Goal: Task Accomplishment & Management: Complete application form

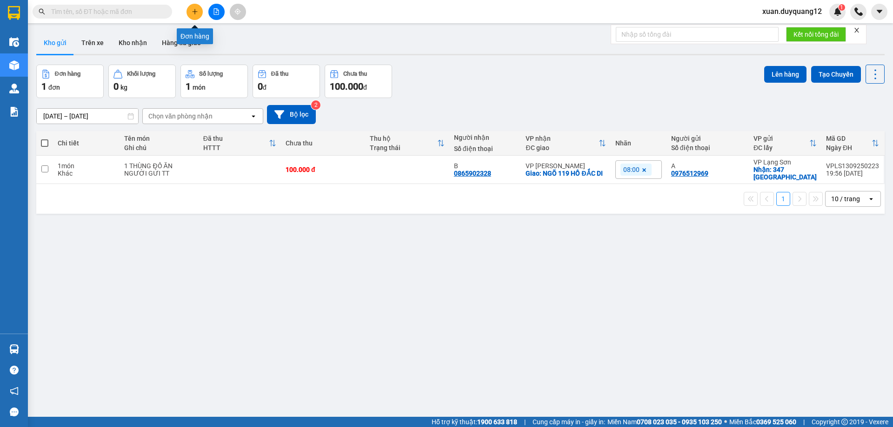
click at [194, 16] on button at bounding box center [194, 12] width 16 height 16
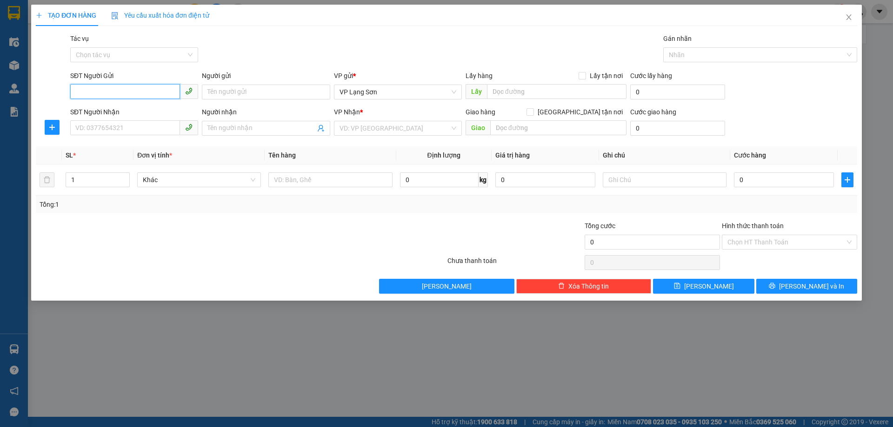
click at [109, 93] on input "SĐT Người Gửi" at bounding box center [125, 91] width 110 height 15
paste input "0988118256"
type input "0988118256"
drag, startPoint x: 76, startPoint y: 95, endPoint x: 63, endPoint y: 92, distance: 13.4
click at [63, 92] on div "SĐT Người Gửi 0988118256 Người gửi Tên người gửi VP gửi * VP [GEOGRAPHIC_DATA] …" at bounding box center [446, 87] width 823 height 33
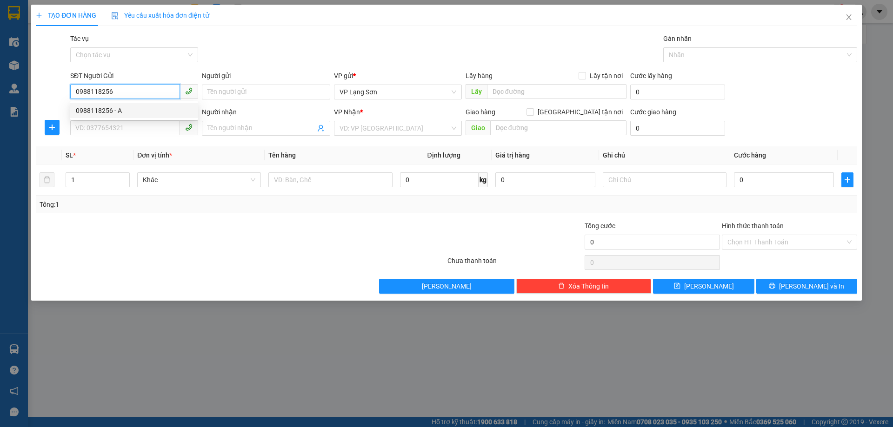
click at [110, 108] on div "0988118256 - A" at bounding box center [134, 111] width 117 height 10
type input "A"
checkbox input "true"
type input "2 PHAI VỆ"
type input "0988118256"
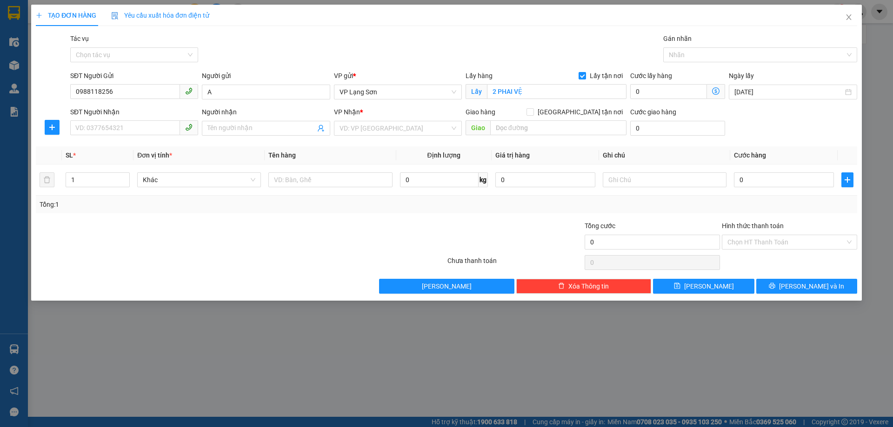
click at [578, 116] on label "[GEOGRAPHIC_DATA] tận nơi" at bounding box center [576, 112] width 100 height 10
click at [533, 115] on input "[GEOGRAPHIC_DATA] tận nơi" at bounding box center [529, 111] width 7 height 7
checkbox input "true"
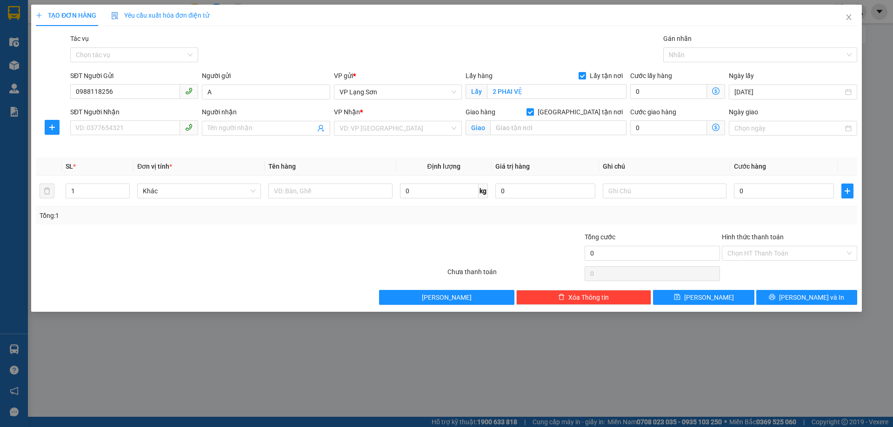
click at [344, 112] on span "VP Nhận" at bounding box center [347, 111] width 26 height 7
drag, startPoint x: 351, startPoint y: 121, endPoint x: 365, endPoint y: 131, distance: 16.8
click at [351, 122] on input "search" at bounding box center [394, 128] width 110 height 14
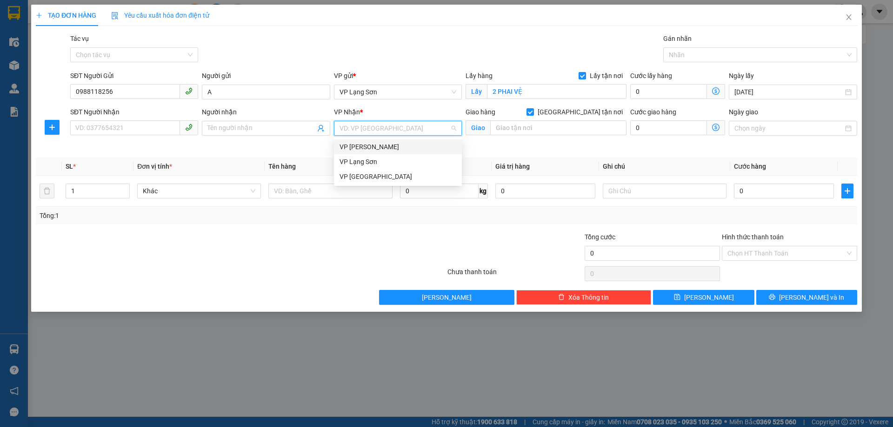
click at [368, 145] on div "VP [PERSON_NAME]" at bounding box center [397, 147] width 117 height 10
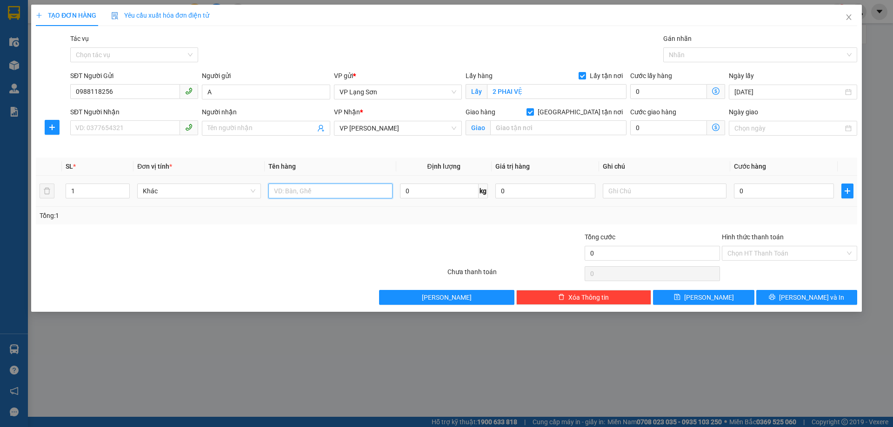
click at [359, 191] on input "text" at bounding box center [330, 191] width 124 height 15
click at [112, 95] on input "0988118256" at bounding box center [125, 91] width 110 height 15
click at [112, 94] on input "0988118256" at bounding box center [125, 91] width 110 height 15
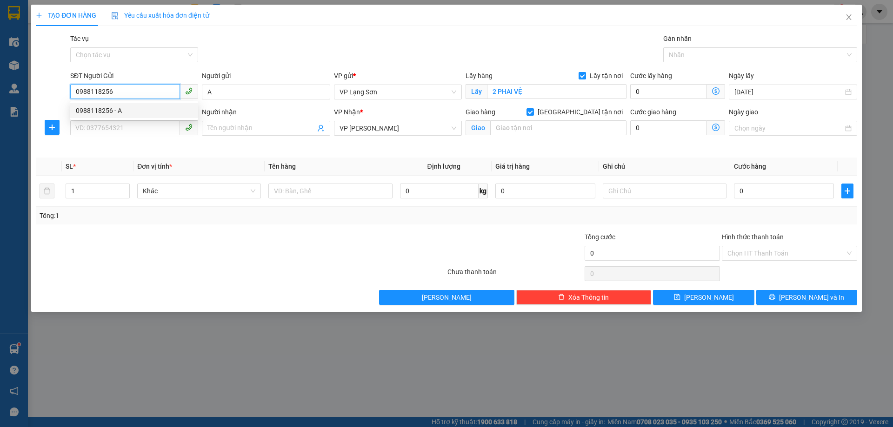
paste input "12780921"
type input "0912780921"
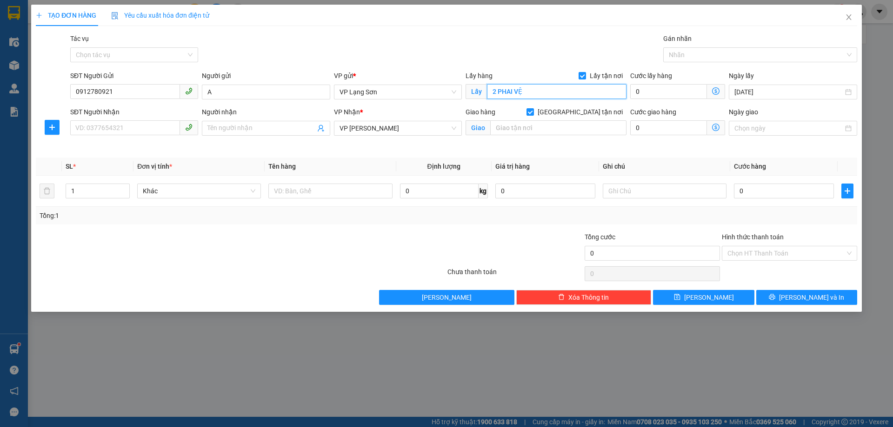
click at [547, 93] on input "2 PHAI VỆ" at bounding box center [556, 91] width 139 height 15
click at [518, 94] on input "750 BAG TRIỆU" at bounding box center [556, 91] width 139 height 15
type input "750 BÀ TRIỆU"
click at [362, 186] on input "text" at bounding box center [330, 191] width 124 height 15
type input "R"
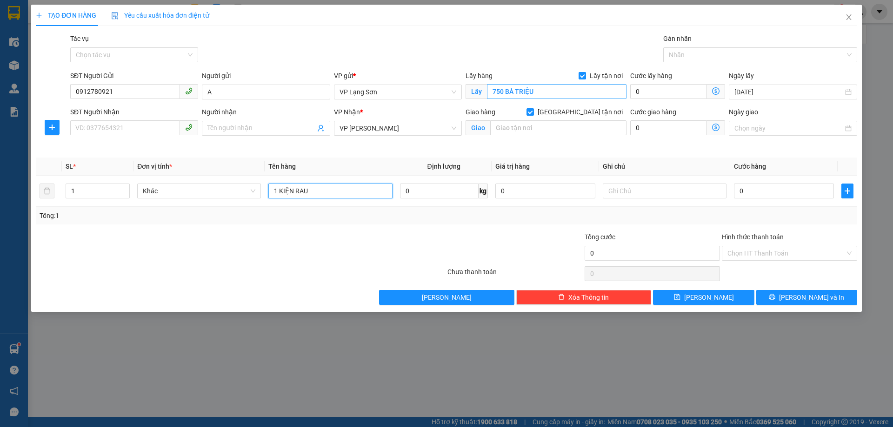
type input "1 KIỆN RAU"
click at [491, 89] on input "750 BÀ TRIỆU" at bounding box center [556, 91] width 139 height 15
click at [491, 90] on input "750 BÀ TRIỆU" at bounding box center [556, 91] width 139 height 15
type input "NGÕ 750 BÀ TRIỆU"
click at [775, 192] on input "0" at bounding box center [784, 191] width 100 height 15
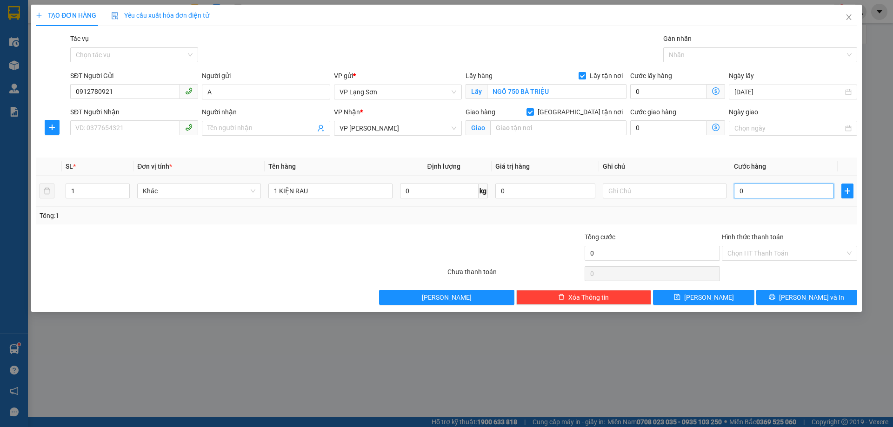
type input "1"
type input "10"
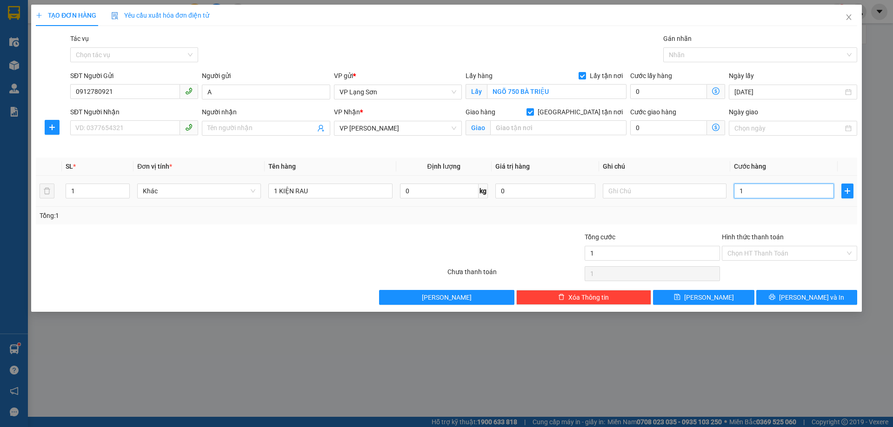
type input "10"
type input "100"
type input "100.000"
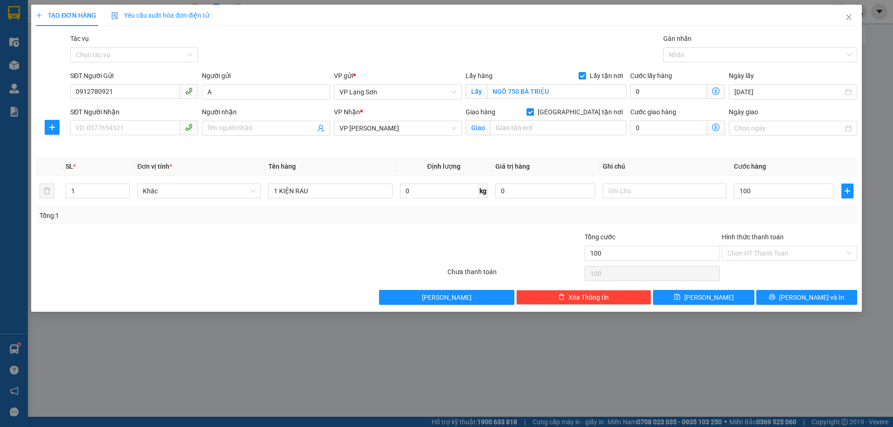
type input "100.000"
click at [492, 120] on div "Giao hàng [GEOGRAPHIC_DATA] tận nơi" at bounding box center [545, 114] width 161 height 14
click at [553, 123] on input "text" at bounding box center [558, 127] width 136 height 15
type input "CỔNG LÀNG [GEOGRAPHIC_DATA]"
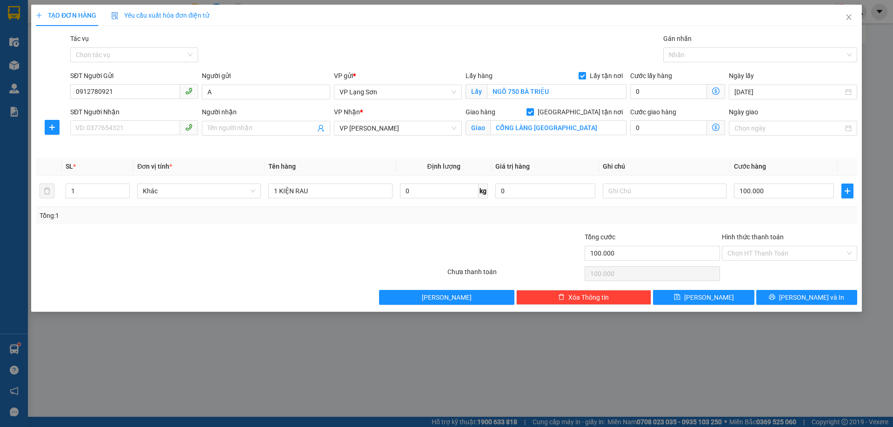
click at [612, 165] on th "Ghi chú" at bounding box center [664, 167] width 131 height 18
click at [671, 185] on input "text" at bounding box center [665, 191] width 124 height 15
click at [102, 128] on input "SĐT Người Nhận" at bounding box center [125, 127] width 110 height 15
click at [849, 17] on icon "close" at bounding box center [848, 16] width 7 height 7
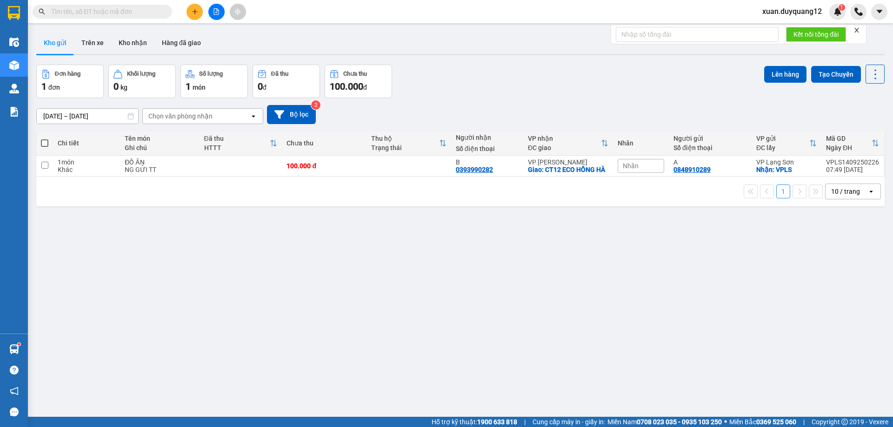
click at [201, 15] on button at bounding box center [194, 12] width 16 height 16
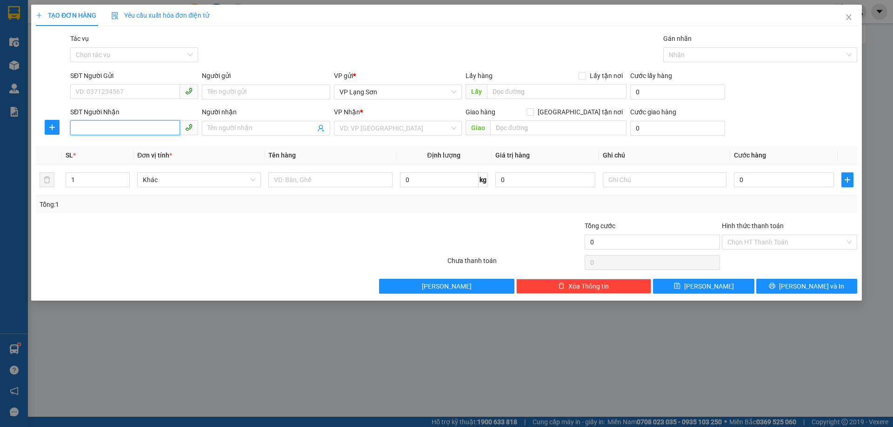
click at [91, 129] on input "SĐT Người Nhận" at bounding box center [125, 127] width 110 height 15
type input "0866962448"
click at [590, 109] on span "[GEOGRAPHIC_DATA] tận nơi" at bounding box center [580, 112] width 93 height 10
click at [533, 109] on input "[GEOGRAPHIC_DATA] tận nơi" at bounding box center [529, 111] width 7 height 7
checkbox input "true"
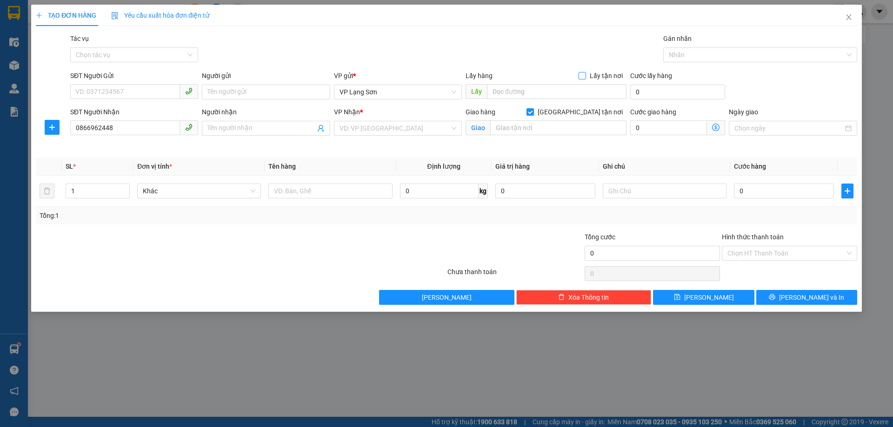
click at [591, 72] on span "Lấy tận nơi" at bounding box center [606, 76] width 40 height 10
click at [585, 72] on input "Lấy tận nơi" at bounding box center [581, 75] width 7 height 7
checkbox input "true"
click at [581, 123] on input "text" at bounding box center [558, 127] width 136 height 15
type input "CỔNG LÀNG [GEOGRAPHIC_DATA]"
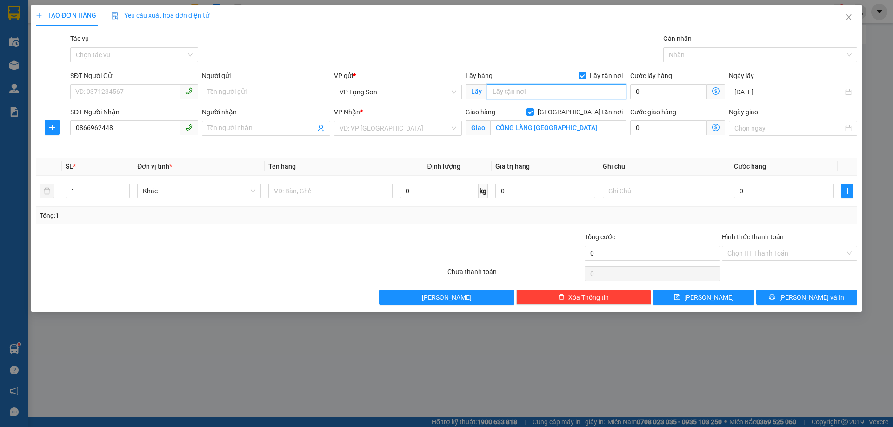
click at [508, 86] on input "text" at bounding box center [556, 91] width 139 height 15
type input "NGÕ 750 BÀ TRIỆU"
click at [146, 96] on input "SĐT Người Gửi" at bounding box center [125, 91] width 110 height 15
paste input "0912780921"
drag, startPoint x: 77, startPoint y: 92, endPoint x: 51, endPoint y: 91, distance: 26.0
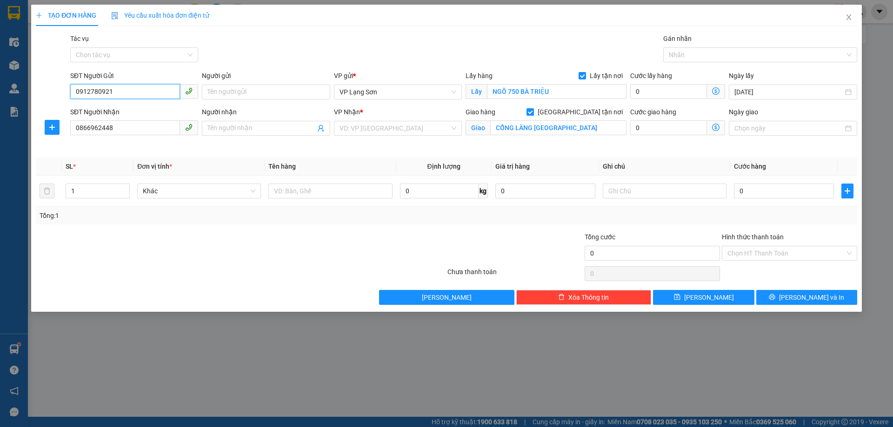
click at [51, 91] on div "SĐT Người Gửi 0912780921 0912780921 Người gửi Tên người gửi VP gửi * VP Lạng Sơ…" at bounding box center [446, 87] width 823 height 33
type input "0912780921"
click at [294, 193] on input "text" at bounding box center [330, 191] width 124 height 15
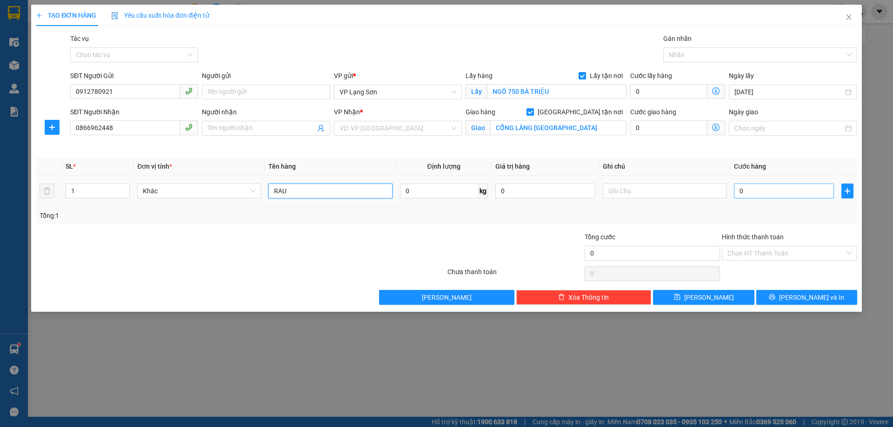
type input "RAU"
click at [756, 191] on input "0" at bounding box center [784, 191] width 100 height 15
type input "1"
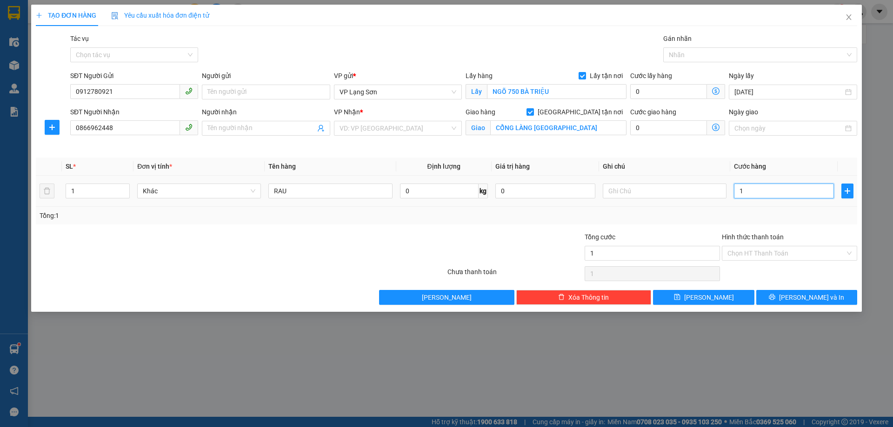
type input "10"
type input "100"
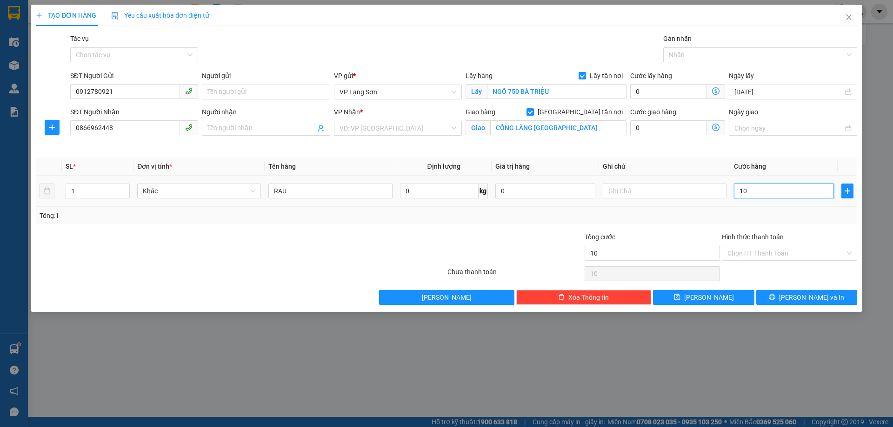
type input "100"
type input "100.000"
click at [651, 186] on input "text" at bounding box center [665, 191] width 124 height 15
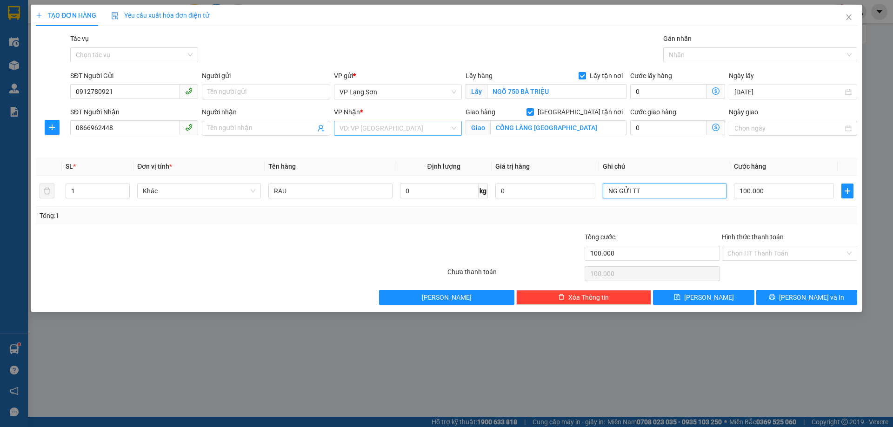
type input "NG GỬI TT"
drag, startPoint x: 385, startPoint y: 130, endPoint x: 408, endPoint y: 130, distance: 23.2
click at [385, 130] on input "search" at bounding box center [394, 128] width 110 height 14
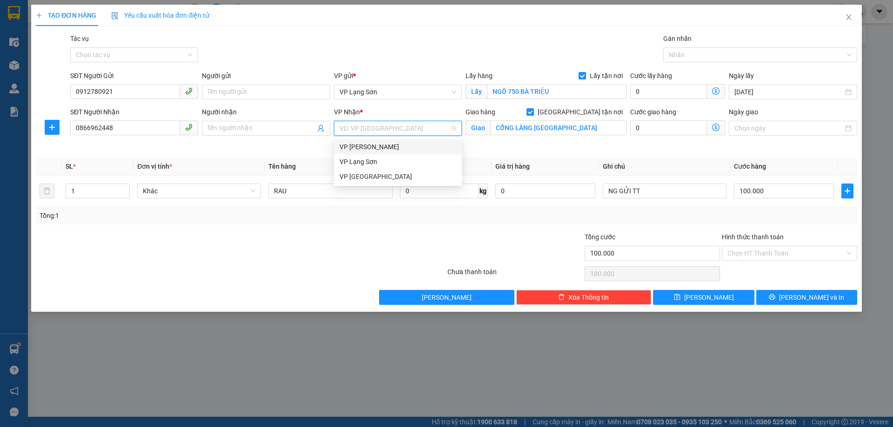
click at [386, 146] on div "VP [PERSON_NAME]" at bounding box center [397, 147] width 117 height 10
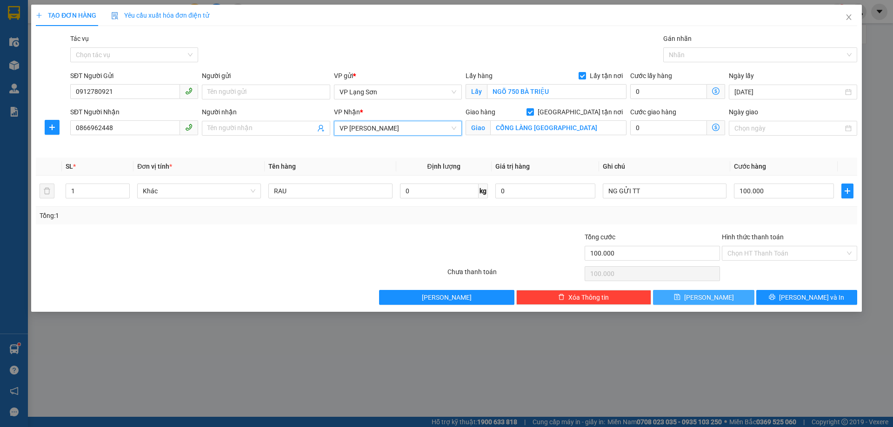
click at [706, 298] on span "[PERSON_NAME]" at bounding box center [709, 297] width 50 height 10
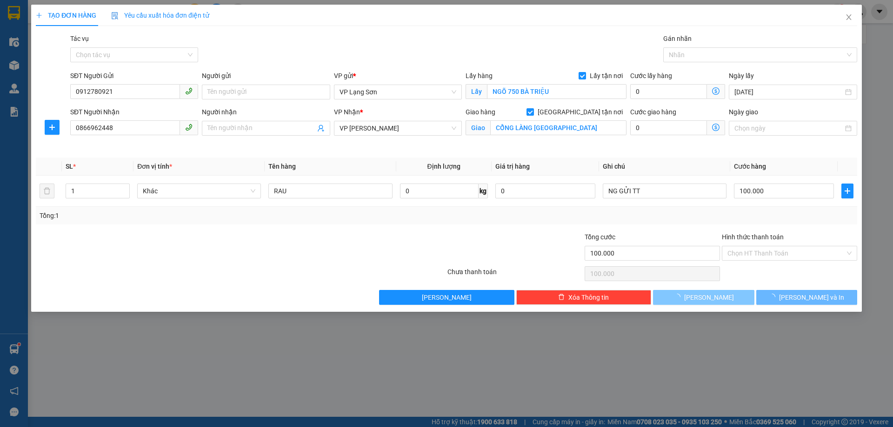
checkbox input "false"
type input "0"
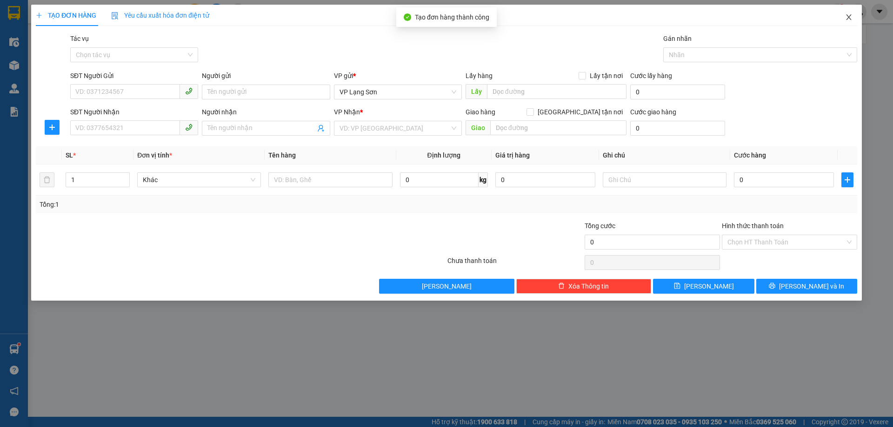
click at [850, 19] on icon "close" at bounding box center [848, 17] width 5 height 6
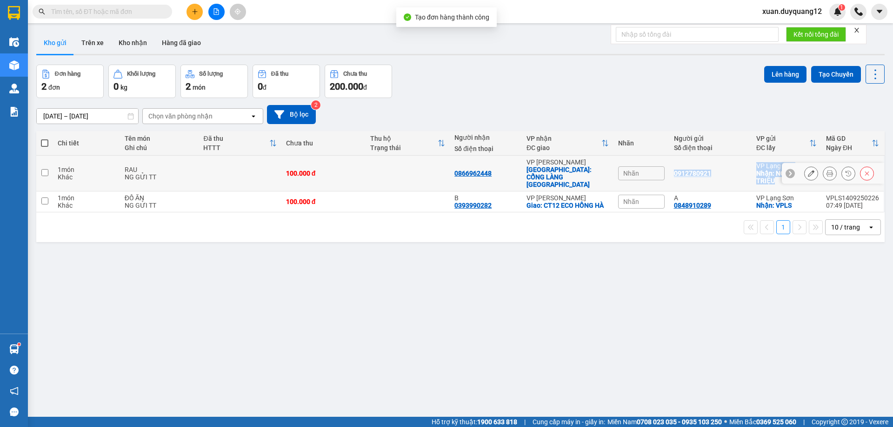
drag, startPoint x: 776, startPoint y: 177, endPoint x: 669, endPoint y: 173, distance: 106.6
click at [669, 173] on tr "1 món Khác RAU NG GỬI TT 100.000 đ 0866962448 VP [GEOGRAPHIC_DATA]: CỔNG LÀNG […" at bounding box center [460, 174] width 848 height 36
checkbox input "true"
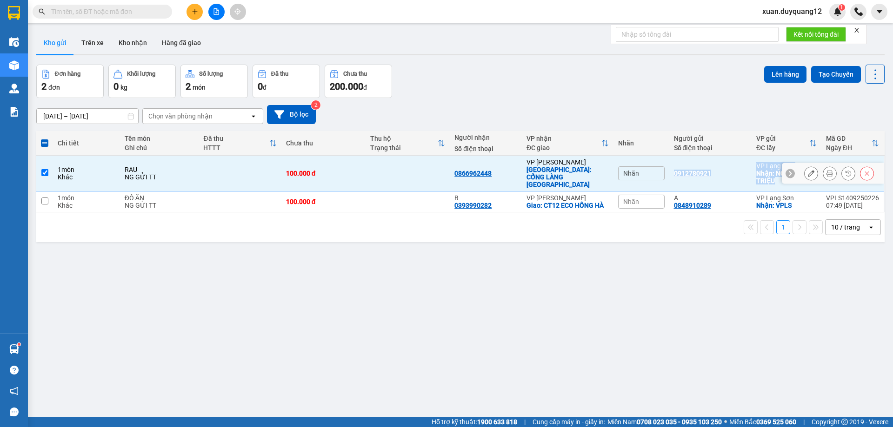
copy tr "0912780921 VP Lạng Sơn Nhận: NGÕ 750 BÀ TRIỆU VPLS1409250228 09:13 [DATE]"
click at [631, 170] on span "Nhãn" at bounding box center [631, 173] width 16 height 7
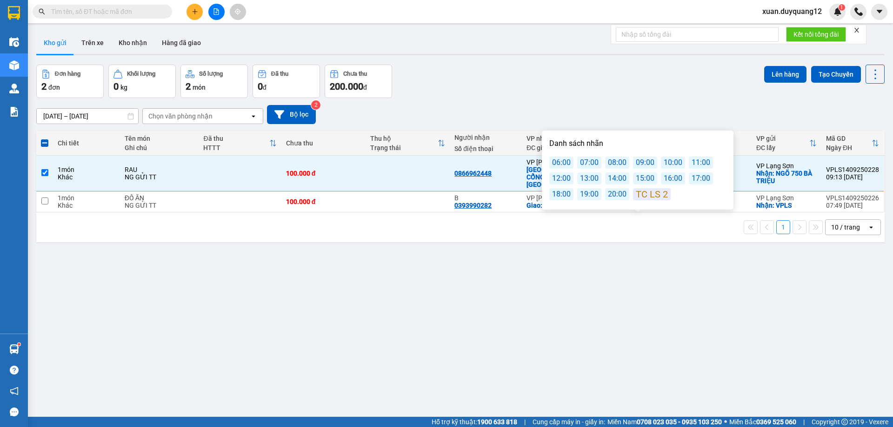
click at [661, 161] on div "10:00" at bounding box center [673, 163] width 24 height 12
click at [626, 112] on div "[DATE] – [DATE] Press the down arrow key to interact with the calendar and sele…" at bounding box center [460, 114] width 848 height 19
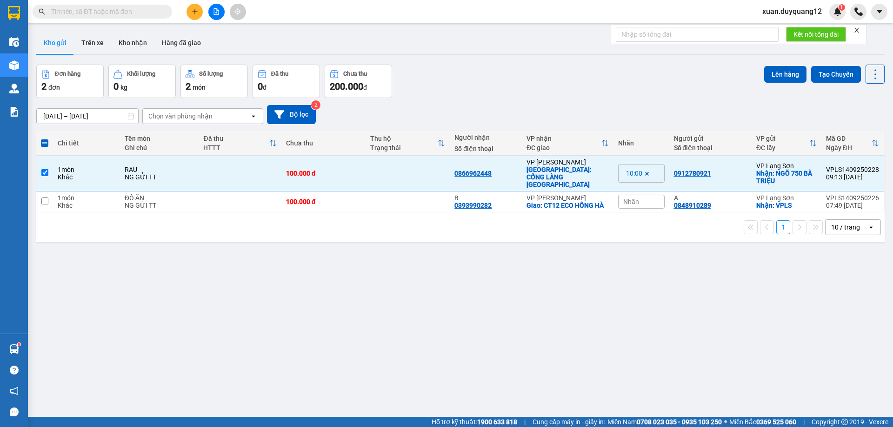
click at [70, 7] on input "text" at bounding box center [106, 12] width 110 height 10
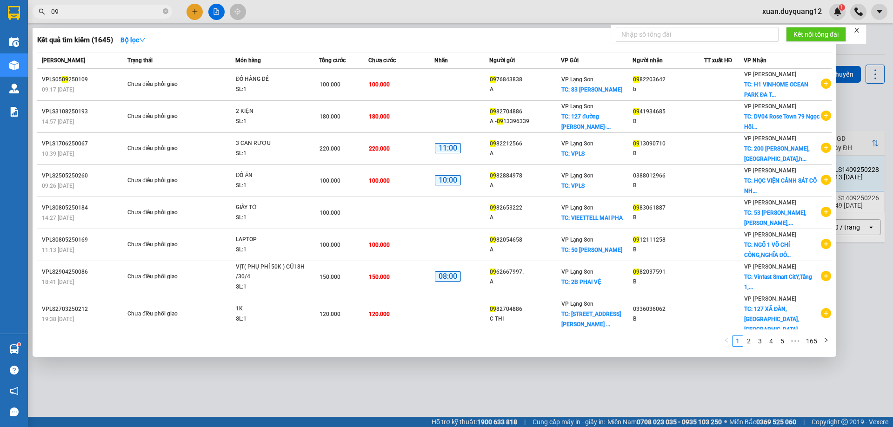
type input "0"
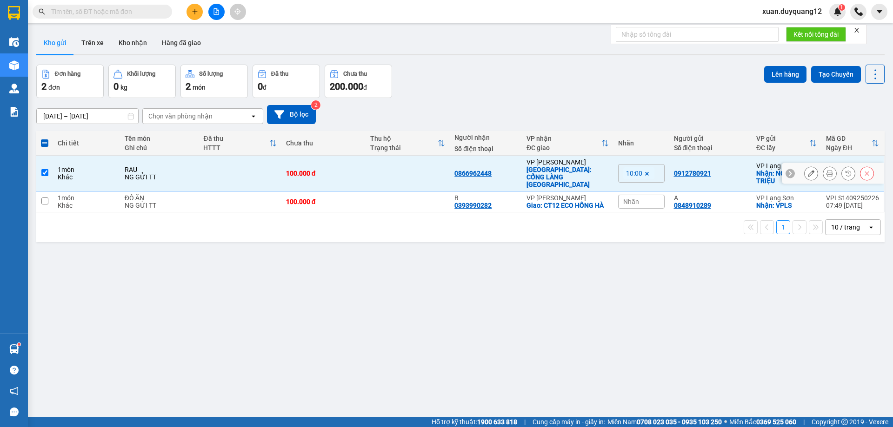
click at [401, 171] on td at bounding box center [407, 174] width 84 height 36
checkbox input "false"
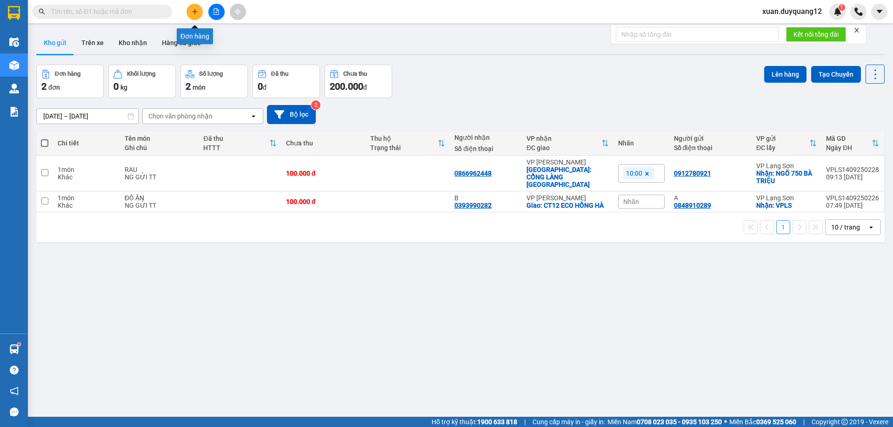
click at [195, 10] on icon "plus" at bounding box center [194, 11] width 0 height 5
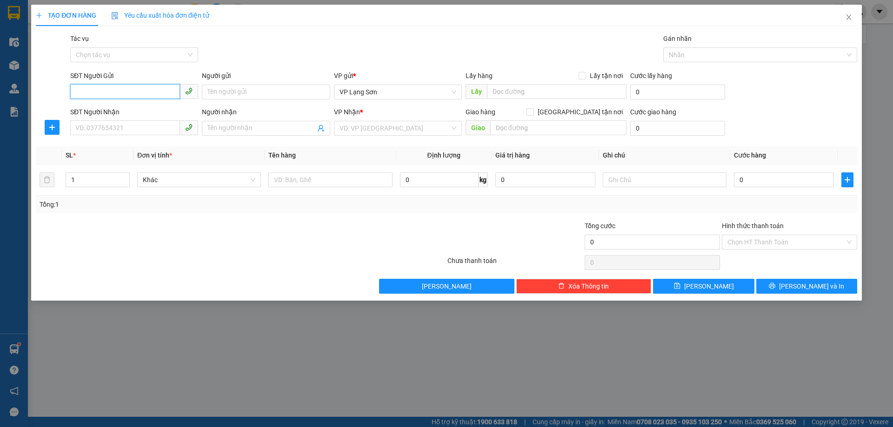
paste input "0913368604"
click at [54, 93] on div "SĐT Người Gửi 0913368604 0913368604 Người gửi Tên người gửi VP gửi * VP [GEOGRA…" at bounding box center [446, 87] width 823 height 33
click at [403, 93] on span "VP Lạng Sơn" at bounding box center [397, 92] width 117 height 14
type input "0913368604"
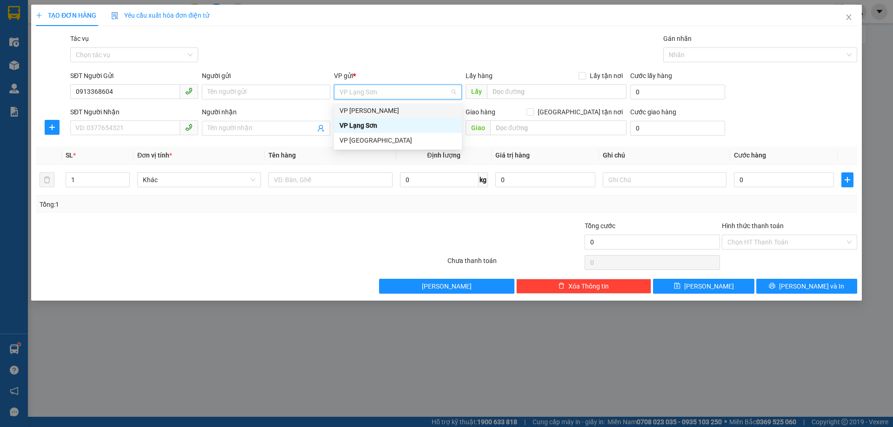
click at [391, 112] on div "VP [PERSON_NAME]" at bounding box center [397, 111] width 117 height 10
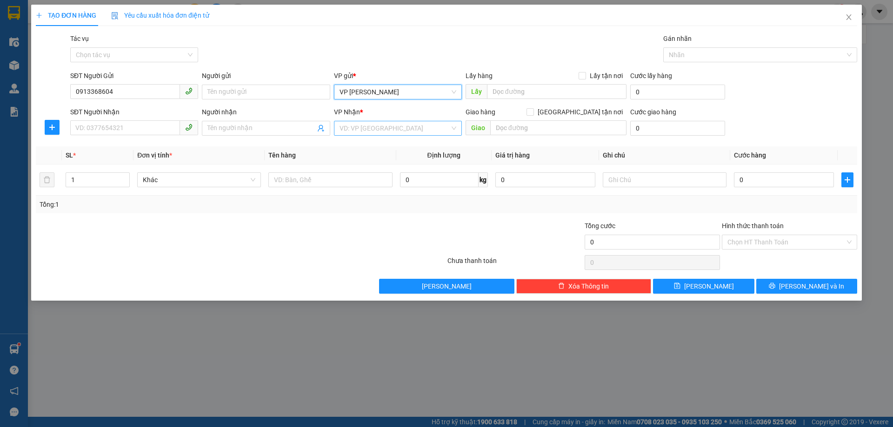
click at [383, 131] on input "search" at bounding box center [394, 128] width 110 height 14
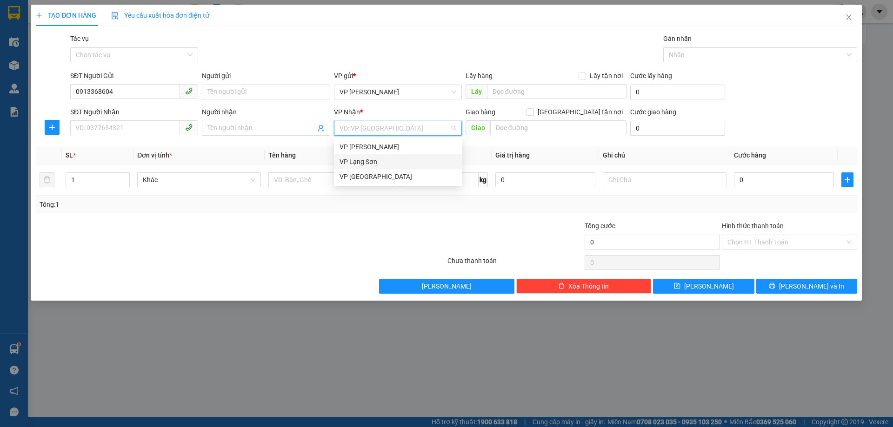
click at [384, 161] on div "VP Lạng Sơn" at bounding box center [397, 162] width 117 height 10
click at [595, 75] on span "Lấy tận nơi" at bounding box center [606, 76] width 40 height 10
click at [585, 75] on input "Lấy tận nơi" at bounding box center [581, 75] width 7 height 7
checkbox input "true"
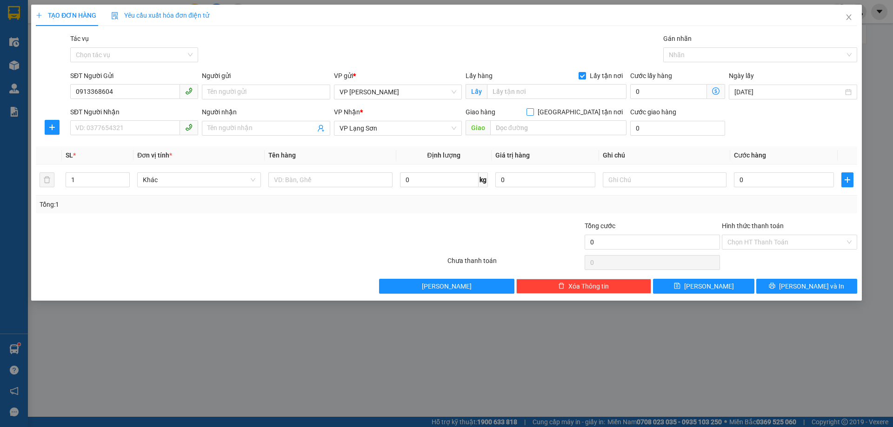
click at [591, 114] on span "[GEOGRAPHIC_DATA] tận nơi" at bounding box center [580, 112] width 93 height 10
click at [533, 114] on input "[GEOGRAPHIC_DATA] tận nơi" at bounding box center [529, 111] width 7 height 7
checkbox input "true"
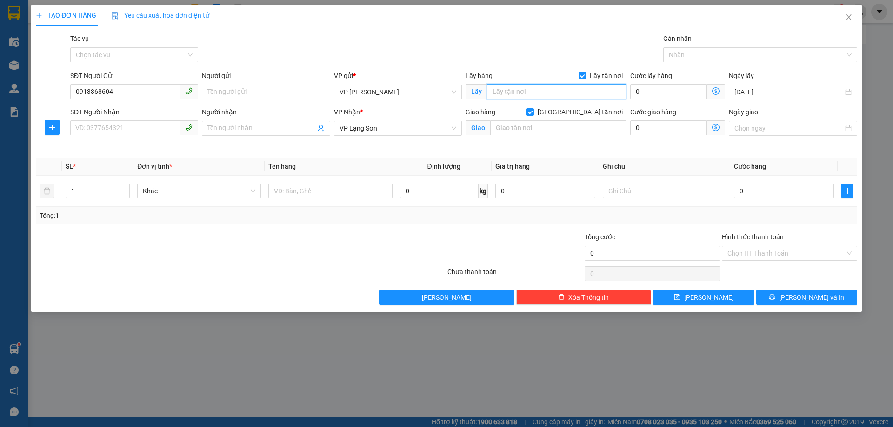
click at [529, 94] on input "text" at bounding box center [556, 91] width 139 height 15
click at [135, 93] on input "0913368604" at bounding box center [125, 91] width 110 height 15
click at [135, 91] on input "0913368604" at bounding box center [125, 91] width 110 height 15
click at [129, 88] on input "0913368604" at bounding box center [125, 91] width 110 height 15
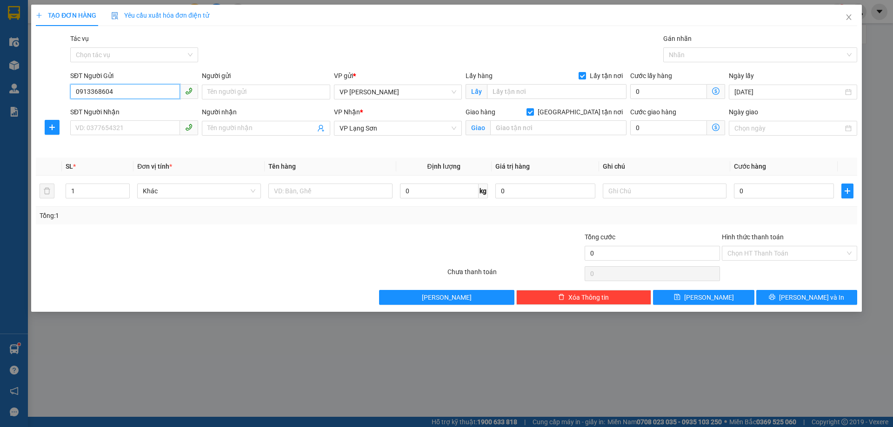
click at [129, 88] on input "0913368604" at bounding box center [125, 91] width 110 height 15
type input "0888448189"
click at [117, 123] on input "SĐT Người Nhận" at bounding box center [125, 127] width 110 height 15
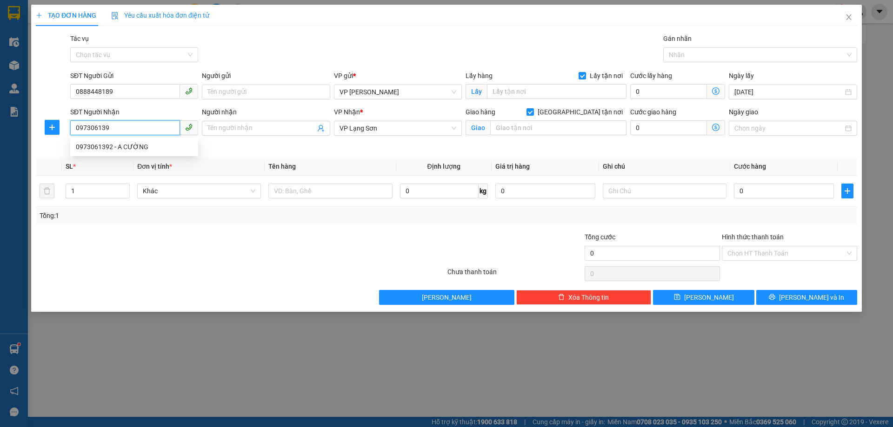
type input "0973061392"
click at [161, 149] on div "0973061392 - A CƯỜNG" at bounding box center [134, 147] width 117 height 10
type input "A CƯỜNG"
type input "[GEOGRAPHIC_DATA],[PERSON_NAME],TỨ HIỆP,[GEOGRAPHIC_DATA],[GEOGRAPHIC_DATA]"
type input "0973061392"
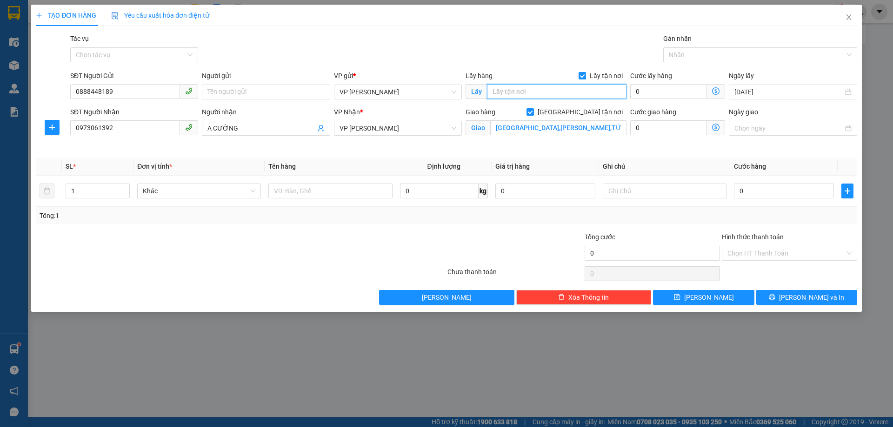
click at [528, 91] on input "text" at bounding box center [556, 91] width 139 height 15
type input "VPLS"
click at [779, 194] on input "0" at bounding box center [784, 191] width 100 height 15
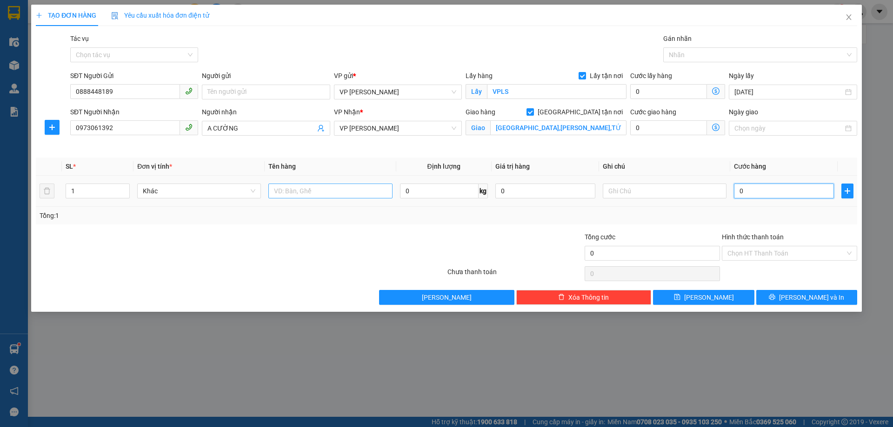
type input "1"
type input "10"
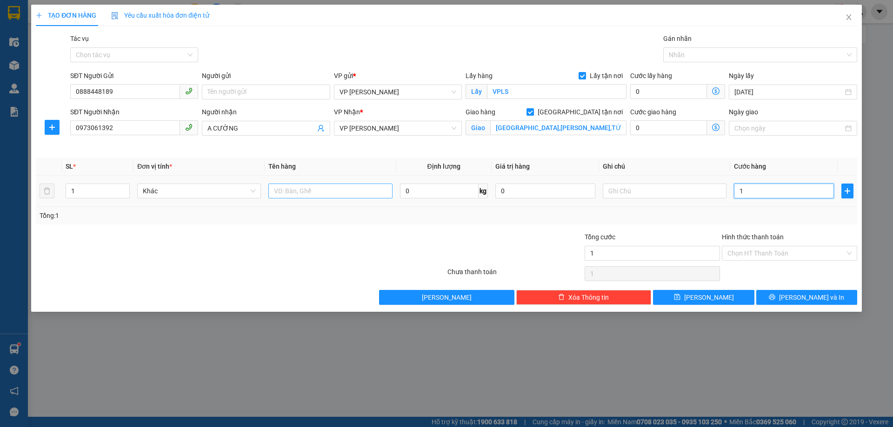
type input "10"
type input "100"
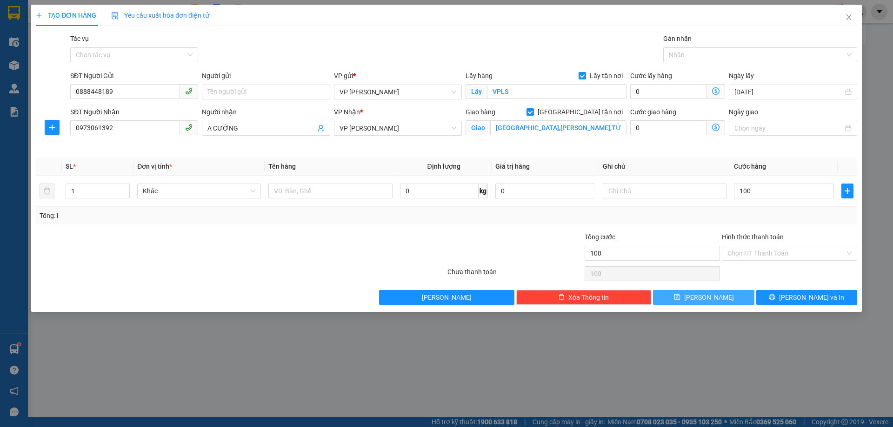
type input "100.000"
click at [694, 303] on button "[PERSON_NAME]" at bounding box center [703, 297] width 101 height 15
checkbox input "false"
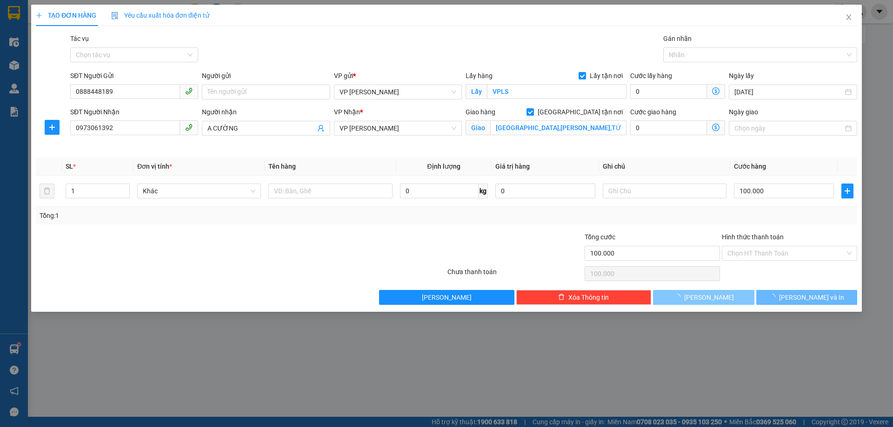
checkbox input "false"
type input "0"
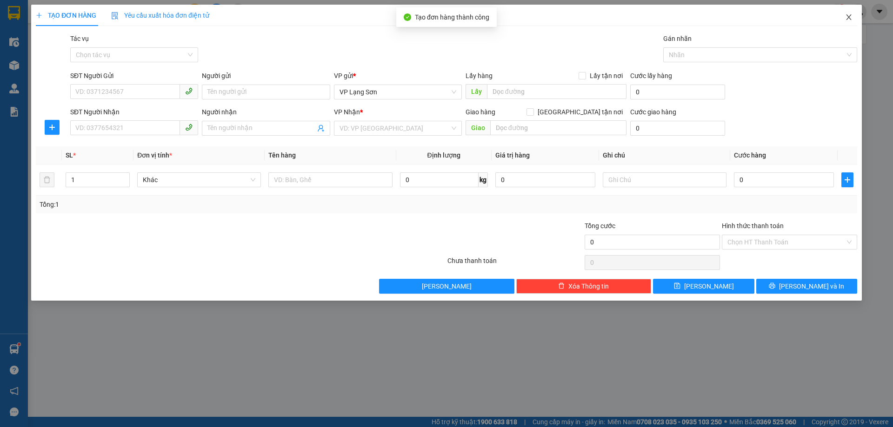
click at [851, 17] on icon "close" at bounding box center [848, 16] width 7 height 7
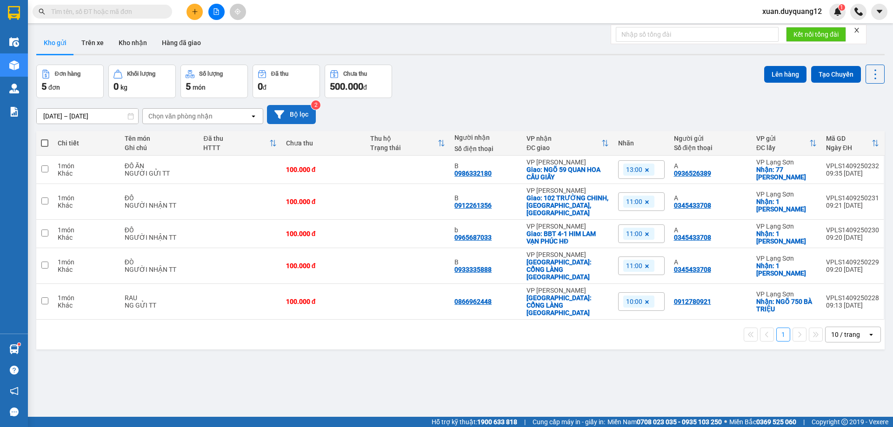
click at [298, 119] on button "Bộ lọc" at bounding box center [291, 114] width 49 height 19
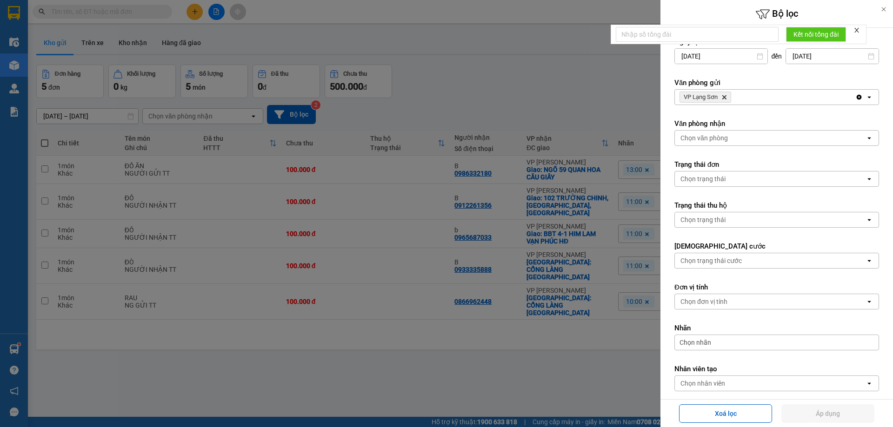
click at [589, 70] on div at bounding box center [446, 213] width 893 height 427
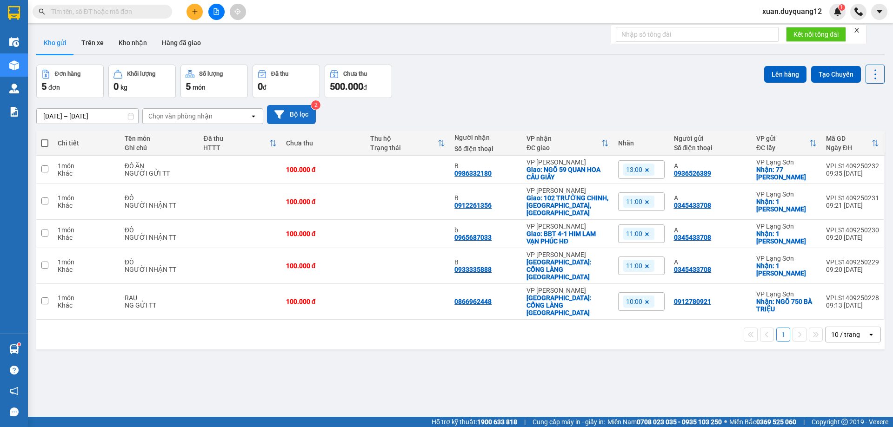
click at [288, 108] on button "Bộ lọc" at bounding box center [291, 114] width 49 height 19
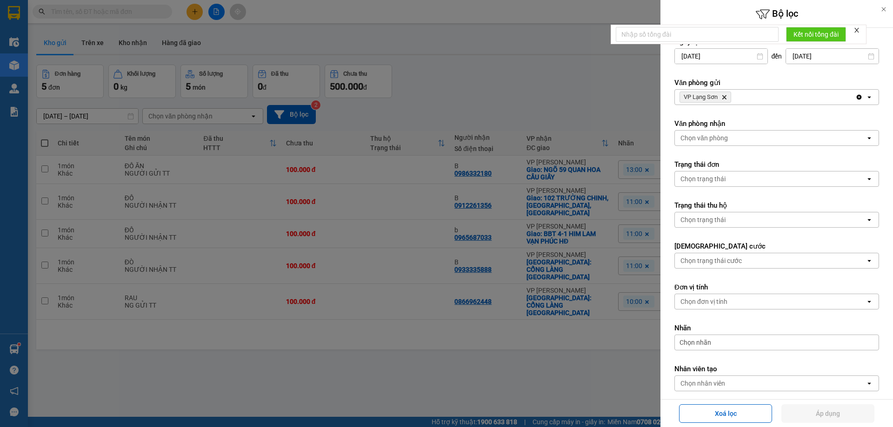
click at [727, 96] on span "VP Lạng Sơn Delete" at bounding box center [705, 97] width 52 height 11
click at [726, 96] on icon "VP Lạng Sơn, close by backspace" at bounding box center [724, 97] width 4 height 4
click at [745, 95] on div "Chọn văn phòng" at bounding box center [770, 97] width 191 height 15
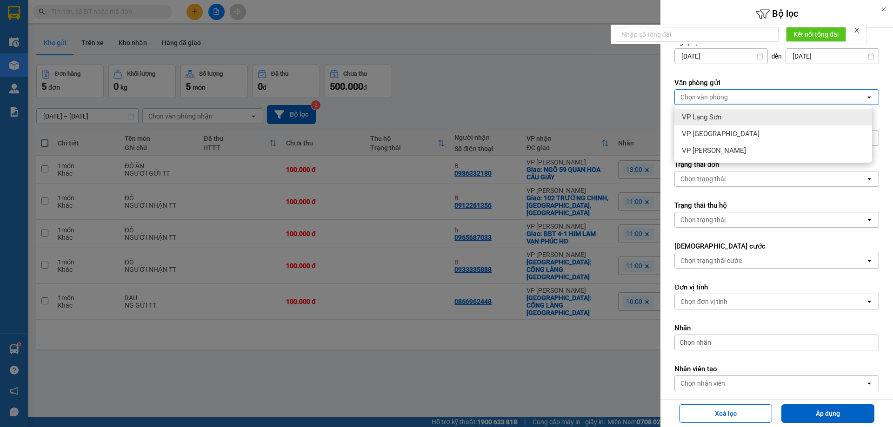
click at [768, 116] on div "VP Lạng Sơn" at bounding box center [773, 117] width 198 height 17
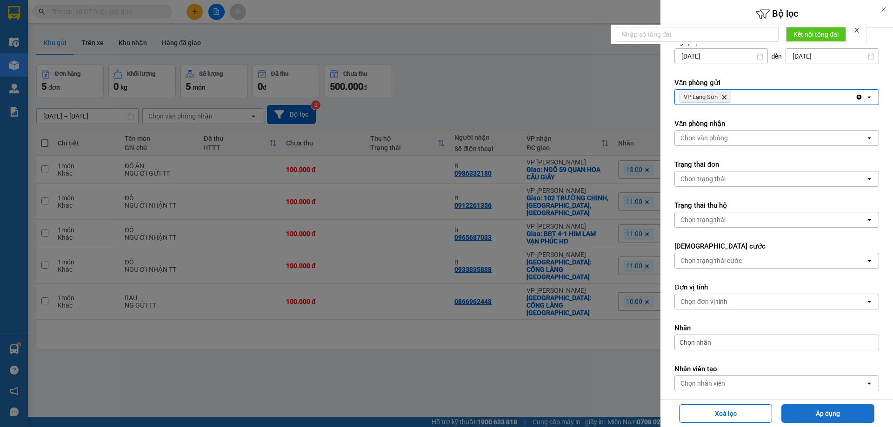
click at [818, 418] on button "Áp dụng" at bounding box center [827, 414] width 93 height 19
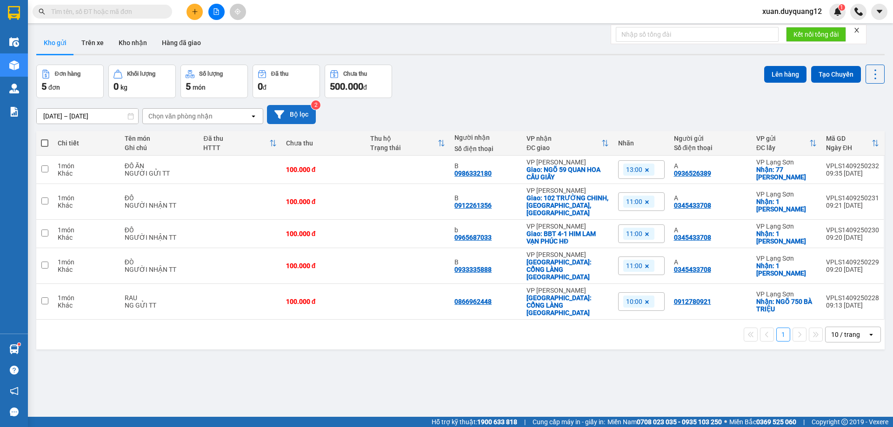
click at [302, 113] on button "Bộ lọc" at bounding box center [291, 114] width 49 height 19
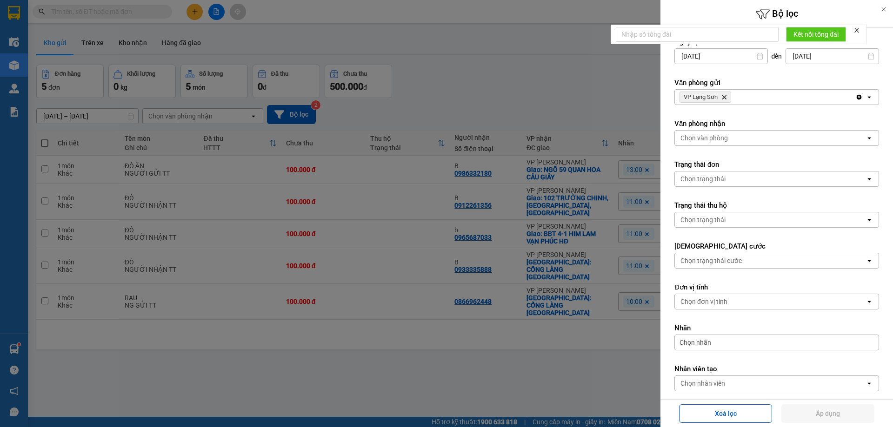
click at [758, 100] on div "VP Lạng Sơn Delete" at bounding box center [765, 97] width 180 height 15
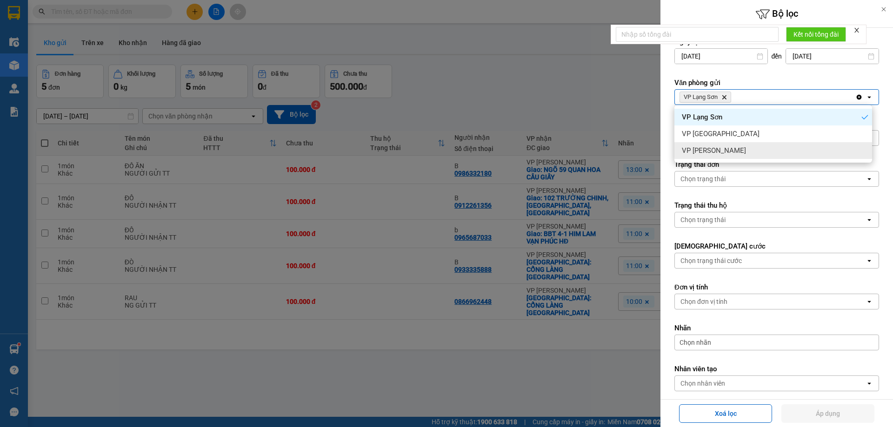
click at [756, 148] on div "VP [PERSON_NAME]" at bounding box center [773, 150] width 198 height 17
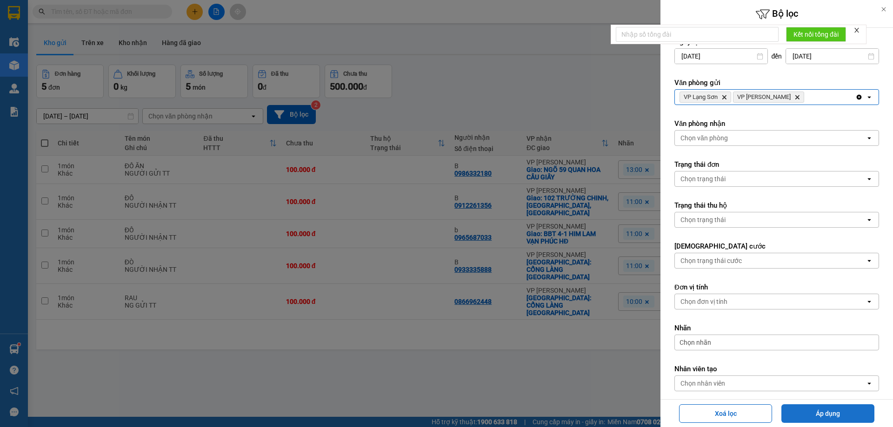
click at [841, 415] on button "Áp dụng" at bounding box center [827, 414] width 93 height 19
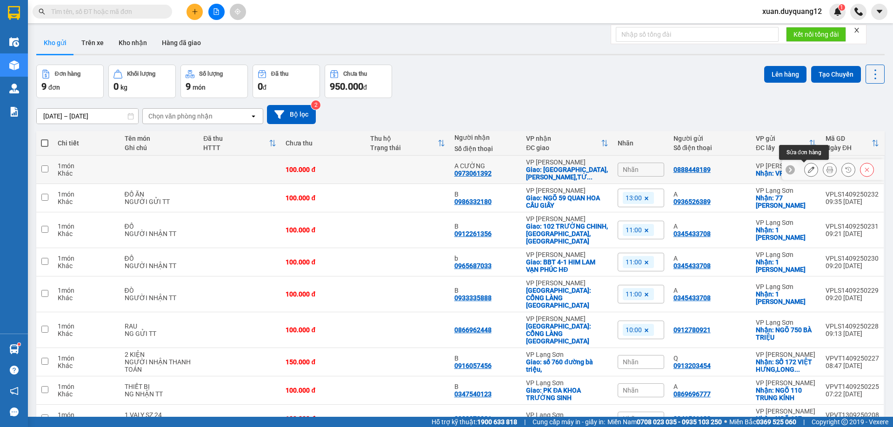
click at [808, 169] on icon at bounding box center [811, 169] width 7 height 7
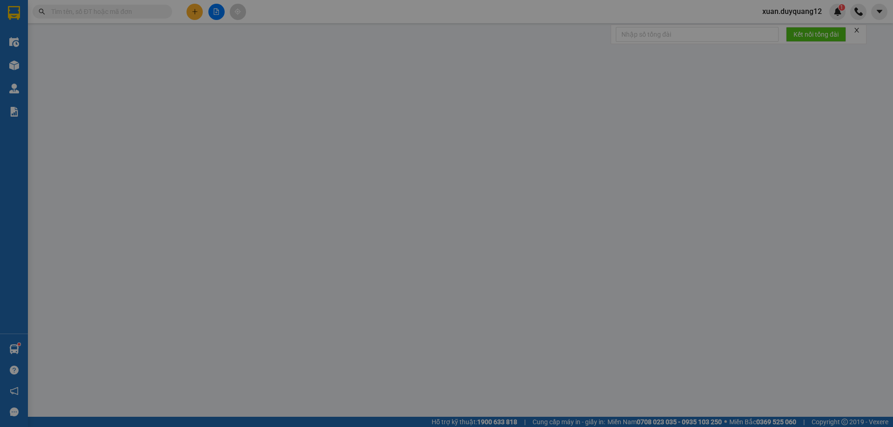
type input "0888448189"
checkbox input "true"
type input "VPLS"
type input "0973061392"
type input "A CƯỜNG"
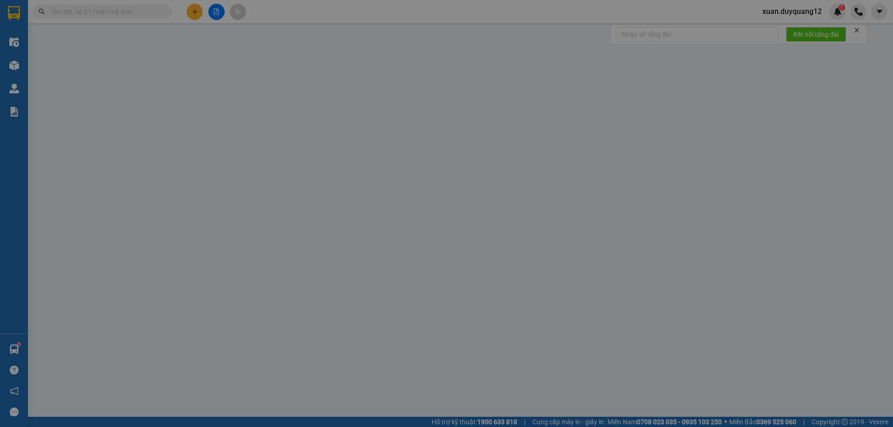
checkbox input "true"
type input "[GEOGRAPHIC_DATA],[PERSON_NAME],TỨ HIỆP,[GEOGRAPHIC_DATA],[GEOGRAPHIC_DATA]"
type input "100.000"
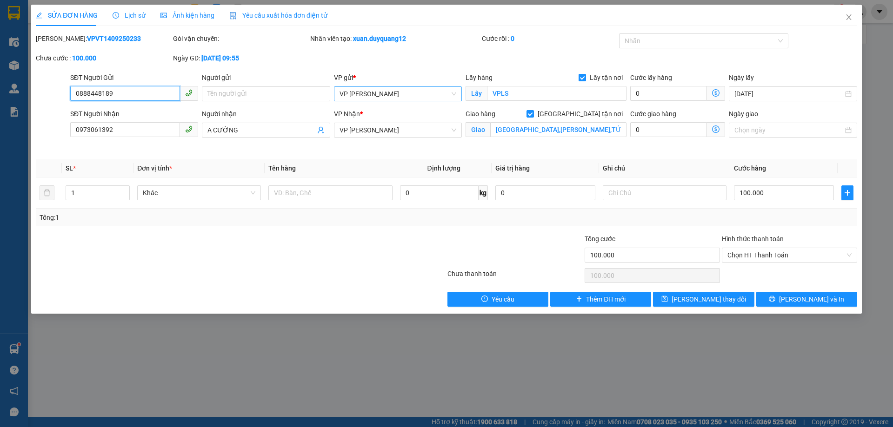
click at [418, 93] on span "VP [PERSON_NAME]" at bounding box center [397, 94] width 117 height 14
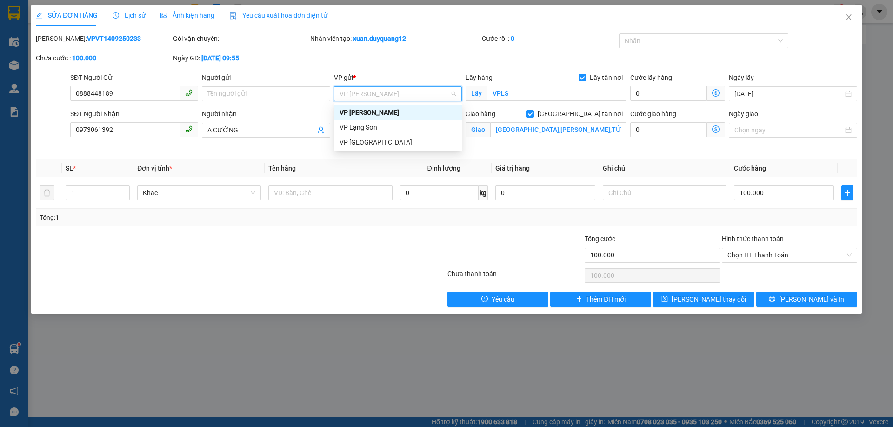
click at [412, 111] on div "VP [PERSON_NAME]" at bounding box center [397, 112] width 117 height 10
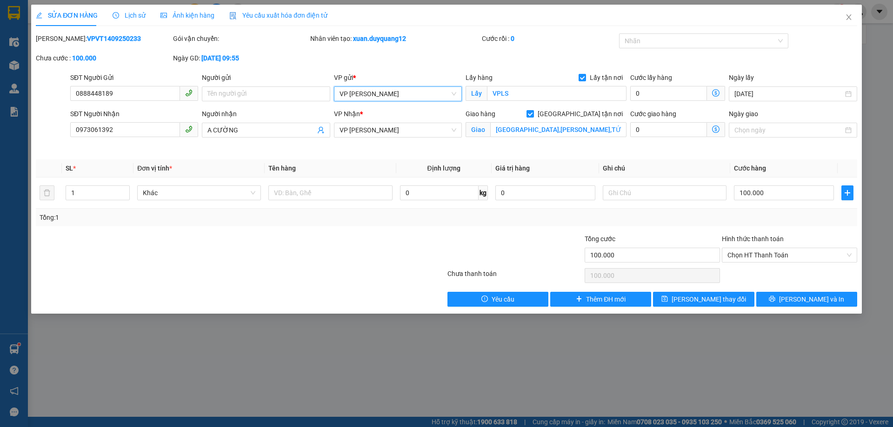
click at [418, 97] on span "VP [PERSON_NAME]" at bounding box center [397, 94] width 117 height 14
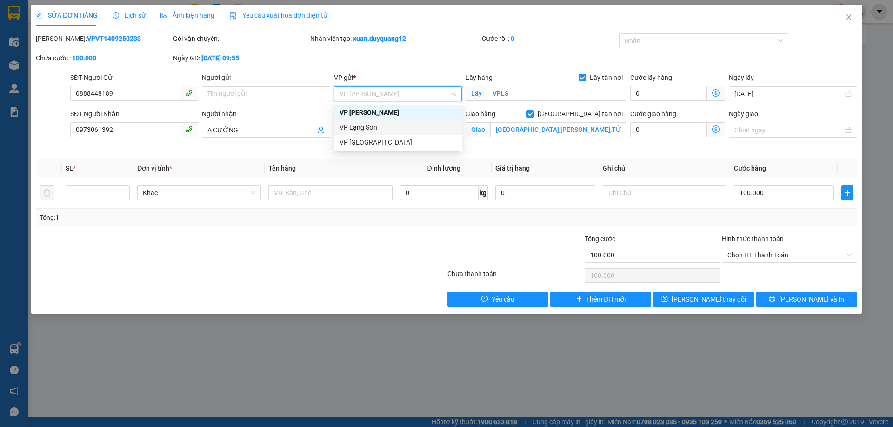
click at [410, 131] on div "VP Lạng Sơn" at bounding box center [397, 127] width 117 height 10
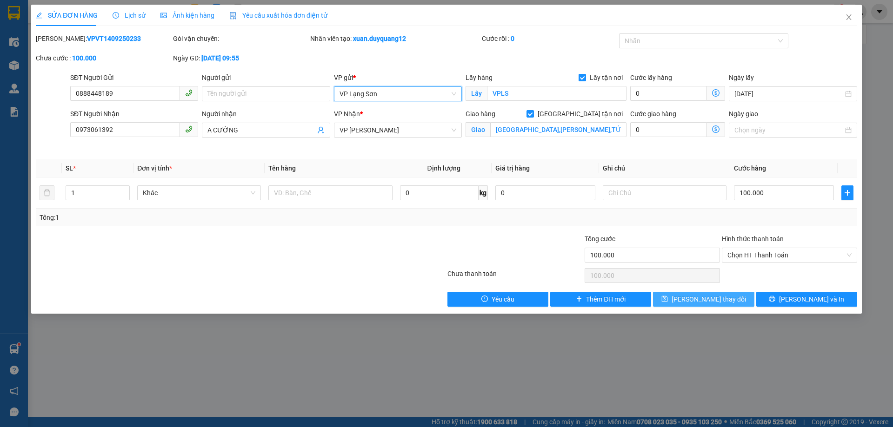
click at [715, 297] on span "[PERSON_NAME] thay đổi" at bounding box center [708, 299] width 74 height 10
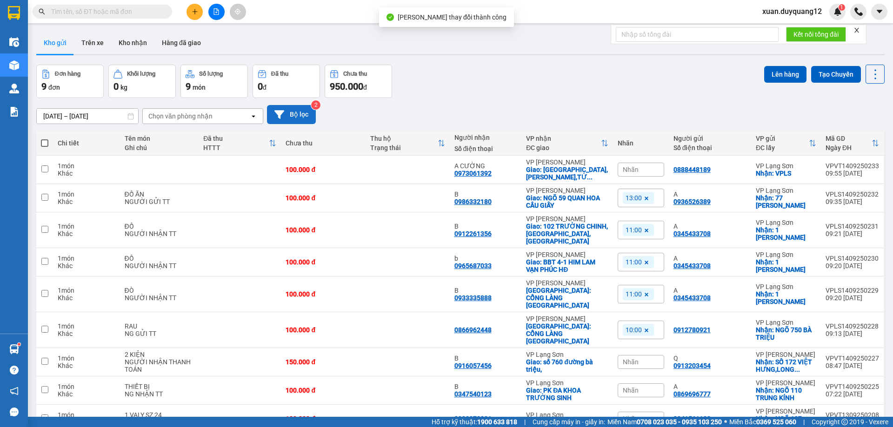
click at [299, 113] on button "Bộ lọc" at bounding box center [291, 114] width 49 height 19
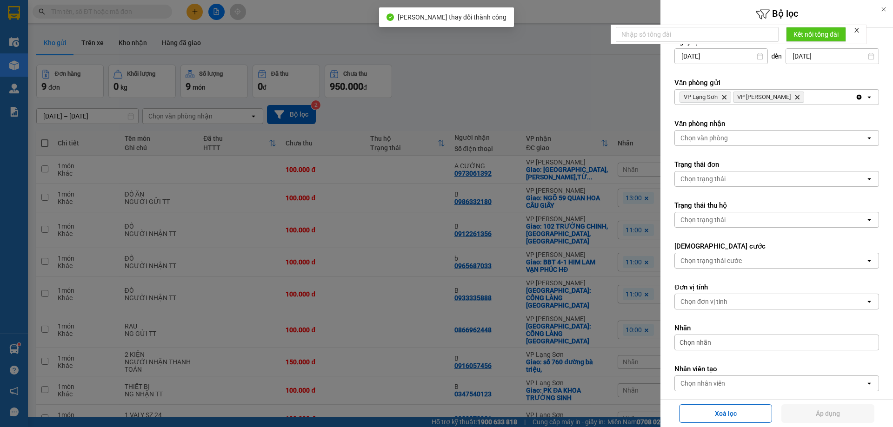
click at [794, 99] on icon "Delete" at bounding box center [797, 97] width 6 height 6
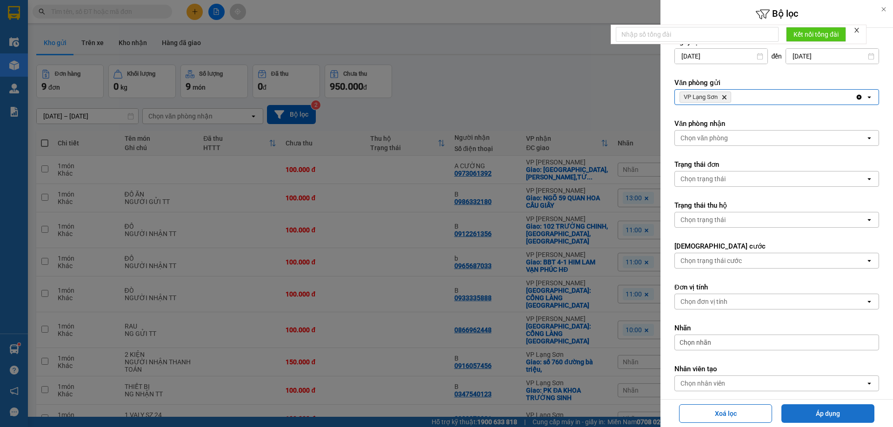
click at [827, 410] on button "Áp dụng" at bounding box center [827, 414] width 93 height 19
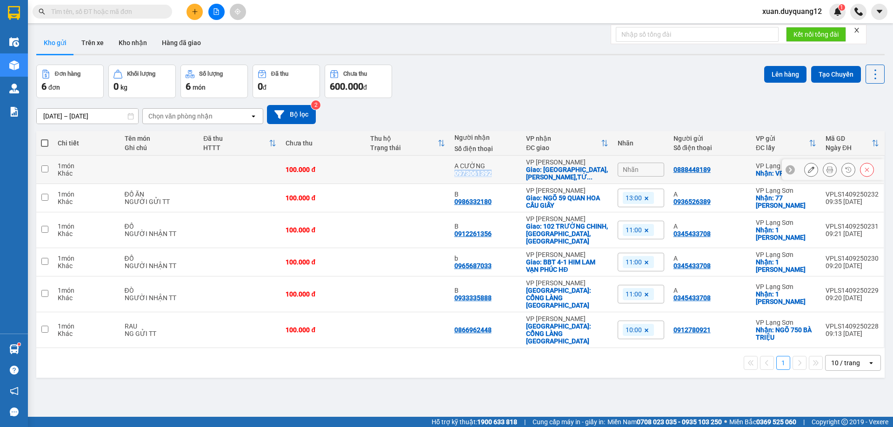
drag, startPoint x: 489, startPoint y: 175, endPoint x: 452, endPoint y: 177, distance: 37.2
click at [452, 177] on td "A CƯỜNG 0973061392" at bounding box center [486, 170] width 72 height 28
checkbox input "true"
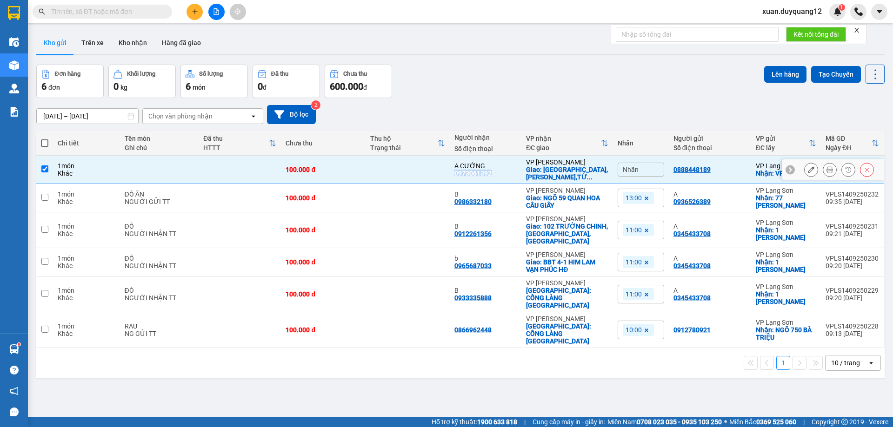
copy div "0973061392"
click at [92, 15] on input "text" at bounding box center [106, 12] width 110 height 10
paste input "0973061392"
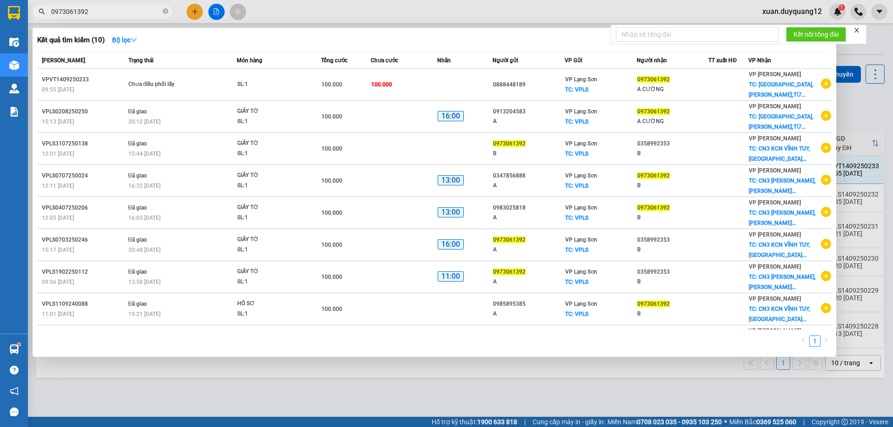
type input "0973061392"
click at [372, 394] on div at bounding box center [446, 213] width 893 height 427
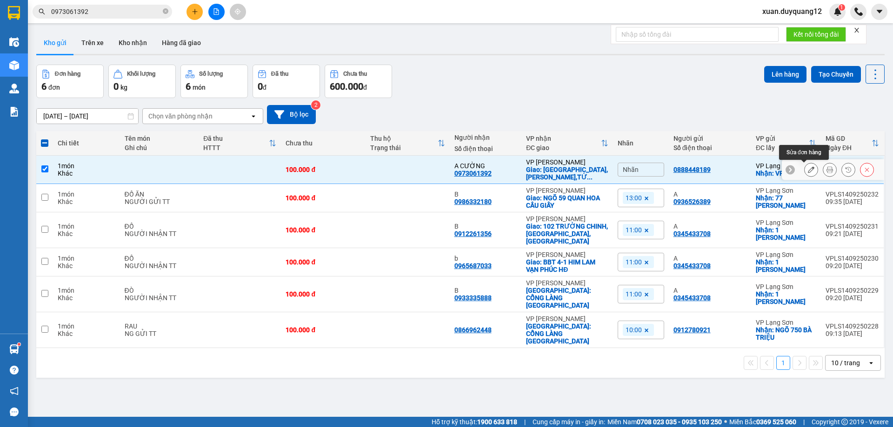
click at [804, 166] on button at bounding box center [810, 170] width 13 height 16
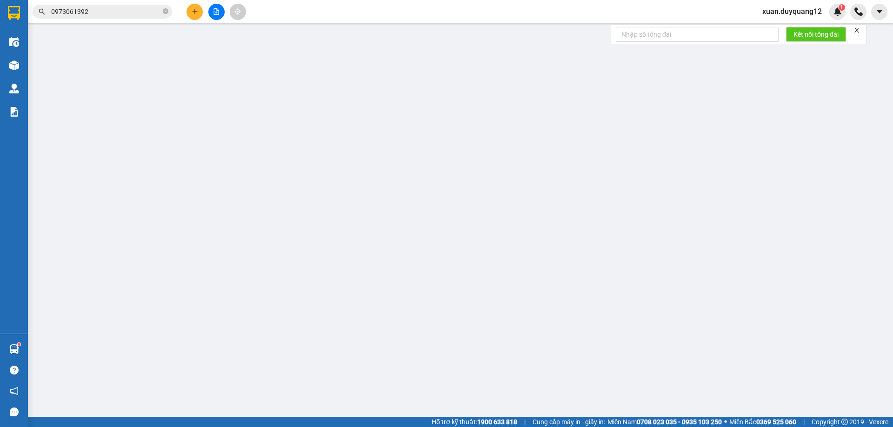
type input "0888448189"
checkbox input "true"
type input "VPLS"
type input "0973061392"
type input "A CƯỜNG"
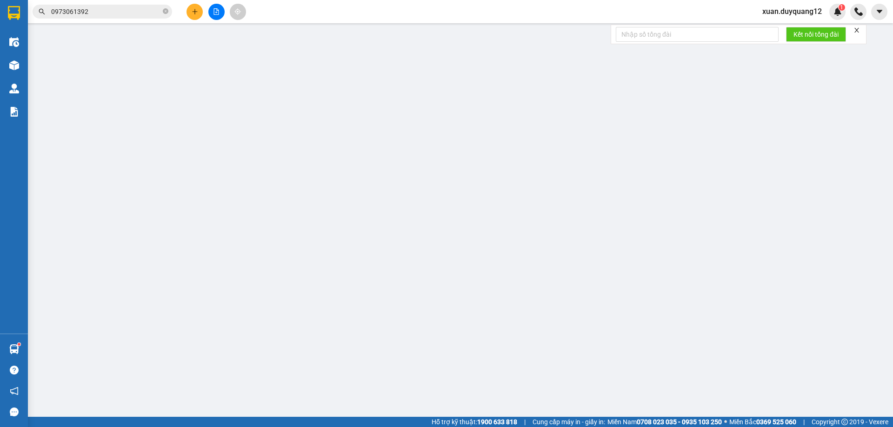
checkbox input "true"
type input "[GEOGRAPHIC_DATA],[PERSON_NAME],TỨ HIỆP,[GEOGRAPHIC_DATA],[GEOGRAPHIC_DATA]"
type input "100.000"
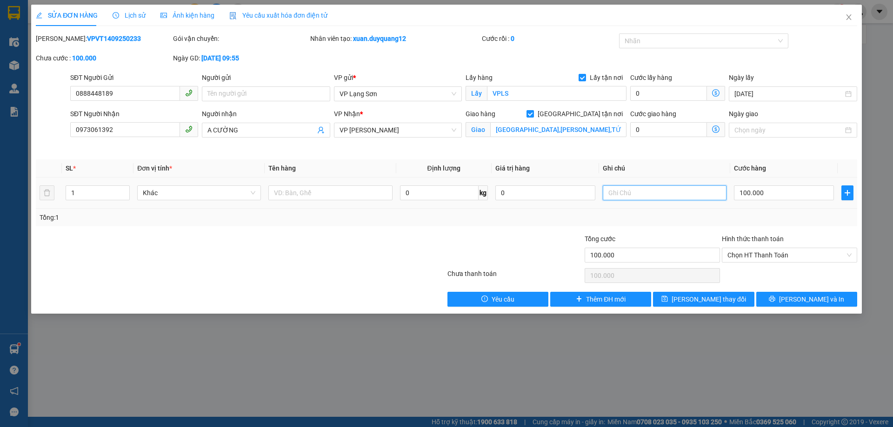
click at [666, 193] on input "text" at bounding box center [665, 193] width 124 height 15
type input "NG NHẬN TT"
click at [335, 196] on input "text" at bounding box center [330, 193] width 124 height 15
type input "GIẤY TỜ"
click at [702, 301] on span "[PERSON_NAME] thay đổi" at bounding box center [708, 299] width 74 height 10
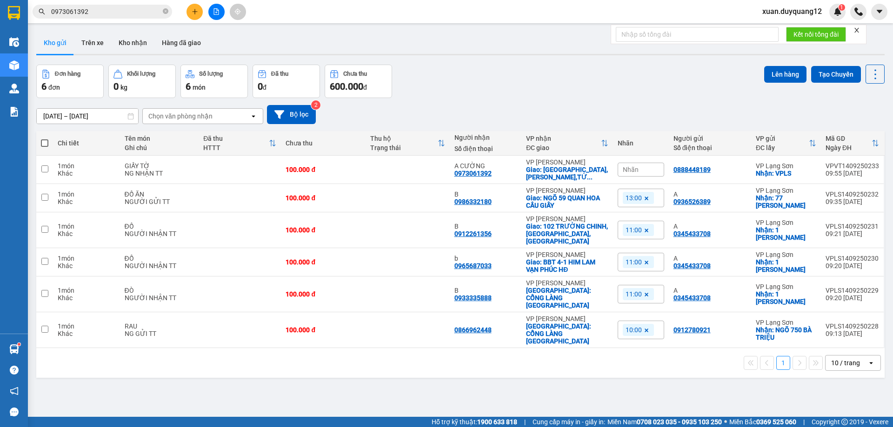
click at [110, 6] on span "0973061392" at bounding box center [102, 12] width 139 height 14
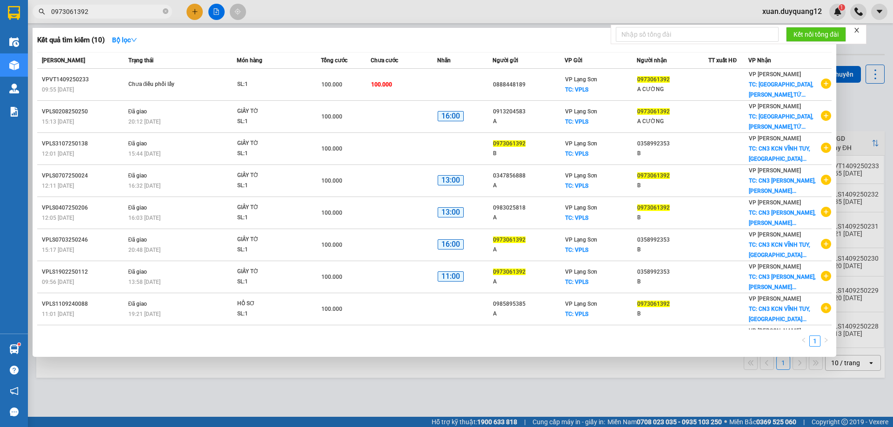
click at [109, 8] on span "0973061392" at bounding box center [102, 12] width 139 height 14
click at [108, 10] on input "0973061392" at bounding box center [106, 12] width 110 height 10
click at [183, 9] on div at bounding box center [446, 213] width 893 height 427
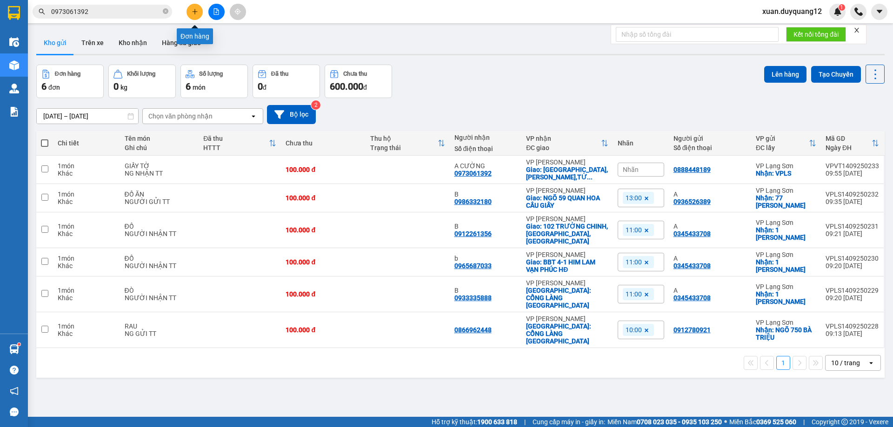
click at [189, 13] on button at bounding box center [194, 12] width 16 height 16
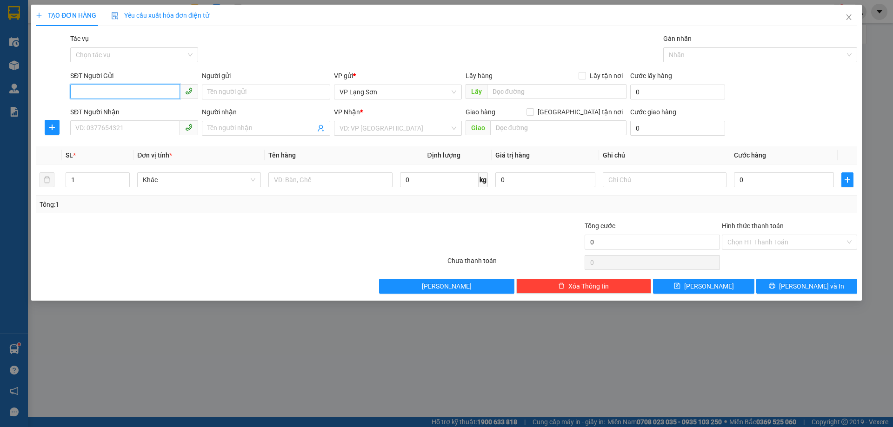
paste input "0915995362"
type input "0915995362"
click at [92, 105] on div "0915995362 - A" at bounding box center [134, 110] width 128 height 15
type input "A"
checkbox input "true"
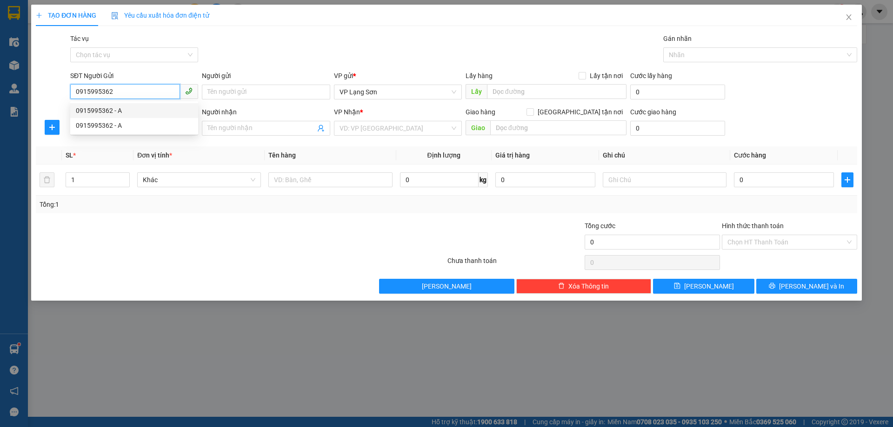
type input "42 BÀ TRIỆU"
type input "0915995362"
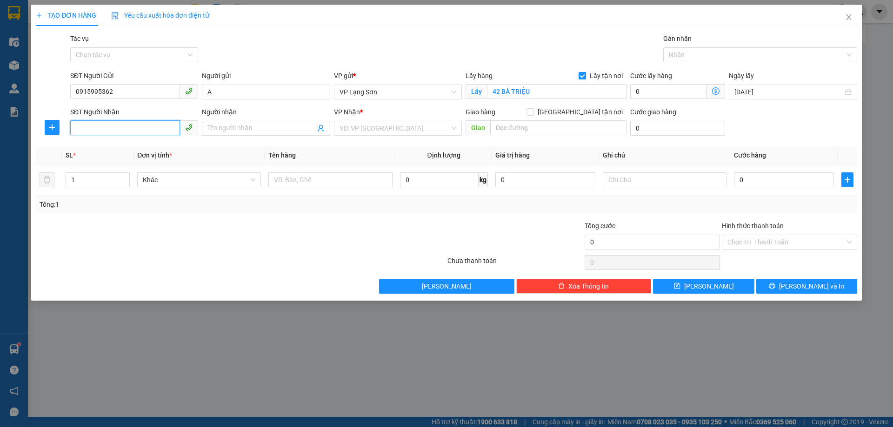
drag, startPoint x: 103, startPoint y: 121, endPoint x: 117, endPoint y: 126, distance: 14.6
click at [103, 122] on input "SĐT Người Nhận" at bounding box center [125, 127] width 110 height 15
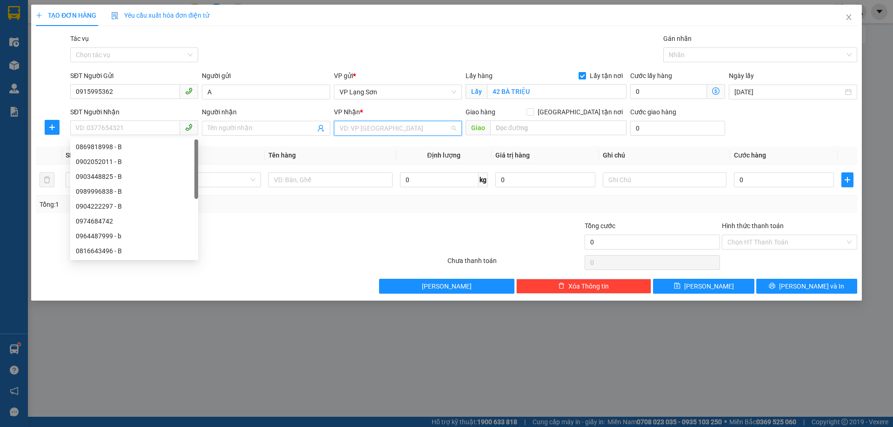
click at [443, 127] on input "search" at bounding box center [394, 128] width 110 height 14
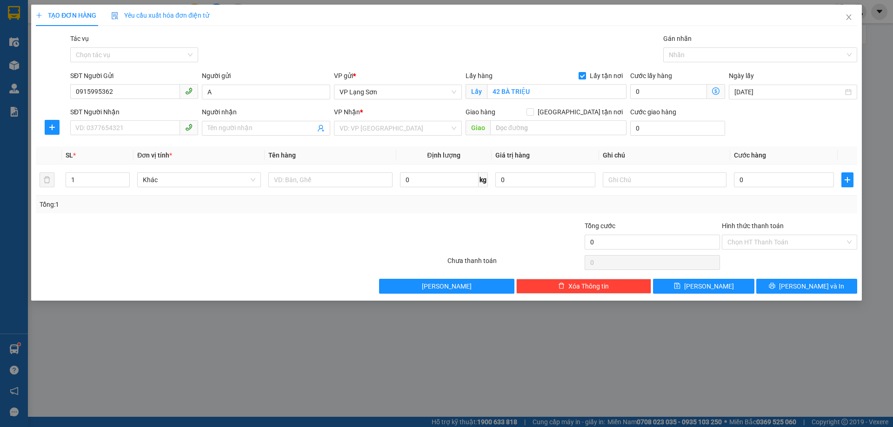
drag, startPoint x: 333, startPoint y: 140, endPoint x: 360, endPoint y: 146, distance: 27.5
click at [334, 141] on div "Transit Pickup Surcharge Ids Transit Deliver Surcharge Ids Transit Deliver Surc…" at bounding box center [446, 163] width 821 height 260
click at [360, 146] on div "Transit Pickup Surcharge Ids Transit Deliver Surcharge Ids Transit Deliver Surc…" at bounding box center [446, 163] width 821 height 260
drag, startPoint x: 393, startPoint y: 120, endPoint x: 393, endPoint y: 131, distance: 10.7
click at [393, 120] on div "VP Nhận *" at bounding box center [398, 114] width 128 height 14
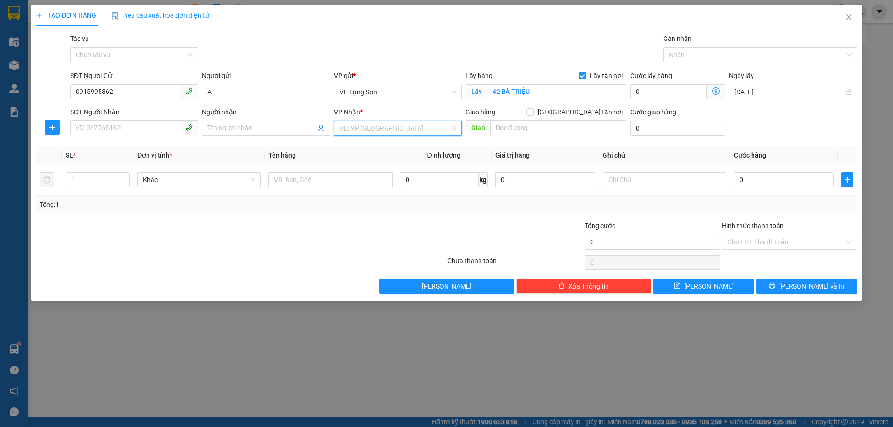
click at [400, 127] on input "search" at bounding box center [394, 128] width 110 height 14
click at [383, 148] on div "VP [PERSON_NAME]" at bounding box center [397, 147] width 117 height 10
click at [545, 127] on input "text" at bounding box center [558, 127] width 136 height 15
type input "NGÕ 62 TRẦN"
click at [142, 137] on div "SĐT Người Nhận VD: 0377654321" at bounding box center [134, 123] width 128 height 33
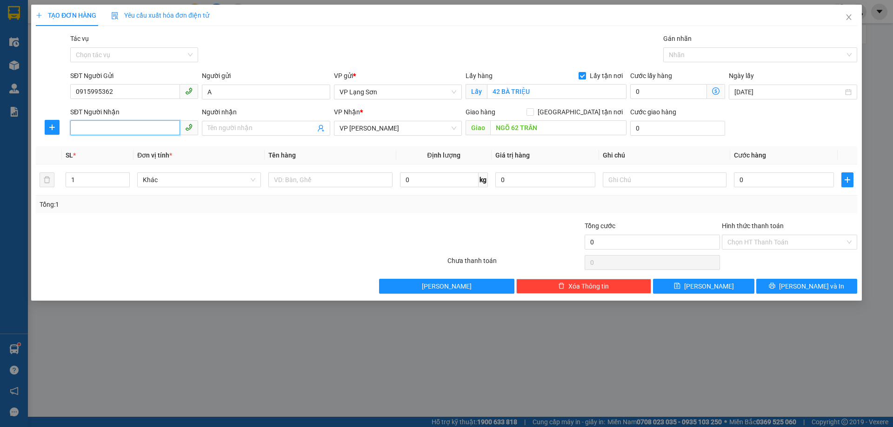
click at [149, 130] on input "SĐT Người Nhận" at bounding box center [125, 127] width 110 height 15
type input "0966568866"
click at [575, 129] on input "NGÕ 62 TRẦN" at bounding box center [558, 127] width 136 height 15
click at [571, 131] on input "NGÕ 62 TRẦN" at bounding box center [558, 127] width 136 height 15
type input "NGÕ 62 [PERSON_NAME]"
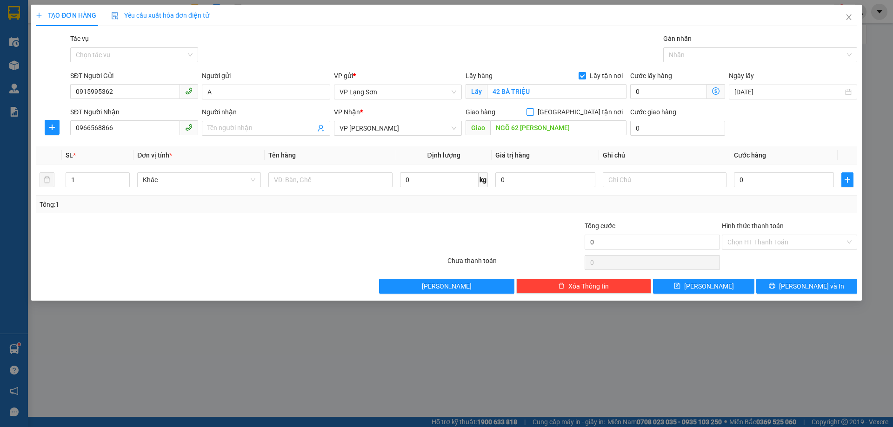
click at [589, 115] on span "[GEOGRAPHIC_DATA] tận nơi" at bounding box center [580, 112] width 93 height 10
click at [533, 115] on input "[GEOGRAPHIC_DATA] tận nơi" at bounding box center [529, 111] width 7 height 7
checkbox input "true"
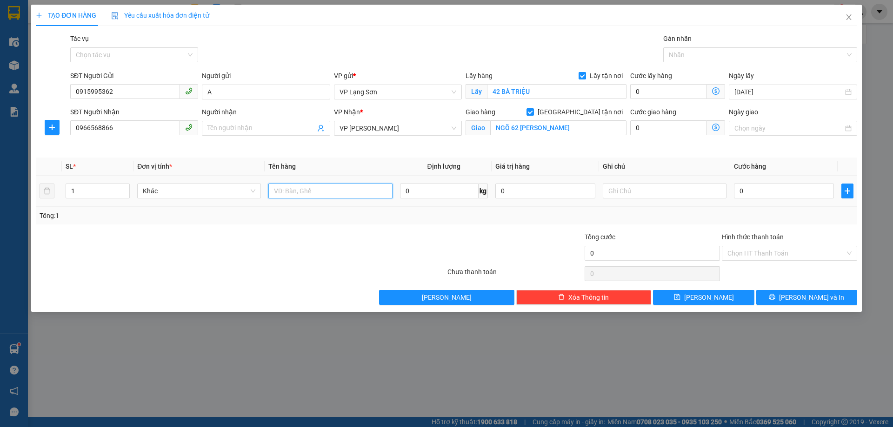
click at [337, 186] on input "text" at bounding box center [330, 191] width 124 height 15
type input "VỊT QUAY"
click at [777, 193] on input "0" at bounding box center [784, 191] width 100 height 15
type input "1"
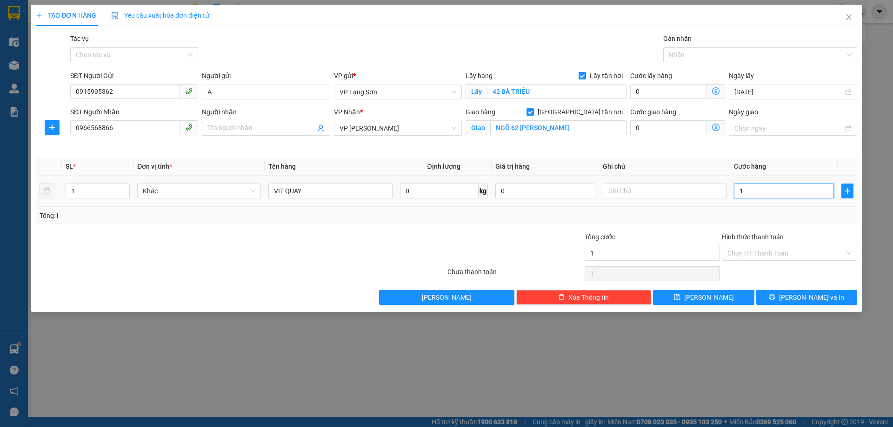
type input "1"
type input "10"
type input "100"
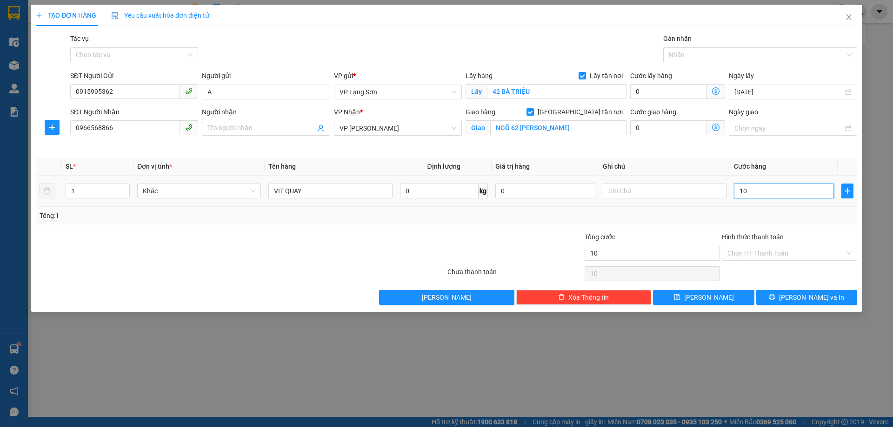
type input "100"
type input "100.000"
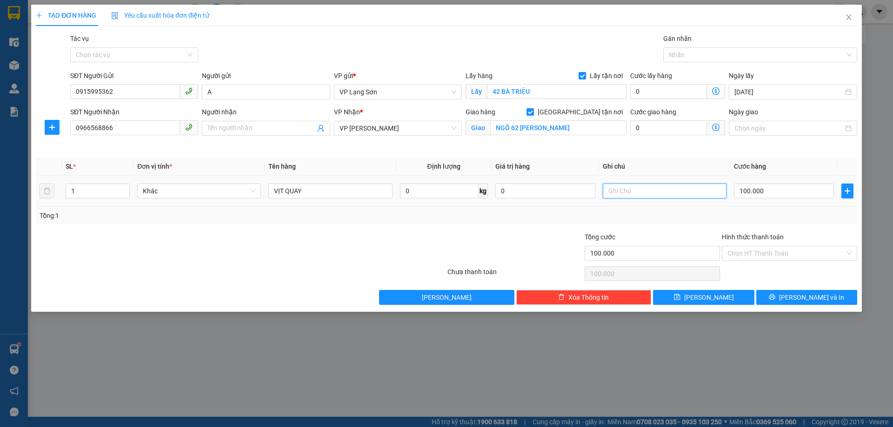
click at [651, 196] on input "text" at bounding box center [665, 191] width 124 height 15
type input "NG GỬI TT"
click at [717, 299] on button "[PERSON_NAME]" at bounding box center [703, 297] width 101 height 15
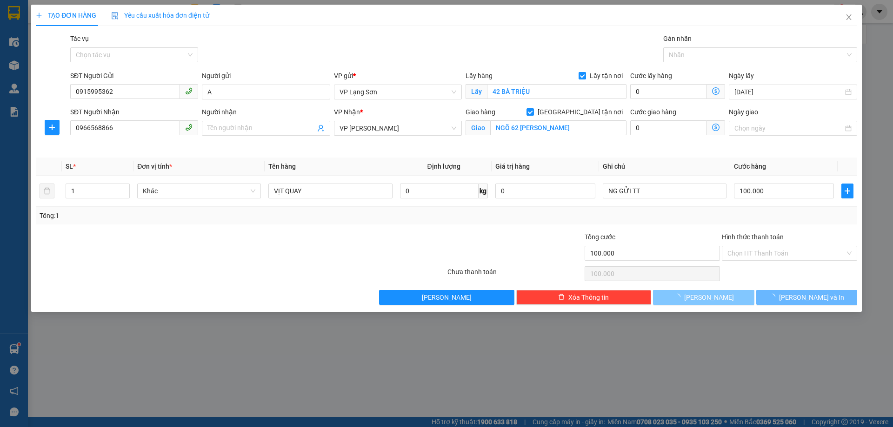
checkbox input "false"
type input "0"
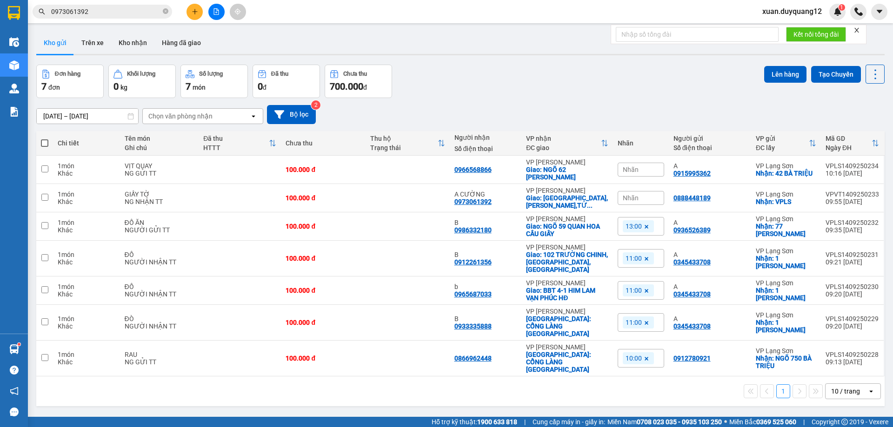
click at [645, 173] on div "Nhãn" at bounding box center [641, 170] width 46 height 14
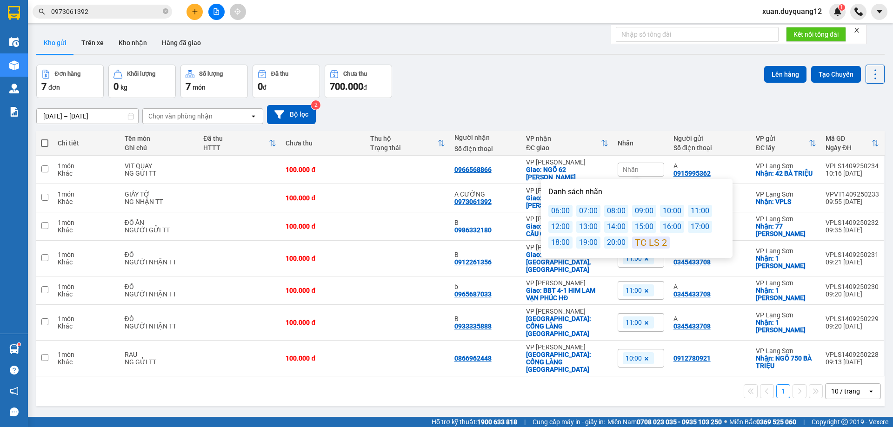
click at [548, 226] on div "Danh sách nhãn 06:00 07:00 08:00 09:00 10:00 11:00 12:00 13:00 14:00 15:00 16:0…" at bounding box center [637, 218] width 186 height 73
click at [553, 227] on div "12:00" at bounding box center [560, 227] width 24 height 12
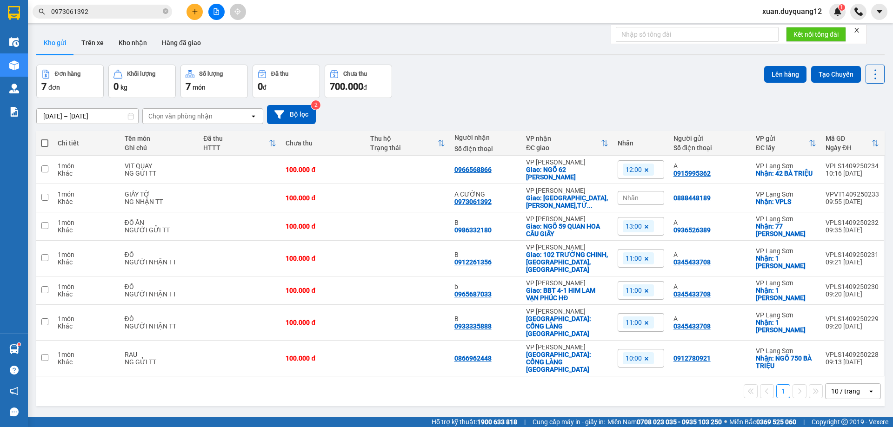
drag, startPoint x: 600, startPoint y: 127, endPoint x: 673, endPoint y: 139, distance: 73.5
click at [603, 127] on div "[DATE] – [DATE] Press the down arrow key to interact with the calendar and sele…" at bounding box center [460, 114] width 848 height 33
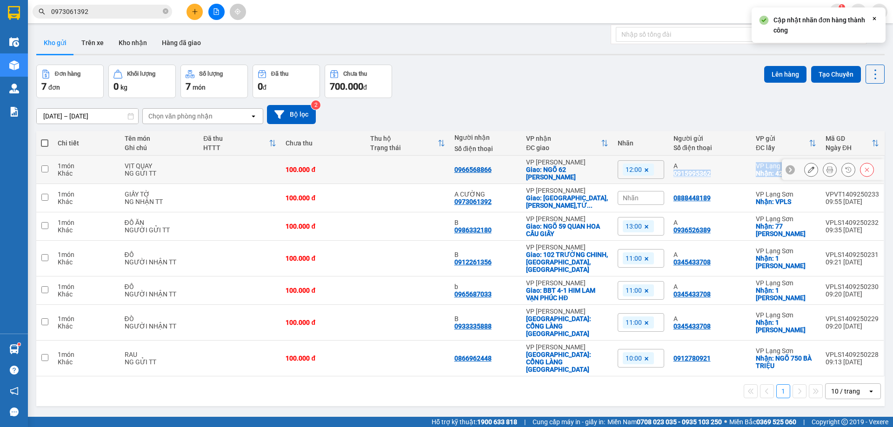
drag, startPoint x: 806, startPoint y: 176, endPoint x: 670, endPoint y: 175, distance: 136.7
click at [670, 175] on tr "1 món Khác VỊT QUAY NG GỬI TT 100.000 đ 0966568866 VP [PERSON_NAME]: NGÕ 62 [PE…" at bounding box center [460, 170] width 848 height 28
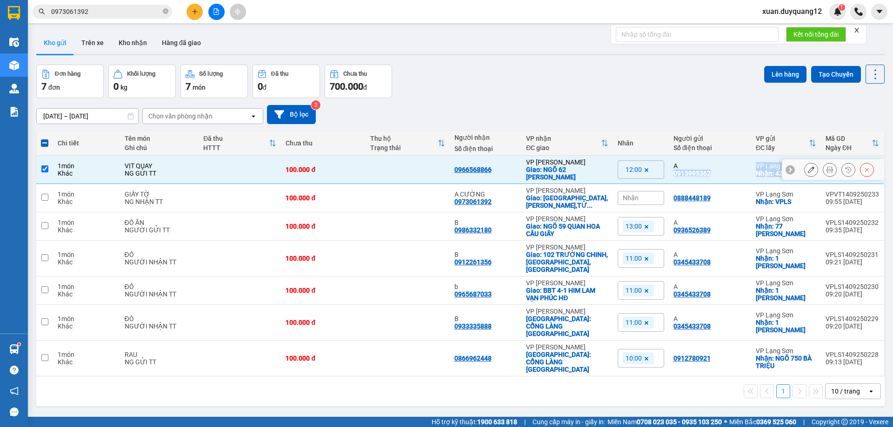
copy tr "0915995362 VP Lạng Sơn Nhận: 42 BÀ TRIỆU VPLS1409250234 10:16 [DATE]"
click at [725, 166] on div "A" at bounding box center [709, 165] width 73 height 7
checkbox input "false"
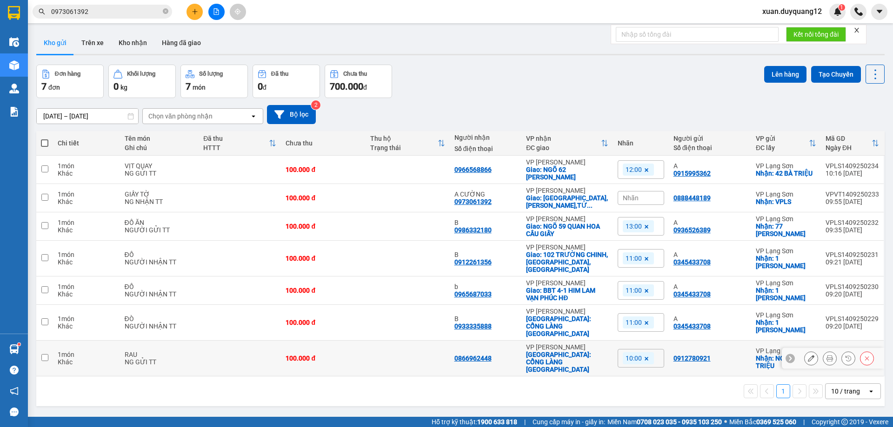
click at [736, 342] on td "0912780921" at bounding box center [710, 359] width 82 height 36
checkbox input "true"
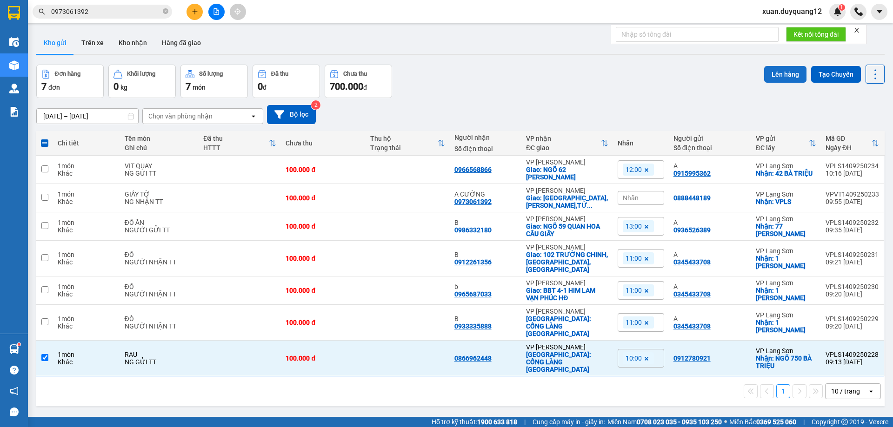
click at [776, 75] on button "Lên hàng" at bounding box center [785, 74] width 42 height 17
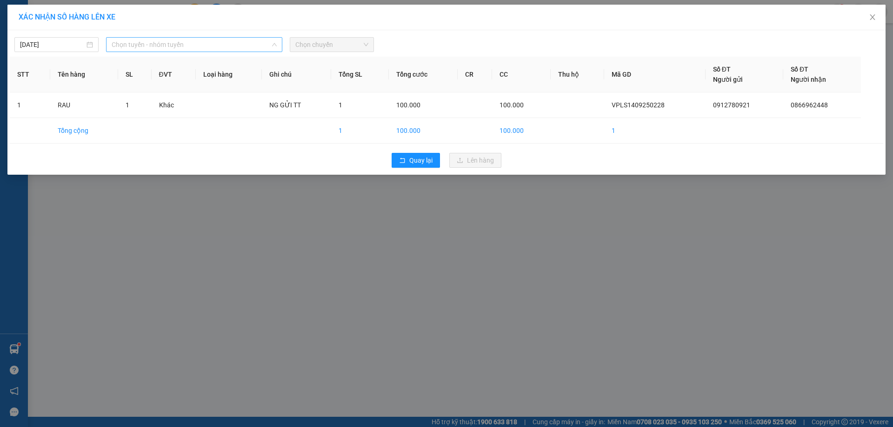
click at [172, 47] on span "Chọn tuyến - nhóm tuyến" at bounding box center [194, 45] width 165 height 14
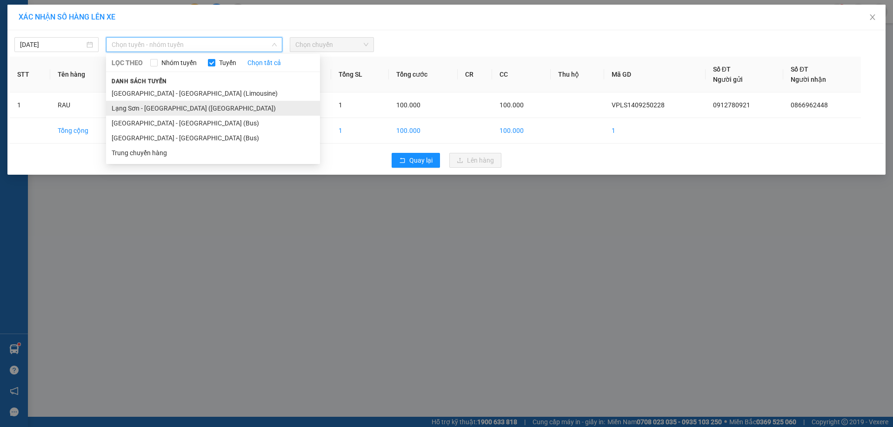
click at [205, 106] on li "Lạng Sơn - [GEOGRAPHIC_DATA] ([GEOGRAPHIC_DATA])" at bounding box center [213, 108] width 214 height 15
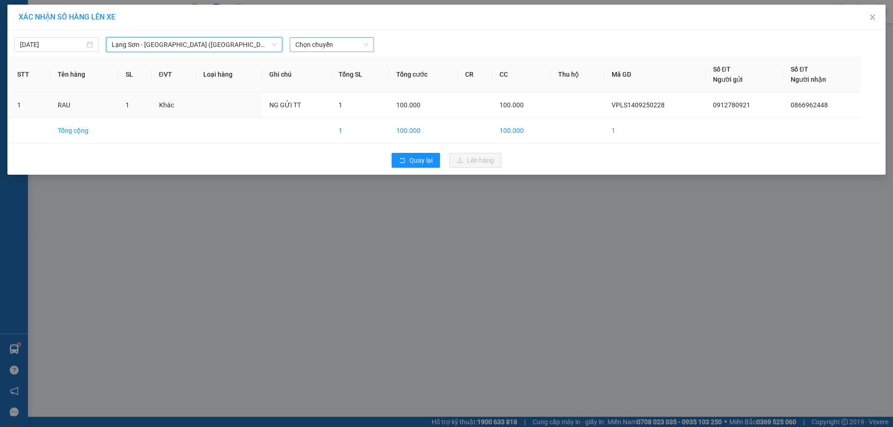
click at [324, 44] on span "Chọn chuyến" at bounding box center [331, 45] width 73 height 14
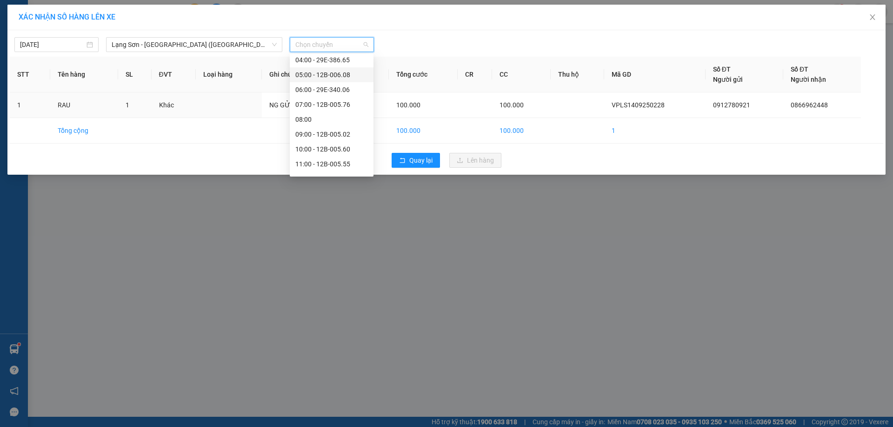
scroll to position [37, 0]
click at [343, 130] on div "10:00 - 12B-005.60" at bounding box center [331, 130] width 73 height 10
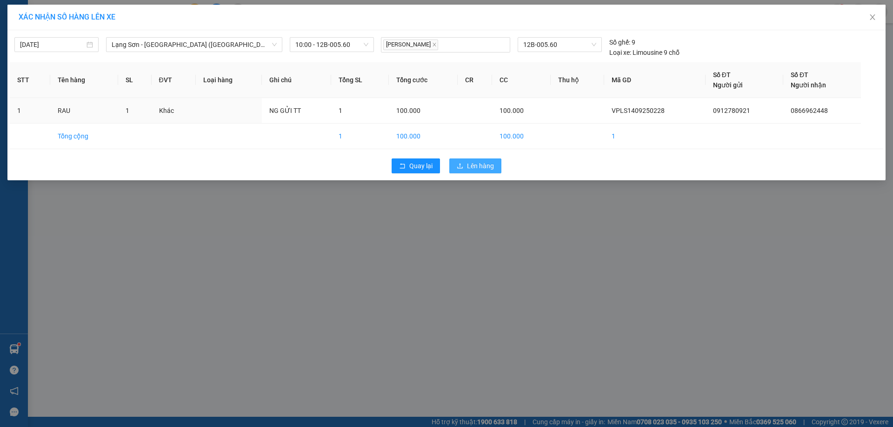
click at [467, 164] on span "Lên hàng" at bounding box center [480, 166] width 27 height 10
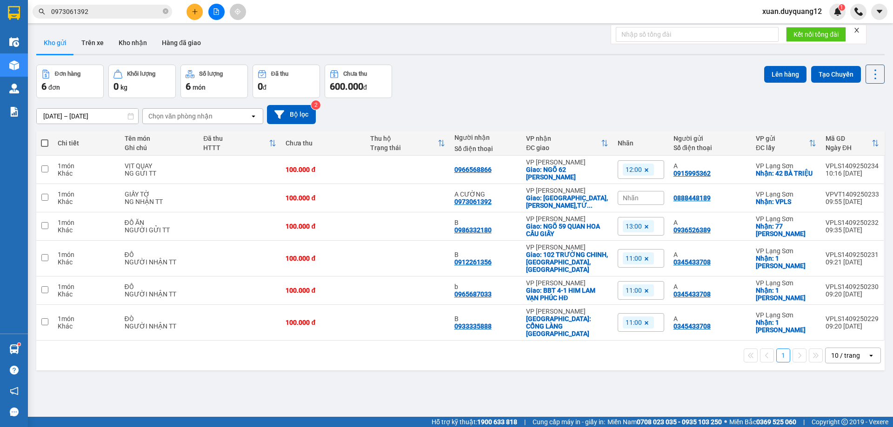
click at [638, 196] on div "Nhãn" at bounding box center [641, 198] width 46 height 14
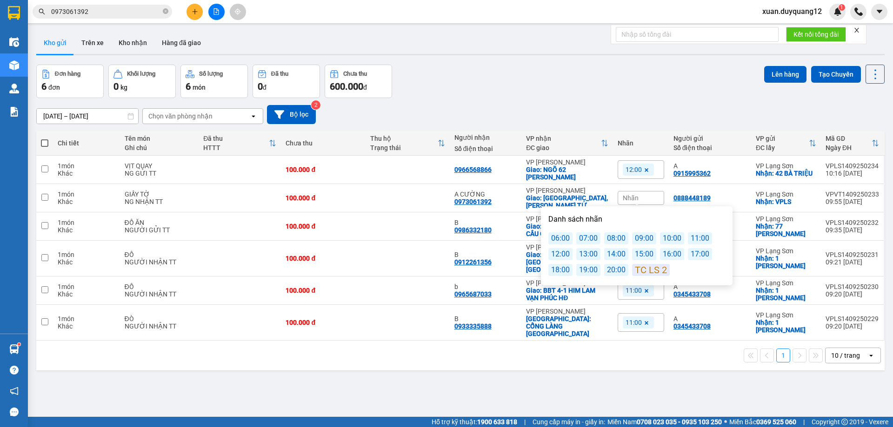
click at [692, 235] on div "11:00" at bounding box center [700, 238] width 24 height 12
click at [625, 86] on div "Đơn hàng 6 đơn Khối lượng 0 kg Số lượng 6 món Đã thu 0 đ Chưa thu 600.000 đ Lên…" at bounding box center [460, 81] width 848 height 33
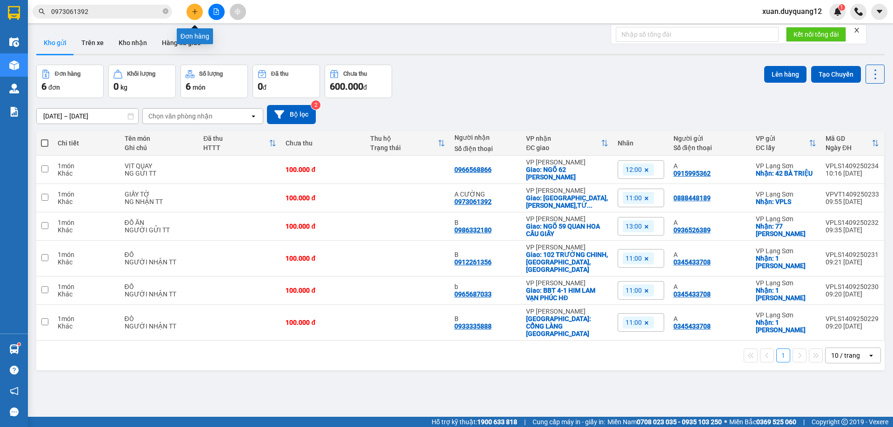
click at [195, 7] on button at bounding box center [194, 12] width 16 height 16
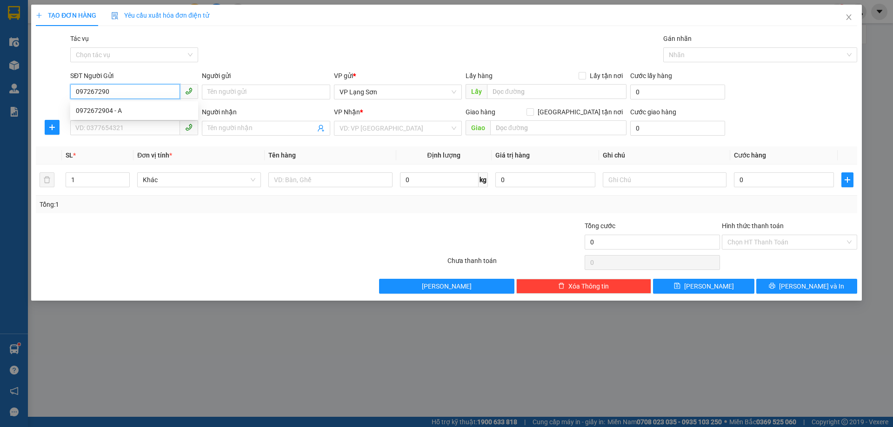
type input "0972672904"
click at [154, 107] on div "0972672904 - A" at bounding box center [134, 111] width 117 height 10
type input "A"
checkbox input "true"
type input "VPLS"
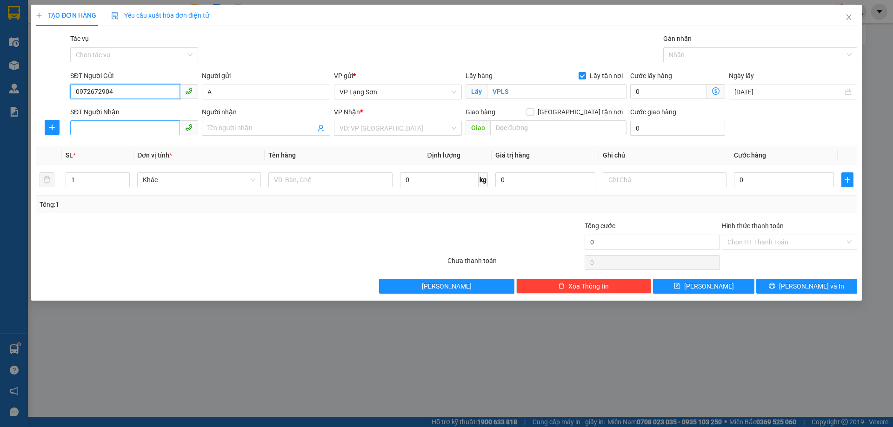
type input "0972672904"
click at [149, 133] on input "SĐT Người Nhận" at bounding box center [125, 127] width 110 height 15
type input "0988775689"
drag, startPoint x: 165, startPoint y: 147, endPoint x: 158, endPoint y: 152, distance: 8.1
click at [164, 148] on div "0988775689 - B" at bounding box center [134, 147] width 117 height 10
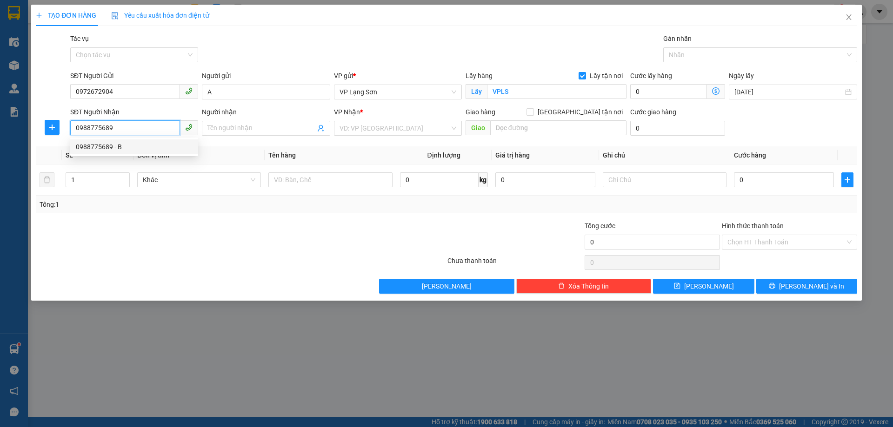
type input "B"
checkbox input "true"
type input "32 XÃ ĐÀN,[GEOGRAPHIC_DATA],[GEOGRAPHIC_DATA]"
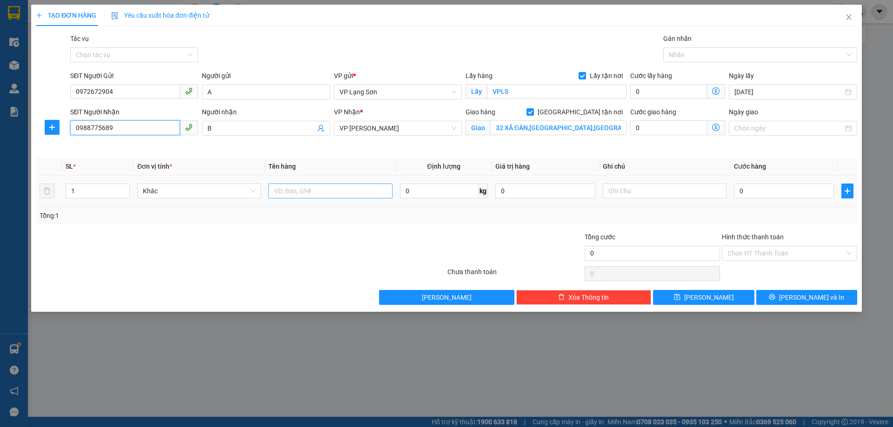
type input "0988775689"
click at [306, 191] on input "text" at bounding box center [330, 191] width 124 height 15
type input "1 KIỆN VỊT QUAY"
click at [789, 195] on input "0" at bounding box center [784, 191] width 100 height 15
type input "1"
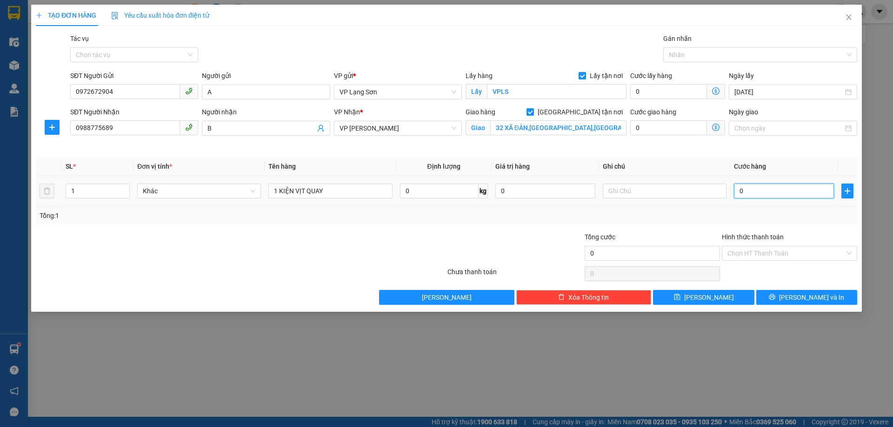
type input "1"
type input "10"
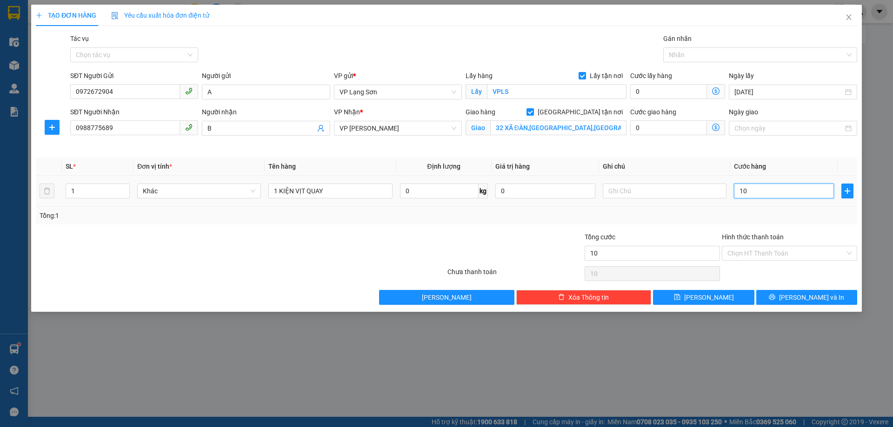
type input "100"
type input "100.000"
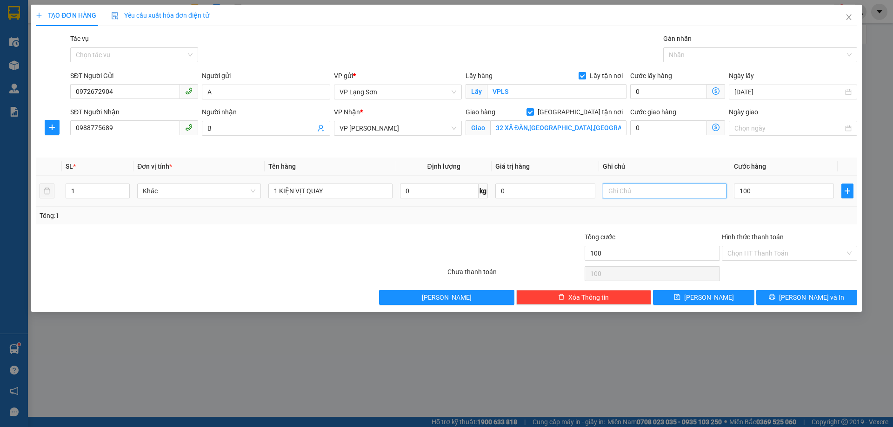
type input "100.000"
click at [692, 198] on input "text" at bounding box center [665, 191] width 124 height 15
type input "NG NHẬN TT"
click at [713, 296] on span "[PERSON_NAME]" at bounding box center [709, 297] width 50 height 10
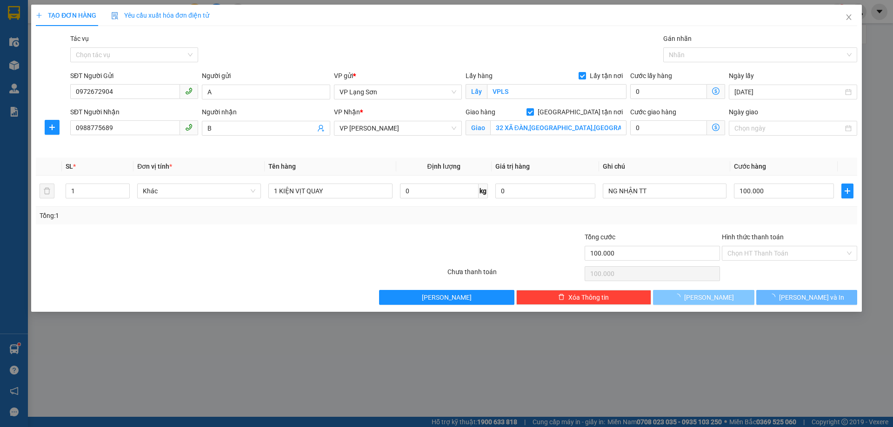
checkbox input "false"
type input "0"
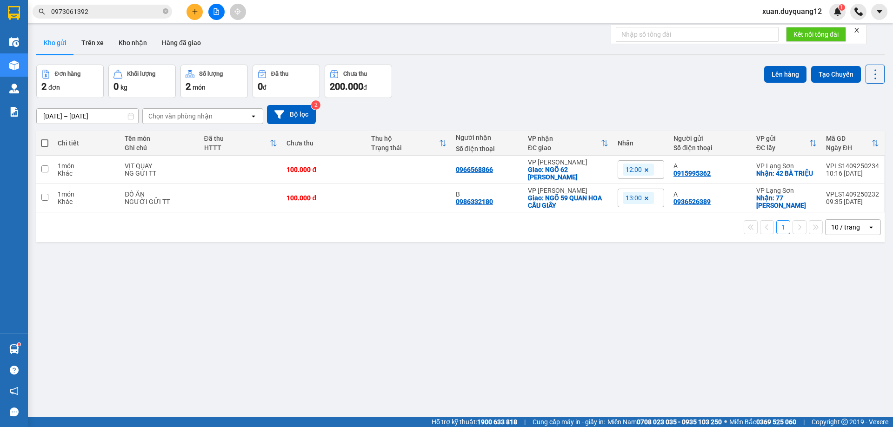
click at [196, 15] on button at bounding box center [194, 12] width 16 height 16
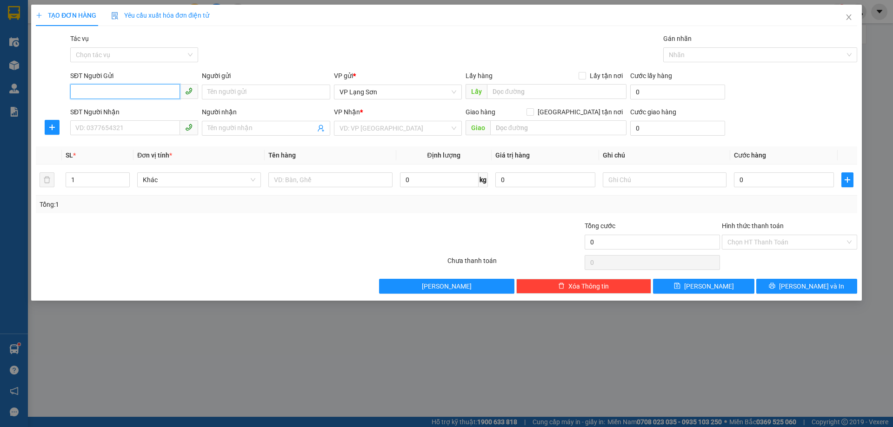
click at [129, 96] on input "SĐT Người Gửi" at bounding box center [125, 91] width 110 height 15
paste input "0912096680"
type input "0912096680"
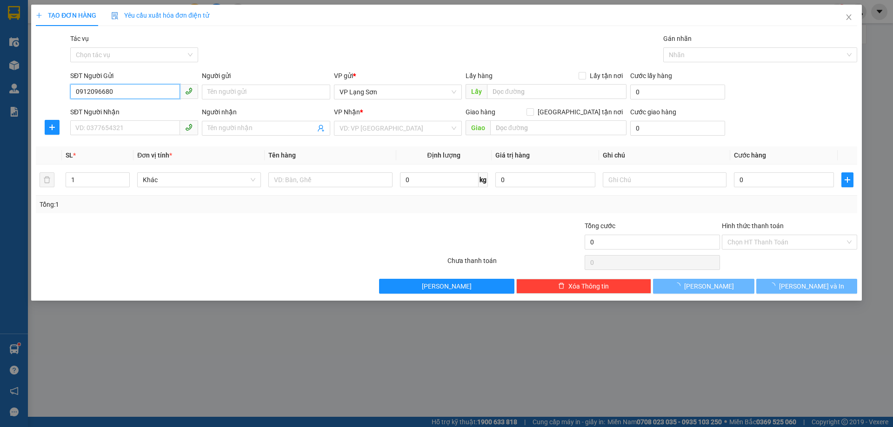
drag, startPoint x: 79, startPoint y: 95, endPoint x: 35, endPoint y: 92, distance: 43.8
click at [33, 92] on div "TẠO ĐƠN HÀNG Yêu cầu xuất hóa đơn điện tử Transit Pickup Surcharge Ids Transit …" at bounding box center [446, 153] width 830 height 296
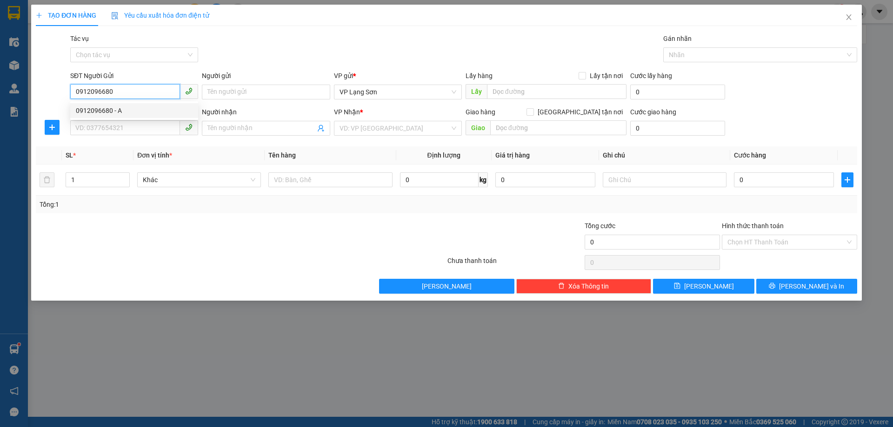
click at [113, 114] on div "0912096680 - A" at bounding box center [134, 111] width 117 height 10
type input "A"
checkbox input "true"
type input "PARK 2 TIME CITY,[GEOGRAPHIC_DATA],[GEOGRAPHIC_DATA]"
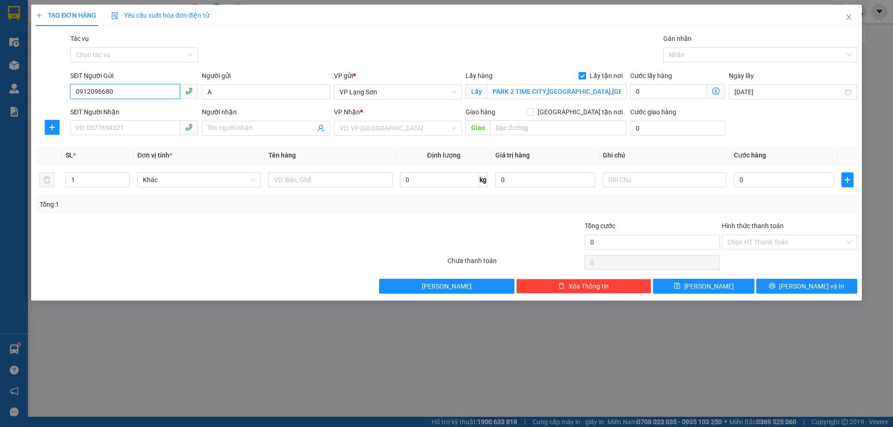
type input "0912096680"
click at [582, 106] on form "SĐT Người Gửi 0912096680 Người gửi A VP gửi * VP [GEOGRAPHIC_DATA] Lấy hàng Lấy…" at bounding box center [446, 105] width 821 height 69
click at [534, 113] on span at bounding box center [529, 111] width 7 height 7
click at [533, 113] on input "[GEOGRAPHIC_DATA] tận nơi" at bounding box center [529, 111] width 7 height 7
checkbox input "true"
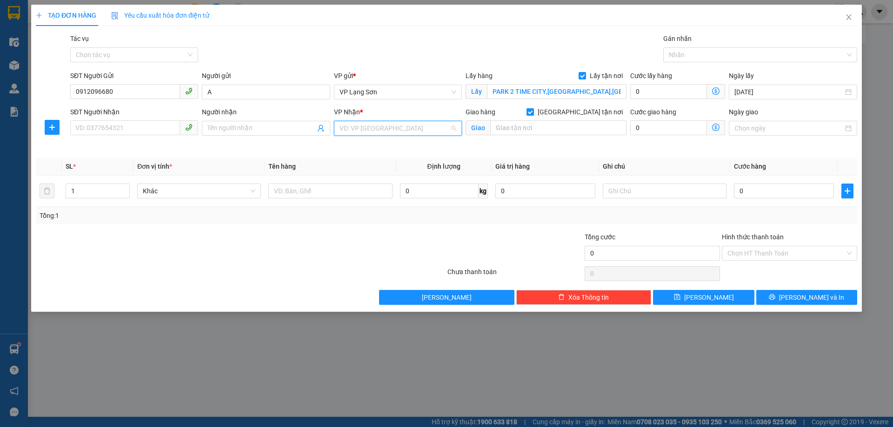
click at [409, 132] on input "search" at bounding box center [394, 128] width 110 height 14
click at [391, 164] on div "VP Lạng Sơn" at bounding box center [397, 162] width 117 height 10
click at [401, 99] on span "VP Lạng Sơn" at bounding box center [397, 92] width 117 height 14
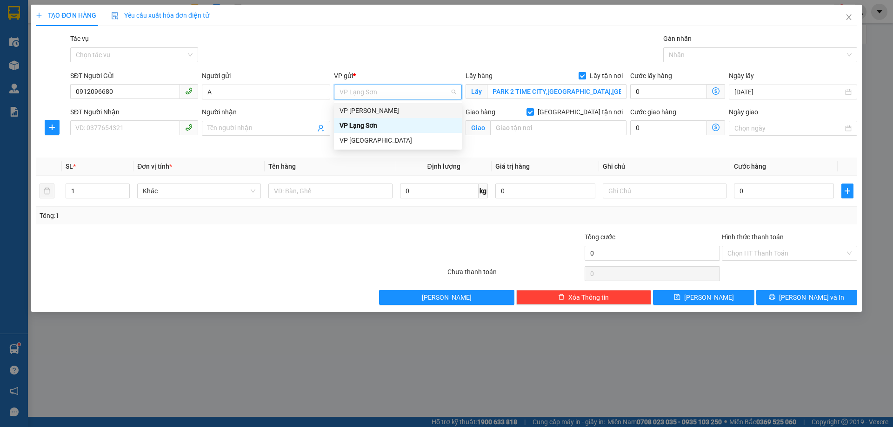
click at [401, 116] on div "VP [PERSON_NAME]" at bounding box center [398, 110] width 128 height 15
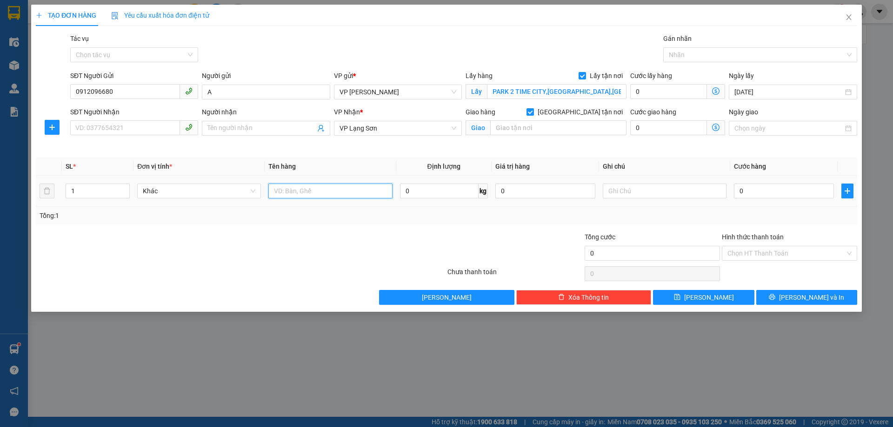
click at [358, 191] on input "text" at bounding box center [330, 191] width 124 height 15
type input "THUỐC"
click at [116, 130] on input "SĐT Người Nhận" at bounding box center [125, 127] width 110 height 15
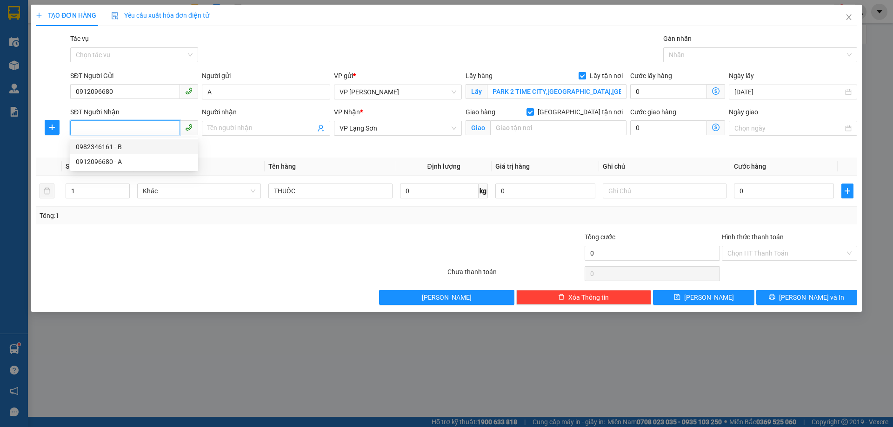
click at [126, 147] on div "0982346161 - B" at bounding box center [134, 147] width 117 height 10
type input "0982346161"
type input "B"
type input "DỐC ĐỒN [PERSON_NAME]"
click at [129, 132] on input "0982346161" at bounding box center [125, 127] width 110 height 15
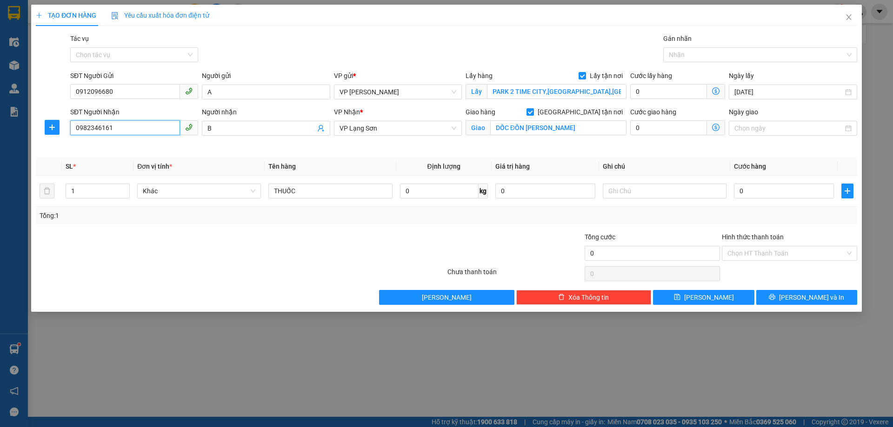
click at [129, 132] on input "0982346161" at bounding box center [125, 127] width 110 height 15
type input "0963995638"
click at [603, 133] on input "DỐC ĐỒN [PERSON_NAME]" at bounding box center [558, 127] width 136 height 15
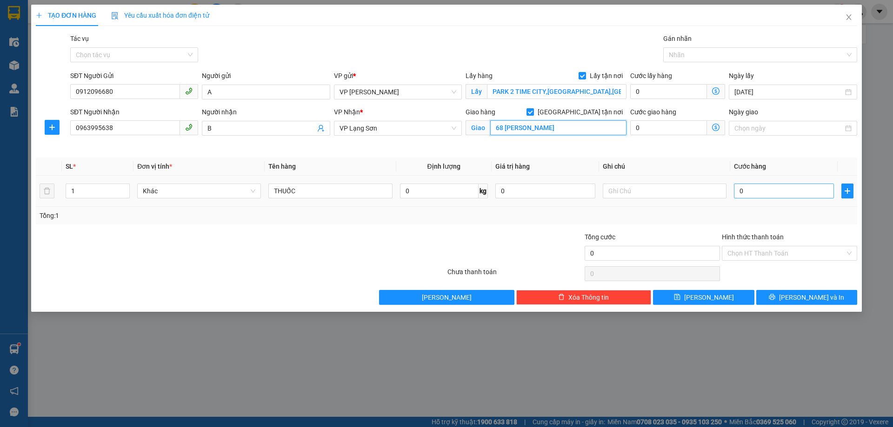
type input "68 [PERSON_NAME]"
click at [786, 194] on input "0" at bounding box center [784, 191] width 100 height 15
type input "1"
click at [659, 186] on input "text" at bounding box center [665, 191] width 124 height 15
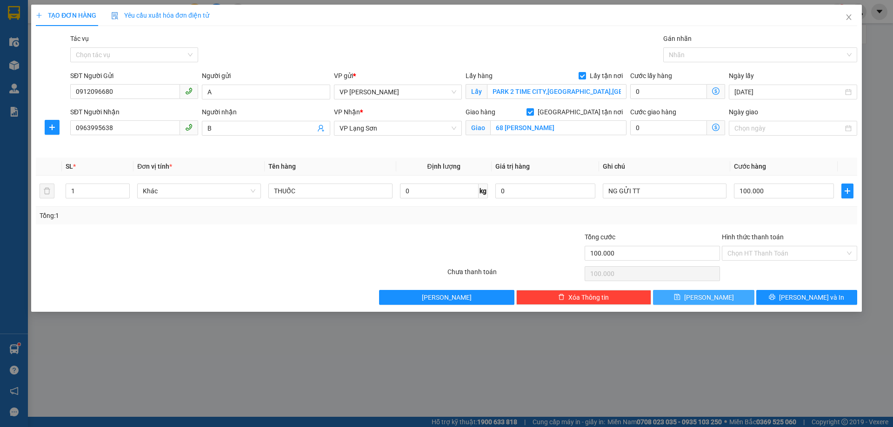
click at [691, 298] on button "[PERSON_NAME]" at bounding box center [703, 297] width 101 height 15
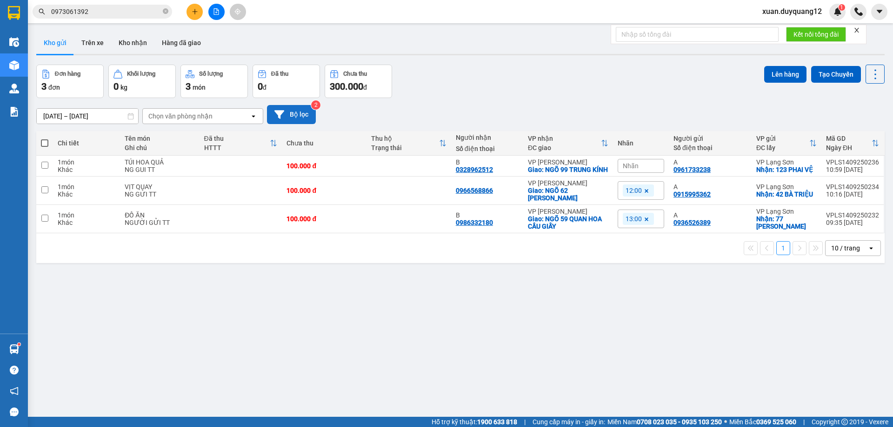
click at [299, 117] on button "Bộ lọc" at bounding box center [291, 114] width 49 height 19
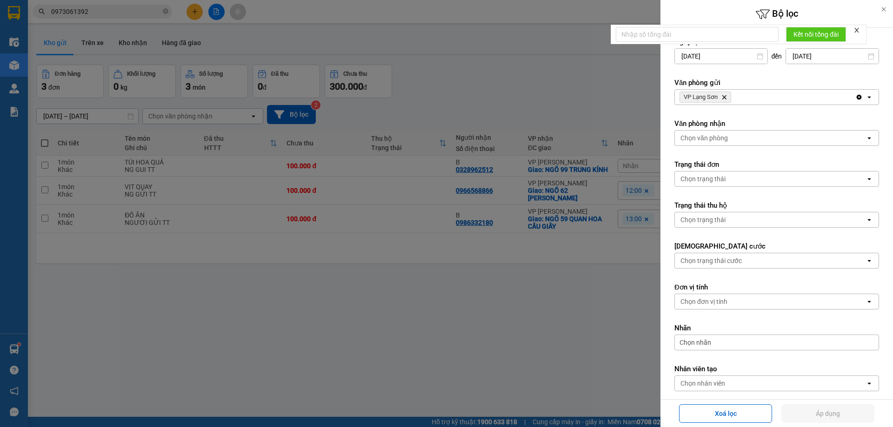
click at [725, 99] on icon "VP Lạng Sơn, close by backspace" at bounding box center [724, 97] width 4 height 4
click at [730, 97] on div "Chọn văn phòng" at bounding box center [770, 97] width 191 height 15
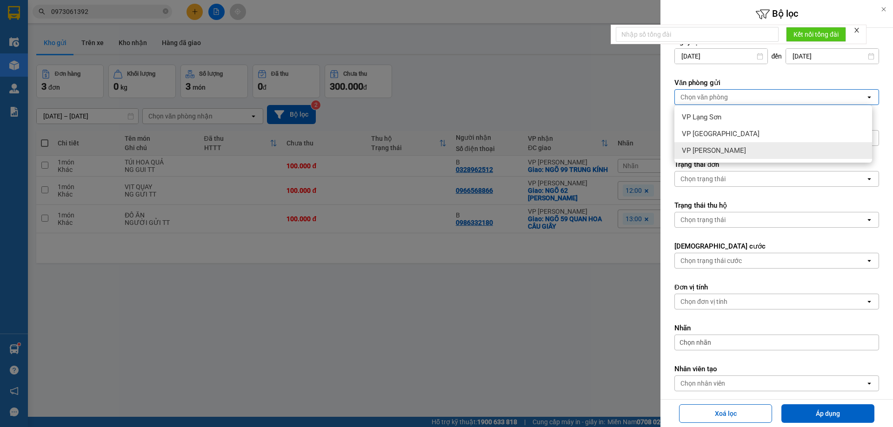
click at [716, 149] on span "VP [PERSON_NAME]" at bounding box center [714, 150] width 64 height 9
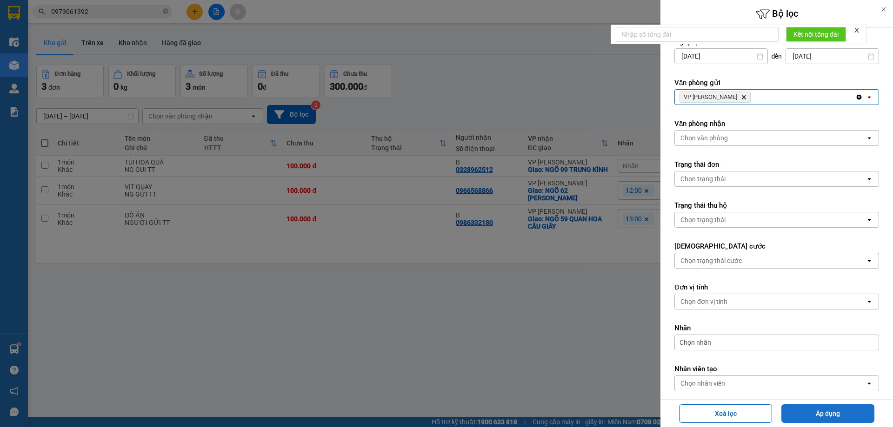
click at [843, 410] on button "Áp dụng" at bounding box center [827, 414] width 93 height 19
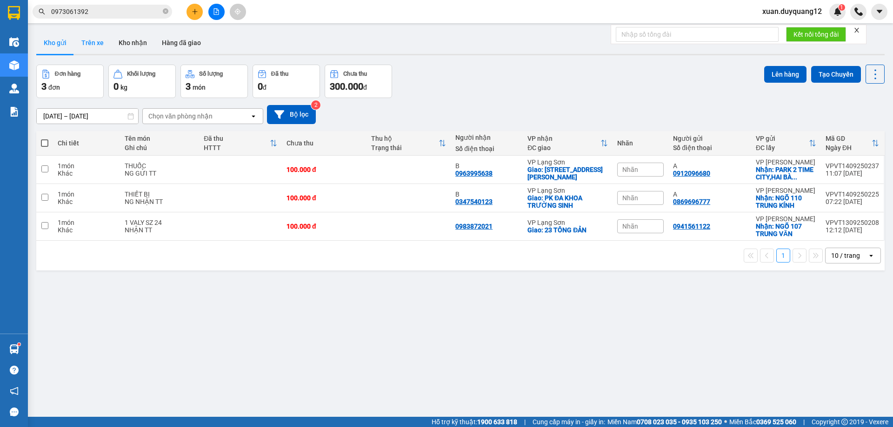
click at [93, 43] on button "Trên xe" at bounding box center [92, 43] width 37 height 22
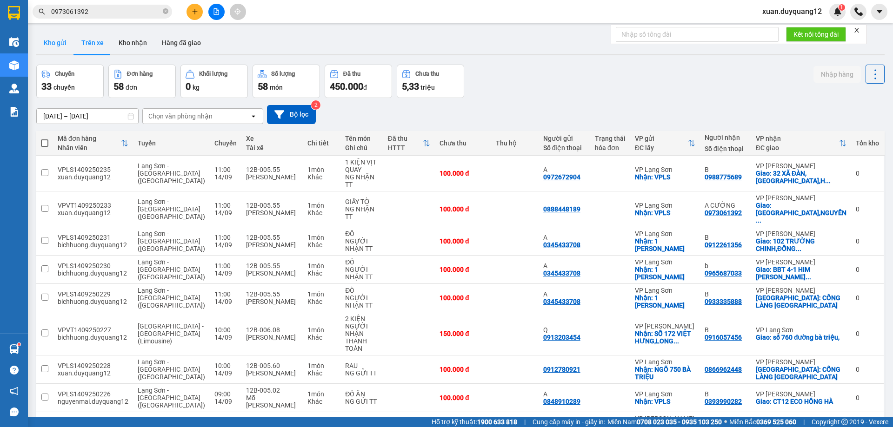
click at [52, 42] on button "Kho gửi" at bounding box center [55, 43] width 38 height 22
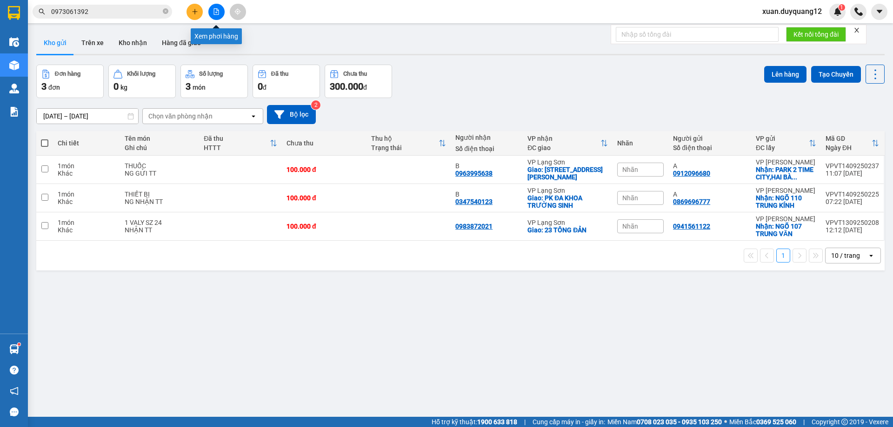
click at [212, 14] on button at bounding box center [216, 12] width 16 height 16
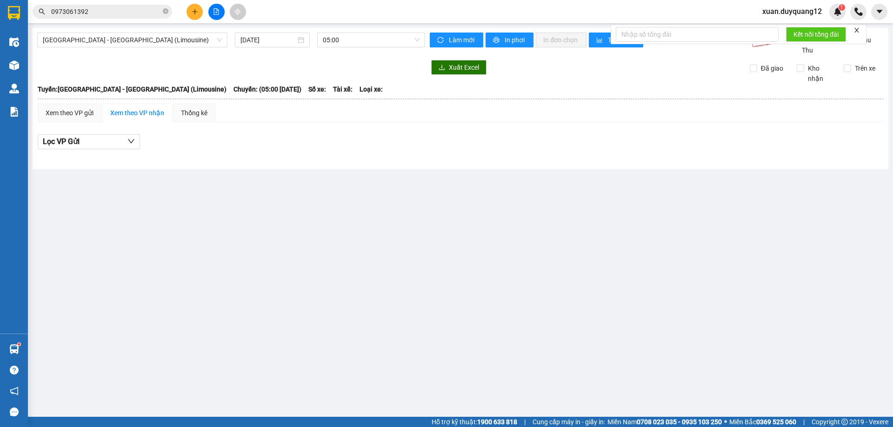
click at [155, 29] on div "[GEOGRAPHIC_DATA] - [GEOGRAPHIC_DATA] ([GEOGRAPHIC_DATA]) [DATE] 05:00 Làm mới …" at bounding box center [461, 98] width 856 height 141
click at [142, 40] on span "[GEOGRAPHIC_DATA] - [GEOGRAPHIC_DATA] (Limousine)" at bounding box center [132, 40] width 179 height 14
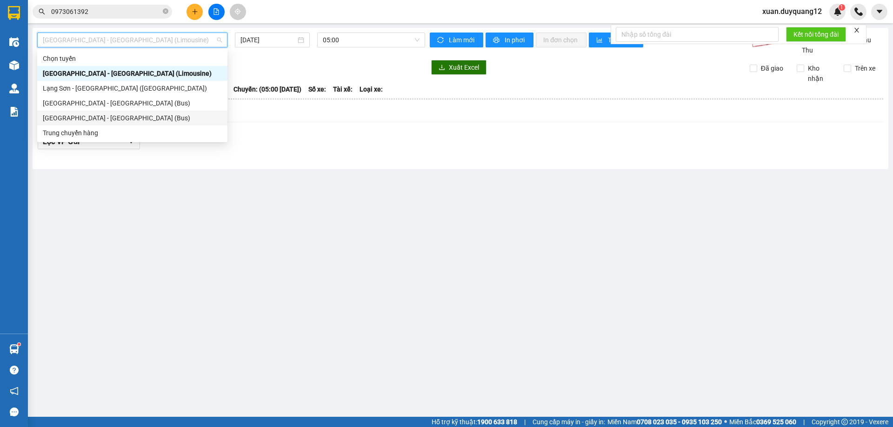
click at [106, 118] on div "[GEOGRAPHIC_DATA] - [GEOGRAPHIC_DATA] (Bus)" at bounding box center [132, 118] width 179 height 10
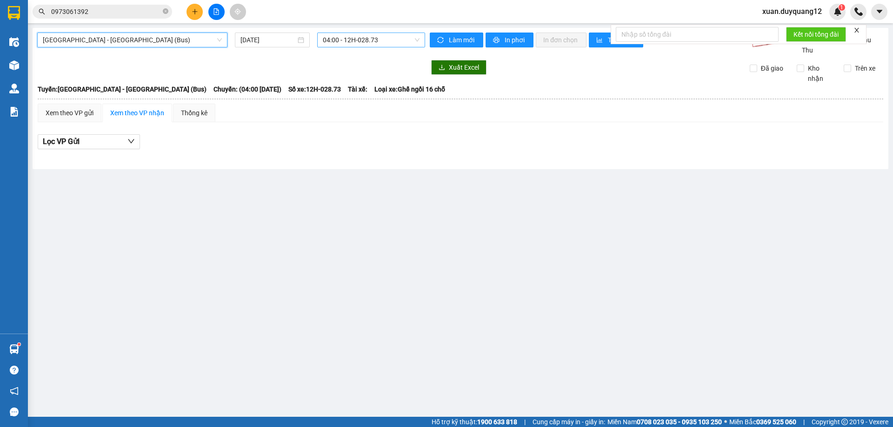
click at [341, 46] on span "04:00 - 12H-028.73" at bounding box center [371, 40] width 97 height 14
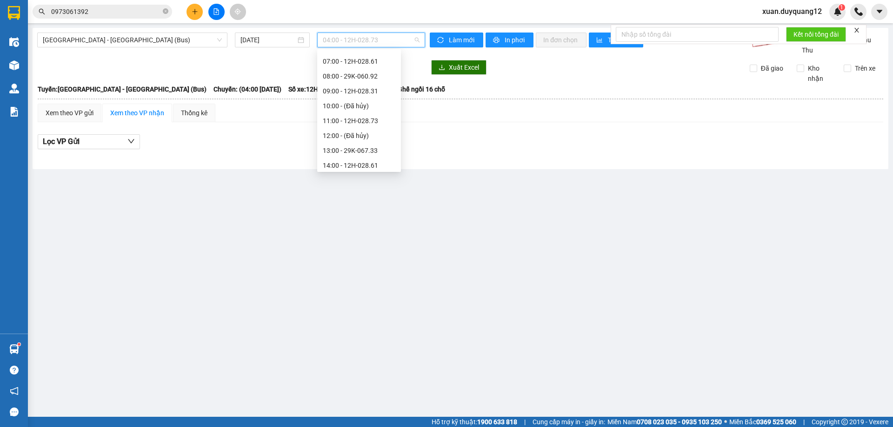
scroll to position [55, 0]
click at [365, 78] on div "08:00 - 29K-060.92" at bounding box center [359, 78] width 73 height 10
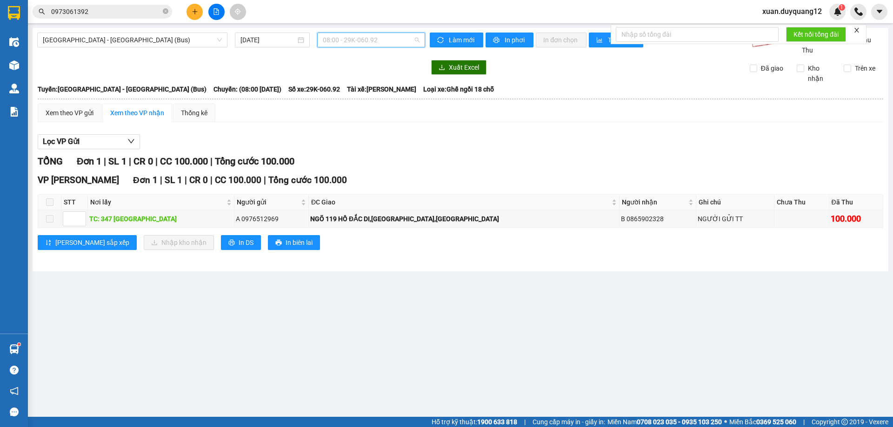
click at [386, 39] on span "08:00 - 29K-060.92" at bounding box center [371, 40] width 97 height 14
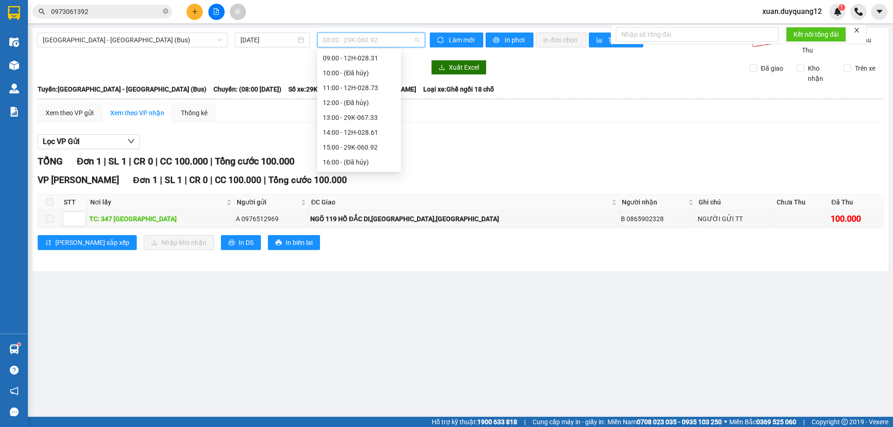
scroll to position [98, 0]
click at [367, 137] on div "15:00 - 29K-060.92" at bounding box center [359, 139] width 73 height 10
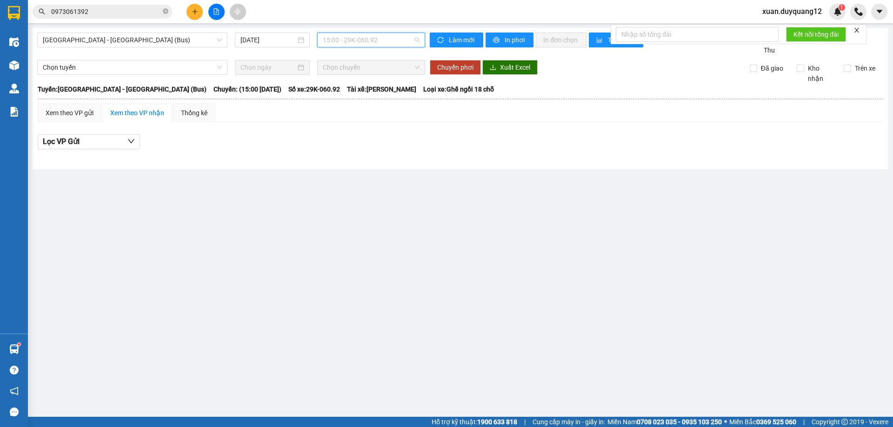
click at [369, 44] on span "15:00 - 29K-060.92" at bounding box center [371, 40] width 97 height 14
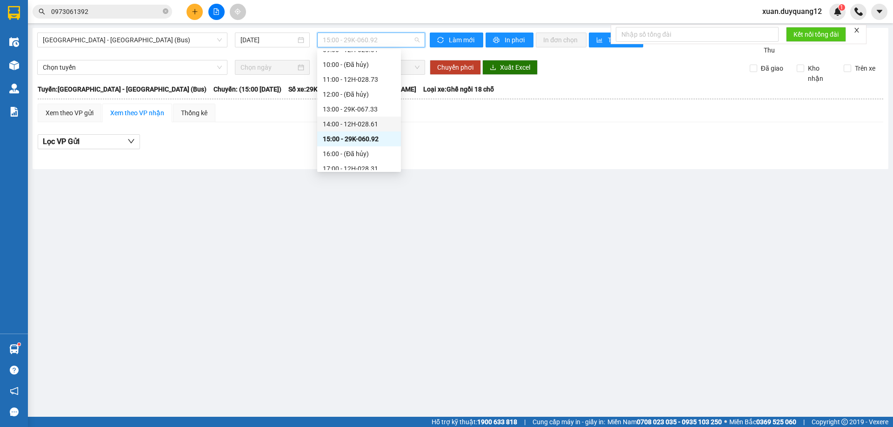
click at [356, 125] on div "14:00 - 12H-028.61" at bounding box center [359, 124] width 73 height 10
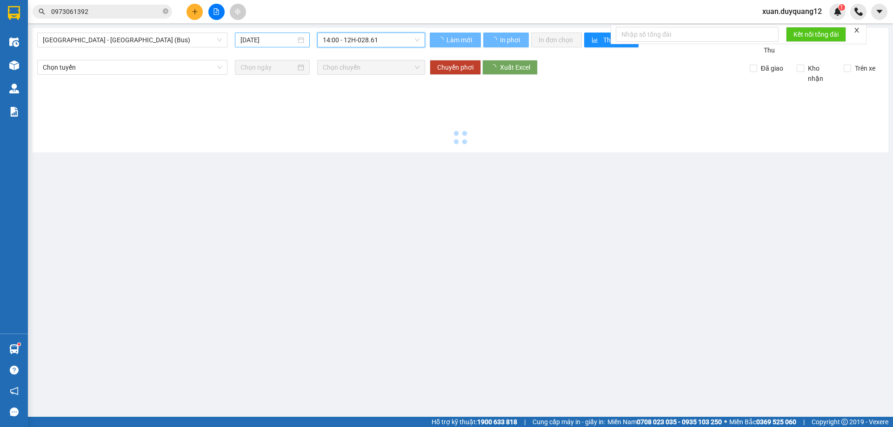
click at [273, 39] on input "[DATE]" at bounding box center [267, 40] width 55 height 10
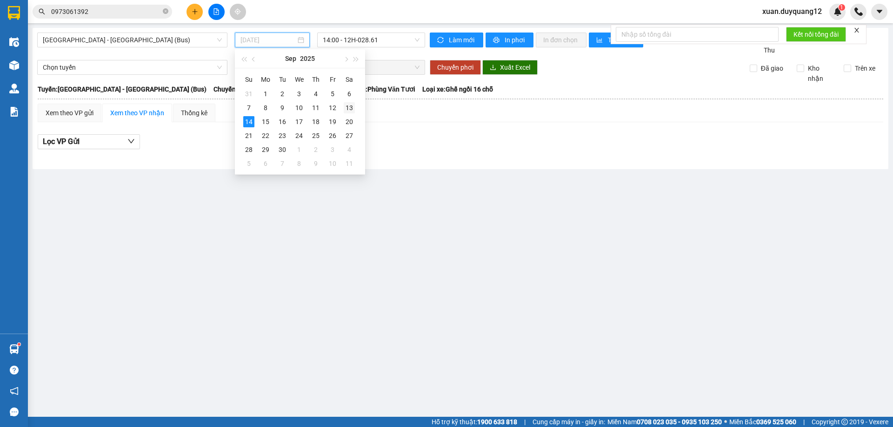
click at [352, 107] on div "13" at bounding box center [349, 107] width 11 height 11
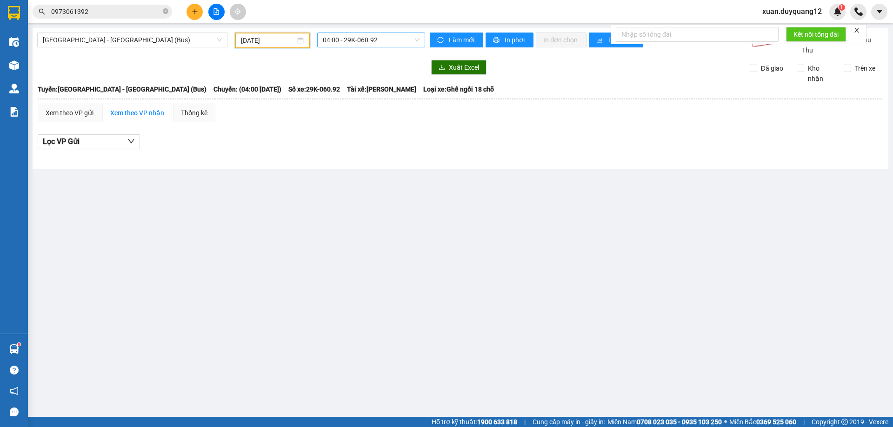
click at [366, 35] on span "04:00 - 29K-060.92" at bounding box center [371, 40] width 97 height 14
click at [365, 141] on div "17:00 - 29K-060.92" at bounding box center [359, 138] width 73 height 10
click at [368, 45] on span "17:00 - 29K-060.92" at bounding box center [371, 40] width 97 height 14
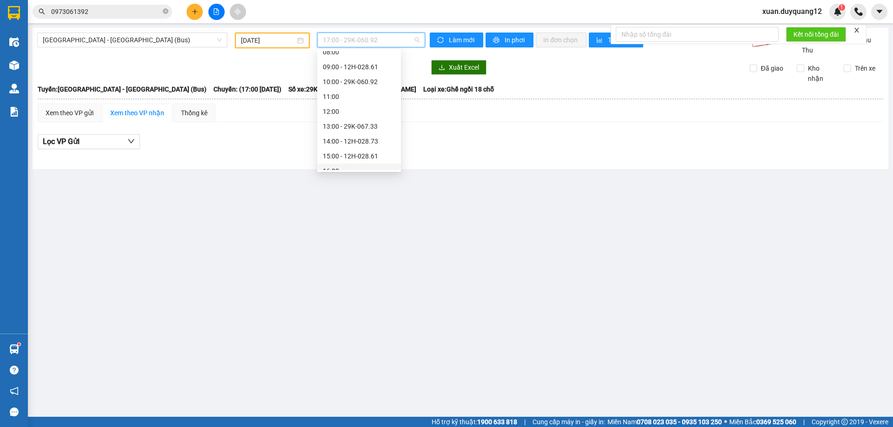
scroll to position [68, 0]
click at [371, 93] on div "10:00 - 29K-060.92" at bounding box center [359, 95] width 73 height 10
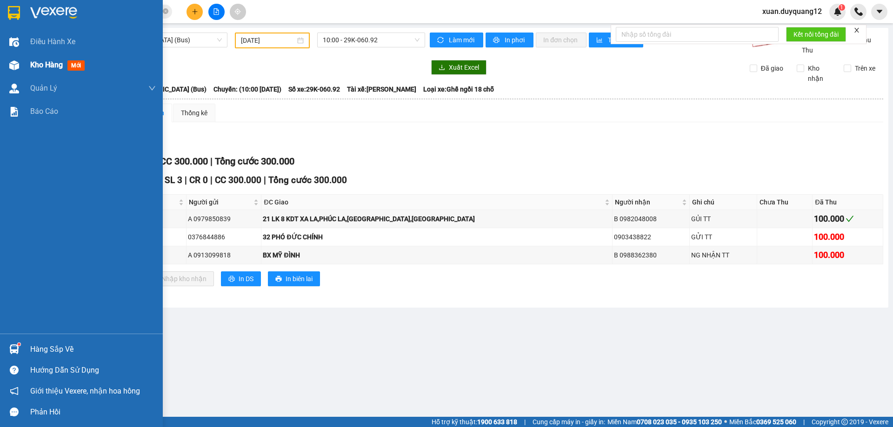
click at [27, 60] on div "Kho hàng mới" at bounding box center [81, 64] width 163 height 23
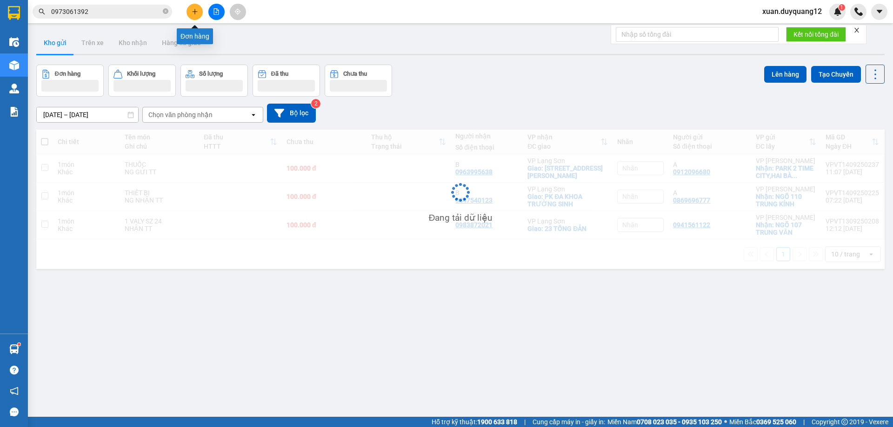
click at [194, 14] on icon "plus" at bounding box center [195, 11] width 7 height 7
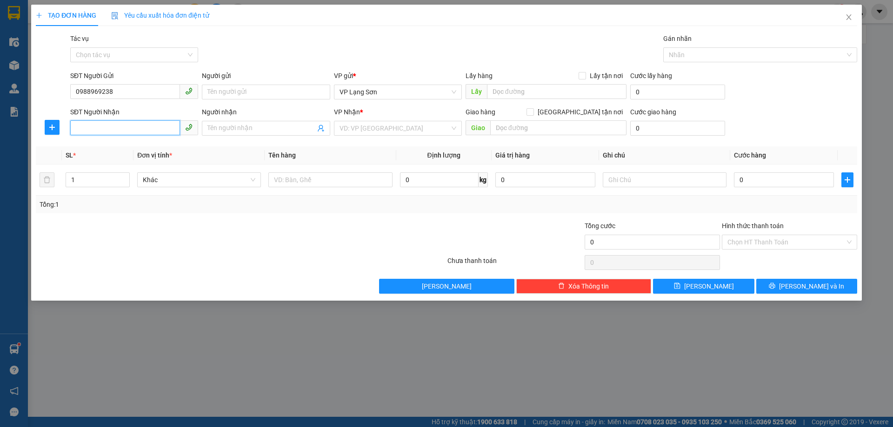
click at [119, 129] on input "SĐT Người Nhận" at bounding box center [125, 127] width 110 height 15
drag, startPoint x: 384, startPoint y: 127, endPoint x: 388, endPoint y: 133, distance: 7.4
click at [385, 127] on input "search" at bounding box center [394, 128] width 110 height 14
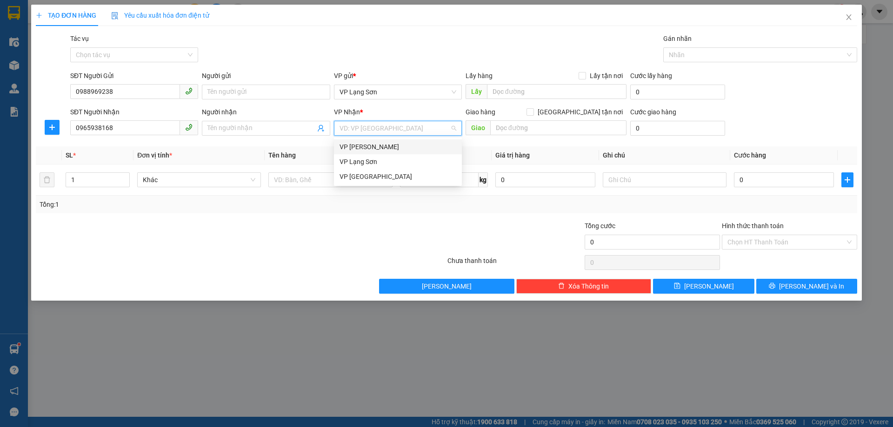
click at [388, 145] on div "VP [PERSON_NAME]" at bounding box center [397, 147] width 117 height 10
click at [611, 80] on span "Lấy tận nơi" at bounding box center [606, 76] width 40 height 10
click at [585, 79] on input "Lấy tận nơi" at bounding box center [581, 75] width 7 height 7
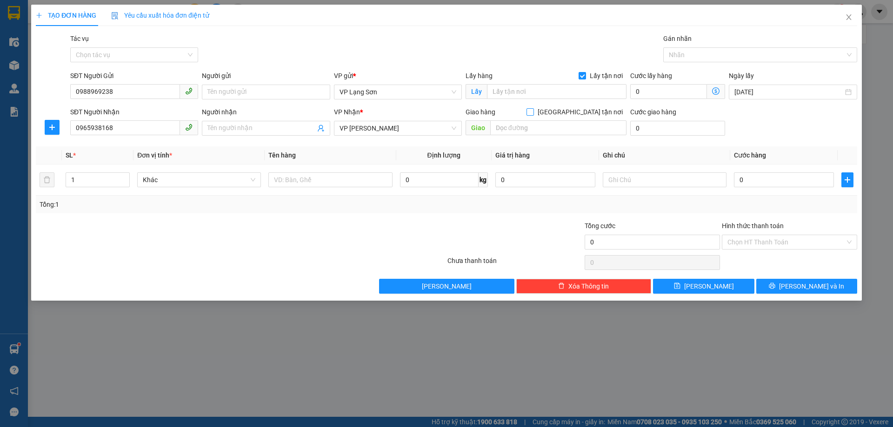
click at [594, 115] on span "[GEOGRAPHIC_DATA] tận nơi" at bounding box center [580, 112] width 93 height 10
click at [533, 115] on input "[GEOGRAPHIC_DATA] tận nơi" at bounding box center [529, 111] width 7 height 7
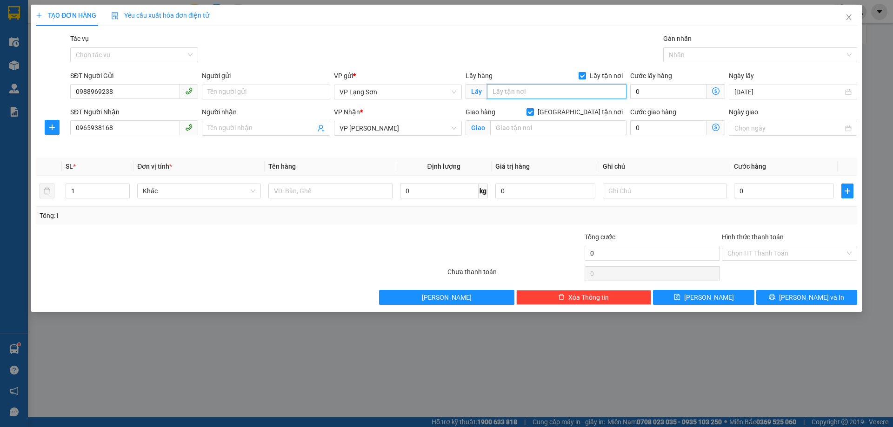
click at [603, 90] on input "text" at bounding box center [556, 91] width 139 height 15
click at [543, 133] on input "text" at bounding box center [558, 127] width 136 height 15
click at [343, 196] on input "text" at bounding box center [330, 191] width 124 height 15
click at [751, 188] on input "0" at bounding box center [784, 191] width 100 height 15
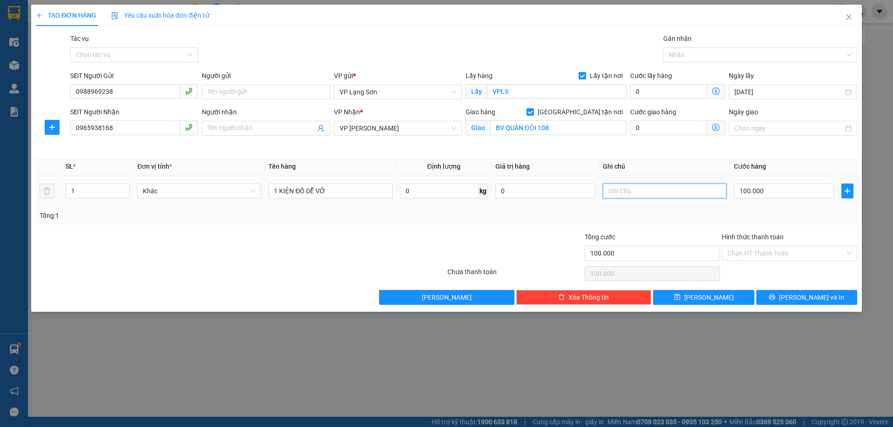
click at [664, 190] on input "text" at bounding box center [665, 191] width 124 height 15
click at [521, 240] on div at bounding box center [514, 248] width 137 height 33
click at [690, 297] on button "[PERSON_NAME]" at bounding box center [703, 297] width 101 height 15
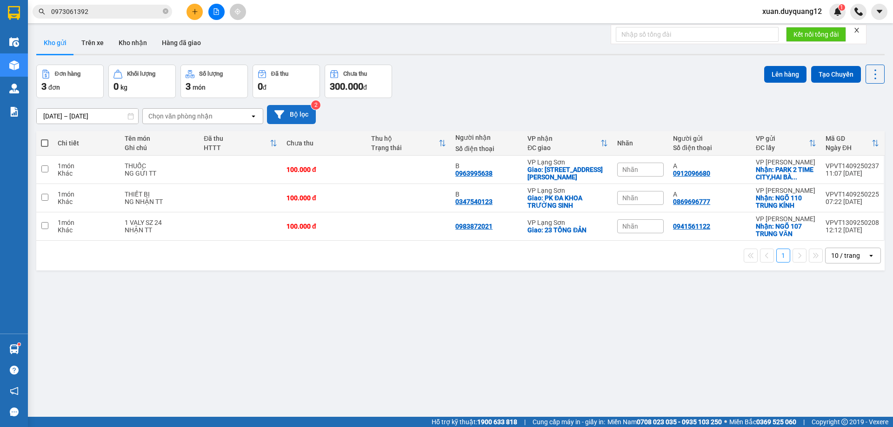
click at [286, 113] on button "Bộ lọc" at bounding box center [291, 114] width 49 height 19
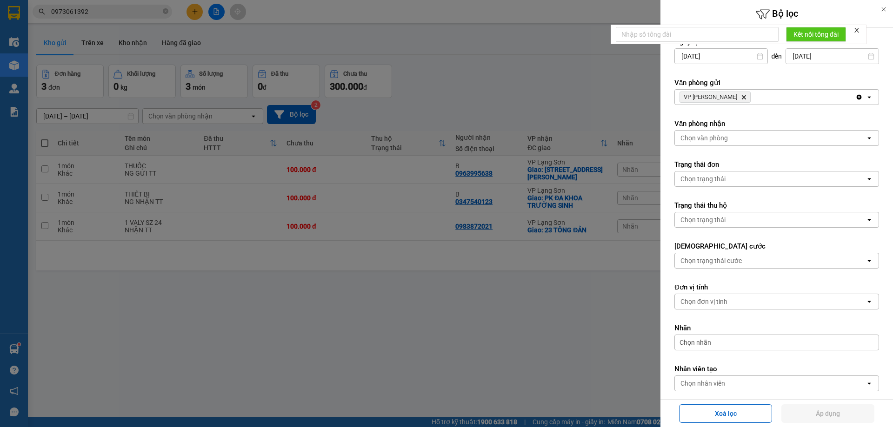
click at [742, 98] on icon "VP Minh Khai, close by backspace" at bounding box center [744, 97] width 4 height 4
click at [726, 99] on div "Chọn văn phòng" at bounding box center [703, 97] width 47 height 9
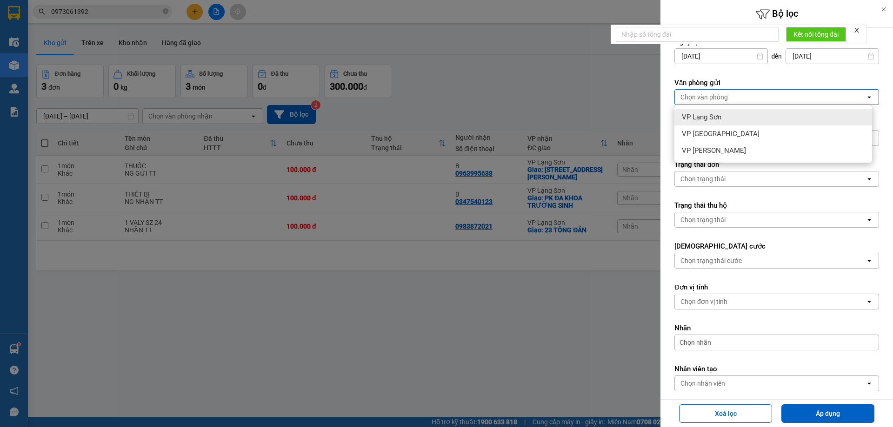
click at [730, 115] on div "VP Lạng Sơn" at bounding box center [773, 117] width 198 height 17
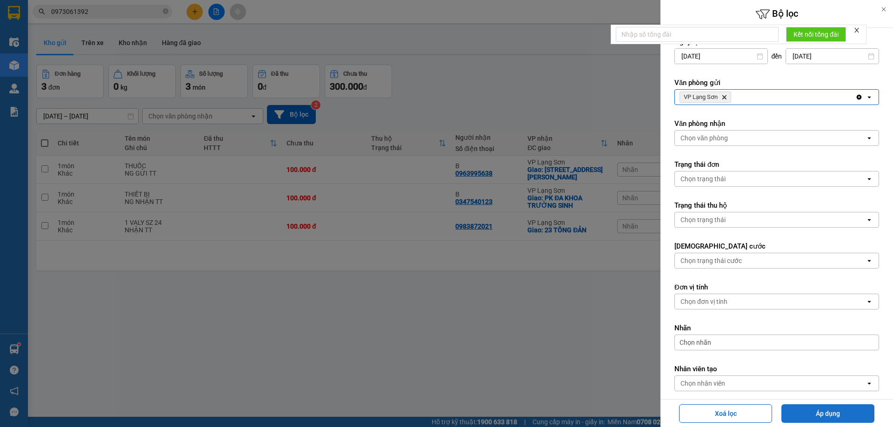
click at [826, 410] on button "Áp dụng" at bounding box center [827, 414] width 93 height 19
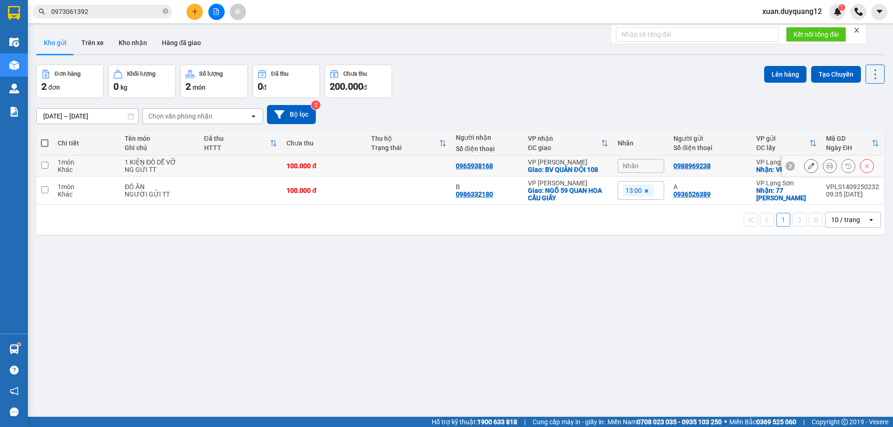
click at [804, 165] on button at bounding box center [810, 166] width 13 height 16
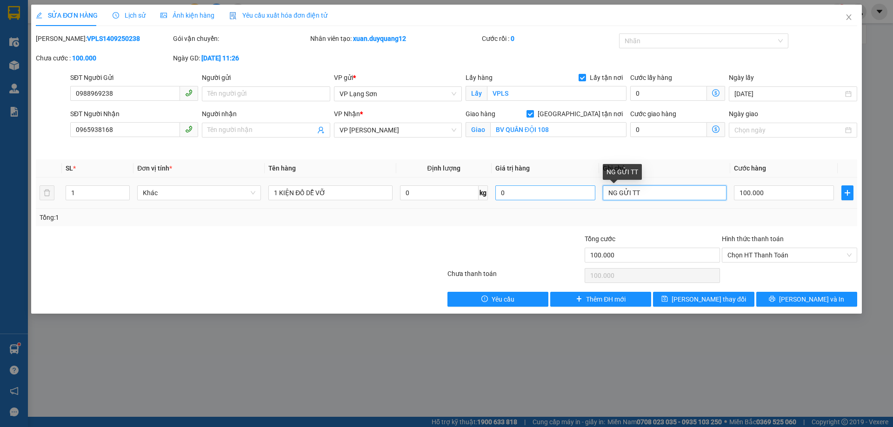
drag, startPoint x: 644, startPoint y: 197, endPoint x: 527, endPoint y: 192, distance: 116.8
click at [527, 192] on tr "1 Khác 1 KIỆN ĐỒ DỄ VỠ 0 kg 0 NG GỬI TT 100.000" at bounding box center [446, 193] width 821 height 31
click at [780, 255] on span "Chọn HT Thanh Toán" at bounding box center [789, 255] width 124 height 14
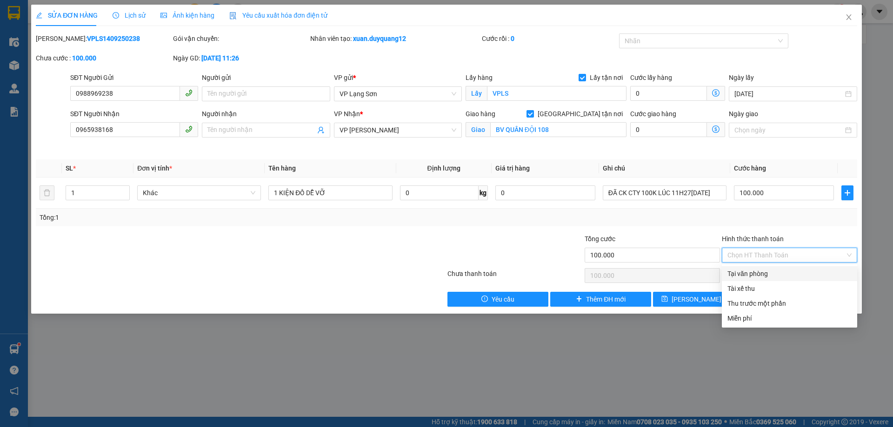
click at [769, 273] on div "Tại văn phòng" at bounding box center [789, 274] width 124 height 10
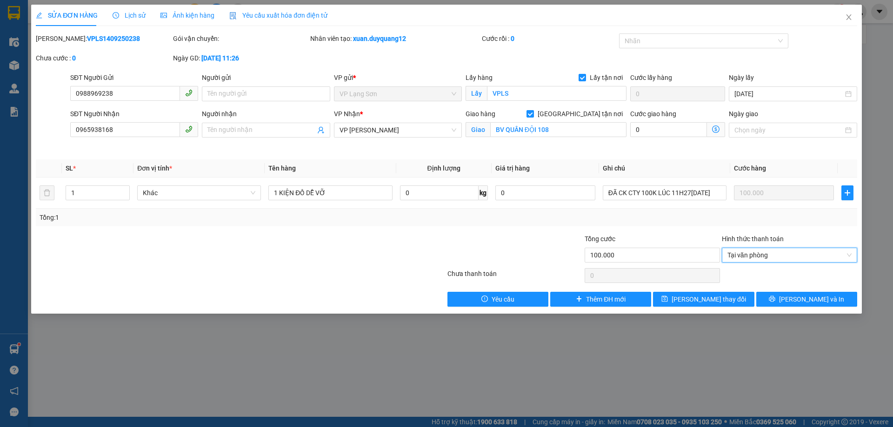
click at [651, 230] on div "Total Paid Fee 0 Total UnPaid Fee 100.000 Cash Collection Total Fee Mã ĐH: VPLS…" at bounding box center [446, 169] width 821 height 273
click at [704, 298] on span "[PERSON_NAME] thay đổi" at bounding box center [708, 299] width 74 height 10
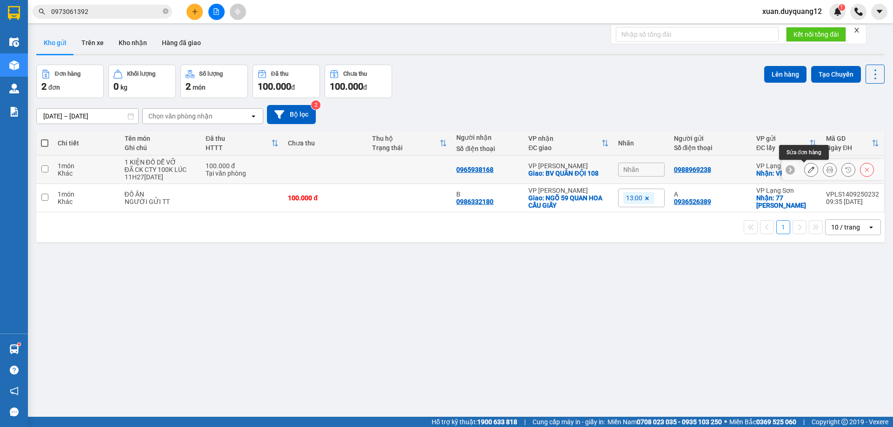
click at [808, 169] on icon at bounding box center [811, 169] width 7 height 7
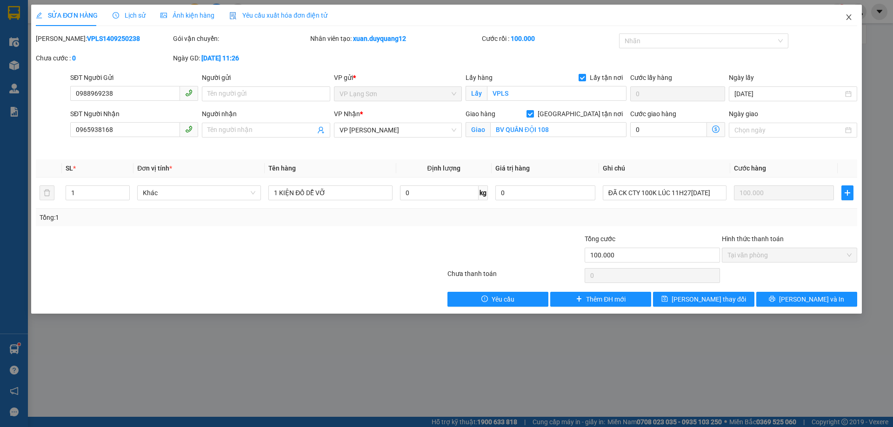
click at [849, 17] on icon "close" at bounding box center [848, 17] width 5 height 6
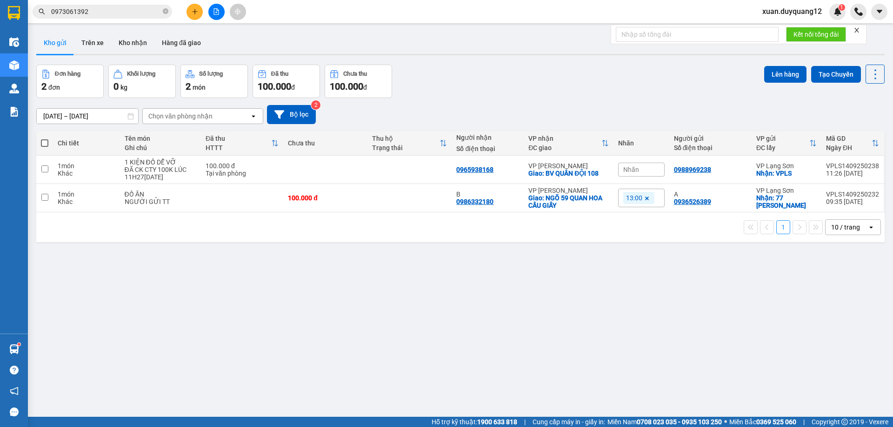
click at [627, 168] on span "Nhãn" at bounding box center [631, 169] width 16 height 7
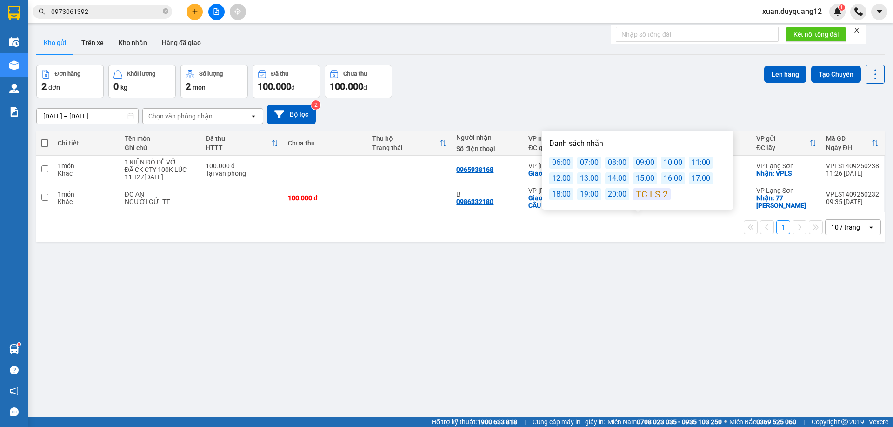
click at [561, 177] on div "12:00" at bounding box center [561, 179] width 24 height 12
click at [555, 113] on div "[DATE] – [DATE] Press the down arrow key to interact with the calendar and sele…" at bounding box center [460, 114] width 848 height 19
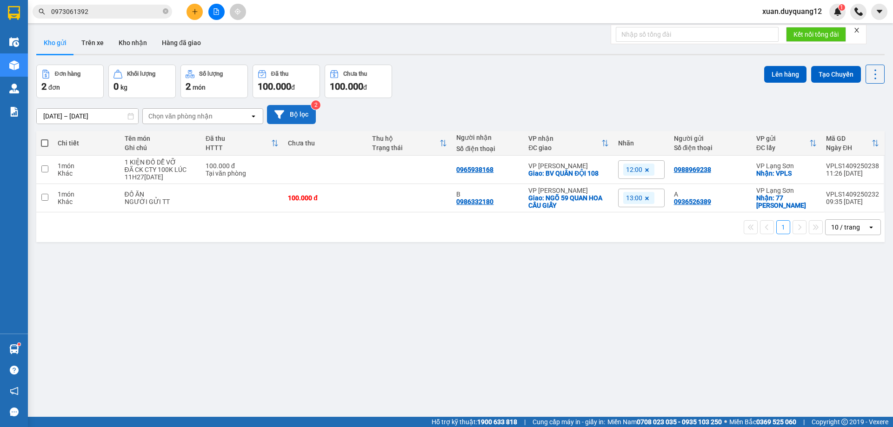
click at [296, 120] on button "Bộ lọc" at bounding box center [291, 114] width 49 height 19
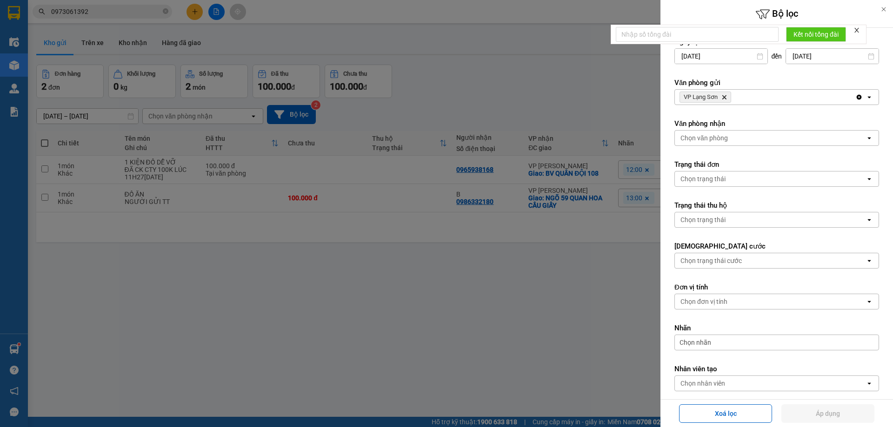
click at [750, 93] on div "VP Lạng Sơn Delete" at bounding box center [765, 97] width 180 height 15
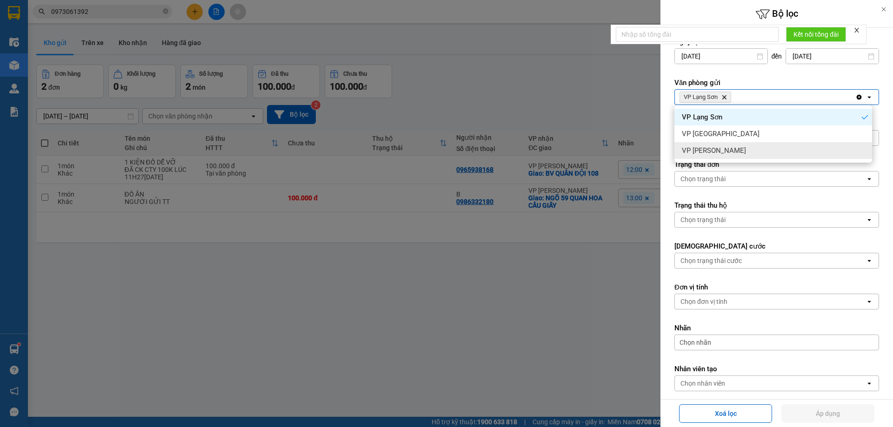
click at [736, 149] on div "VP [PERSON_NAME]" at bounding box center [773, 150] width 198 height 17
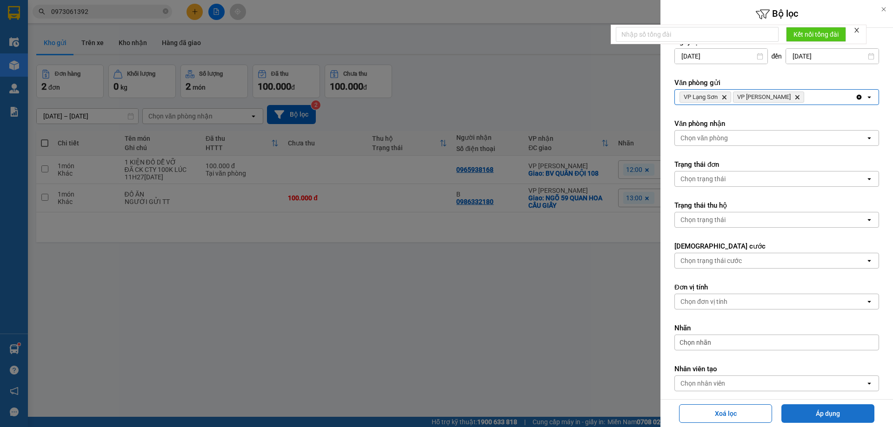
click at [823, 410] on button "Áp dụng" at bounding box center [827, 414] width 93 height 19
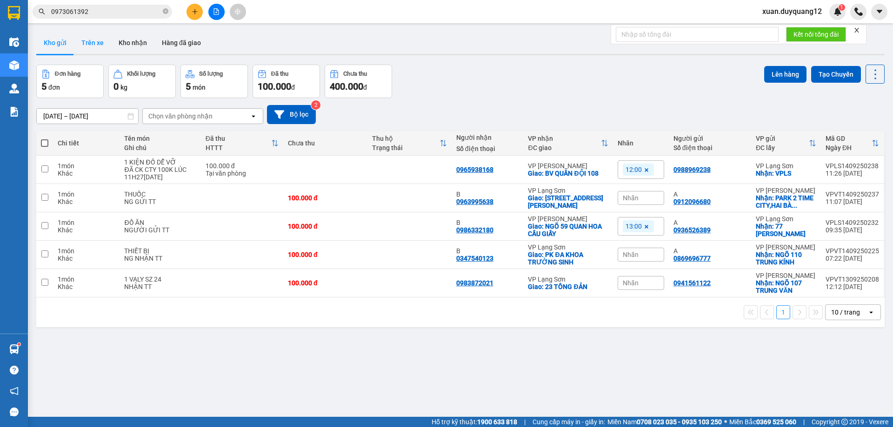
click at [92, 46] on button "Trên xe" at bounding box center [92, 43] width 37 height 22
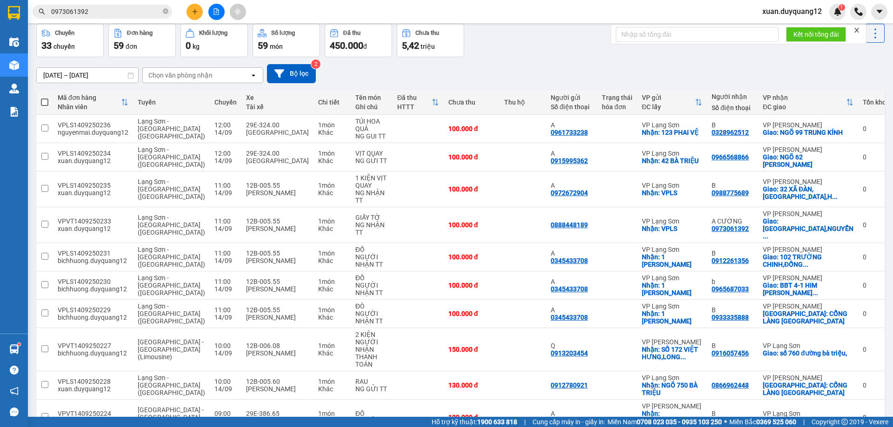
scroll to position [60, 0]
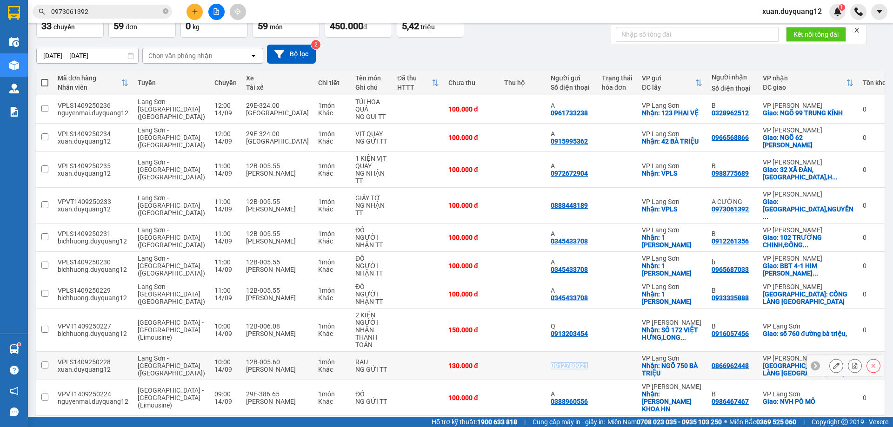
drag, startPoint x: 599, startPoint y: 336, endPoint x: 560, endPoint y: 339, distance: 39.7
click at [560, 362] on div "0912780921" at bounding box center [572, 365] width 42 height 7
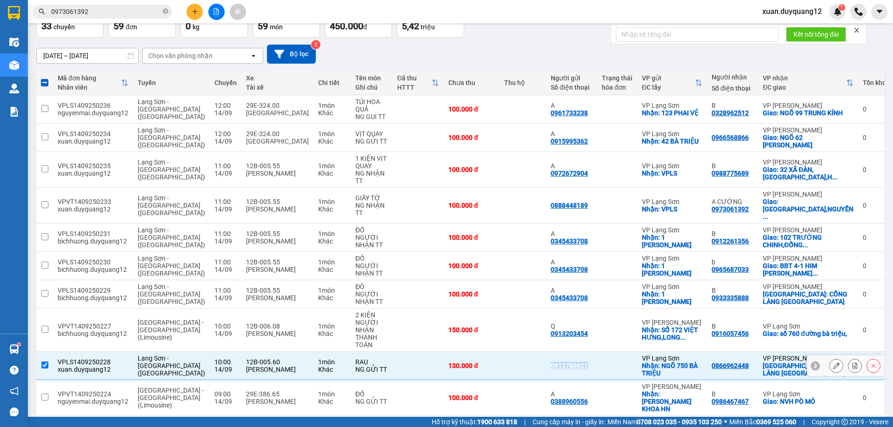
copy div "0912780921"
click at [597, 352] on td "0912780921" at bounding box center [571, 366] width 51 height 28
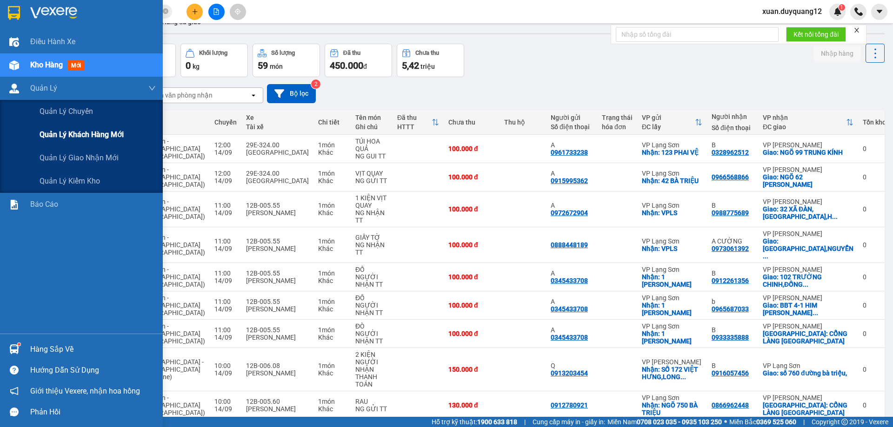
scroll to position [0, 0]
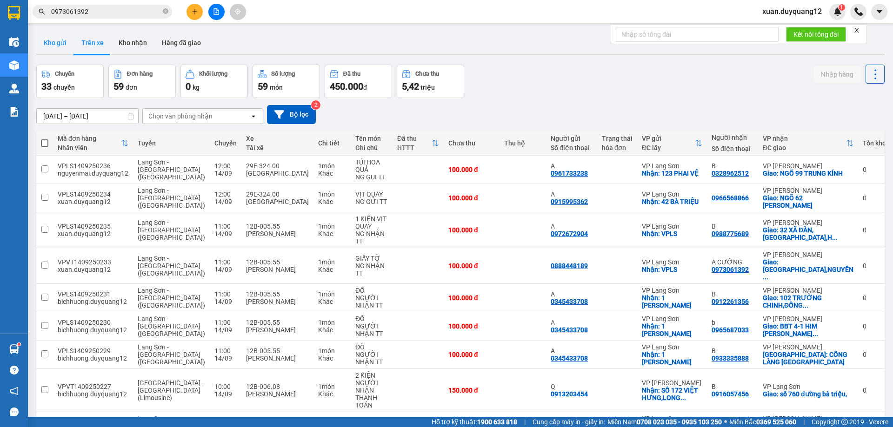
click at [61, 42] on button "Kho gửi" at bounding box center [55, 43] width 38 height 22
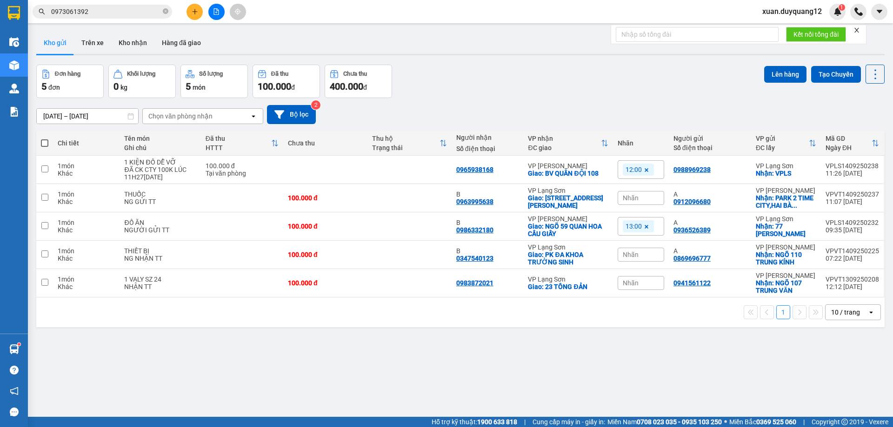
click at [196, 16] on button at bounding box center [194, 12] width 16 height 16
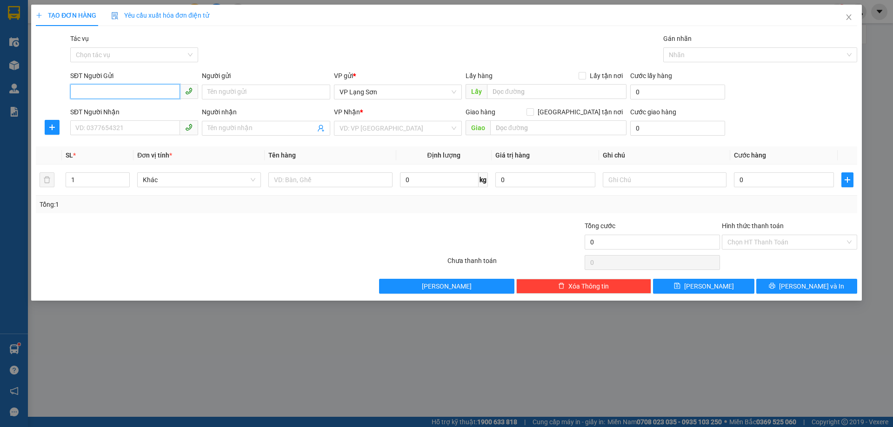
click at [143, 97] on input "SĐT Người Gửi" at bounding box center [125, 91] width 110 height 15
paste input "0915534909"
click at [378, 132] on input "search" at bounding box center [394, 128] width 110 height 14
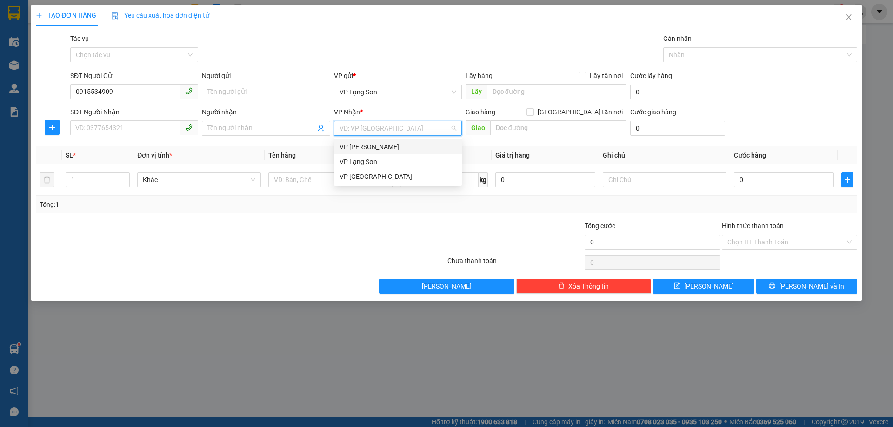
click at [384, 147] on div "VP [PERSON_NAME]" at bounding box center [397, 147] width 117 height 10
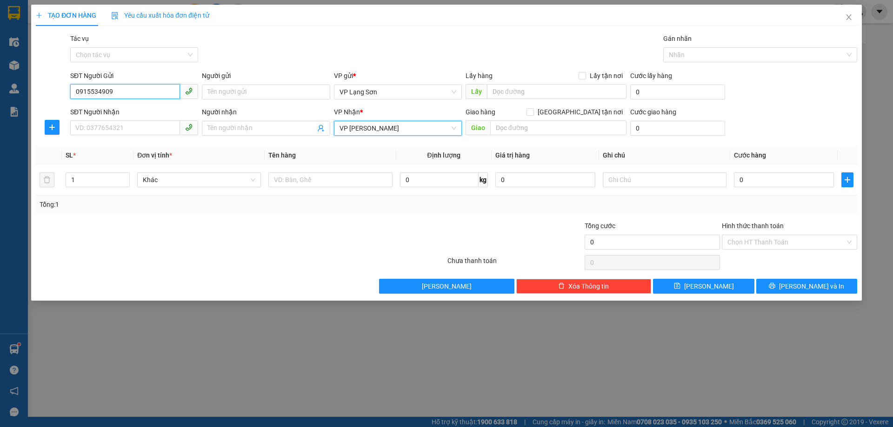
click at [149, 92] on input "0915534909" at bounding box center [125, 91] width 110 height 15
click at [145, 112] on div "0915534909 - A" at bounding box center [134, 111] width 117 height 10
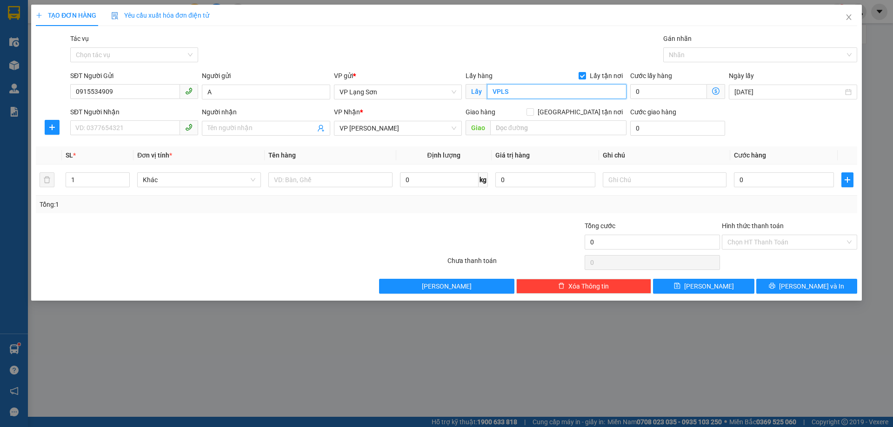
click at [543, 84] on input "VPLS" at bounding box center [556, 91] width 139 height 15
click at [533, 112] on input "[GEOGRAPHIC_DATA] tận nơi" at bounding box center [529, 111] width 7 height 7
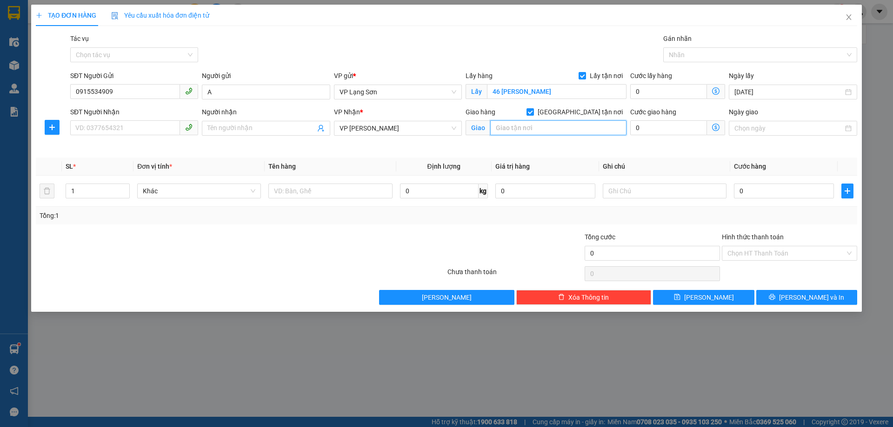
click at [563, 126] on input "text" at bounding box center [558, 127] width 136 height 15
click at [144, 131] on input "SĐT Người Nhận" at bounding box center [125, 127] width 110 height 15
click at [315, 192] on input "text" at bounding box center [330, 191] width 124 height 15
click at [753, 191] on input "0" at bounding box center [784, 191] width 100 height 15
click at [702, 195] on input "text" at bounding box center [665, 191] width 124 height 15
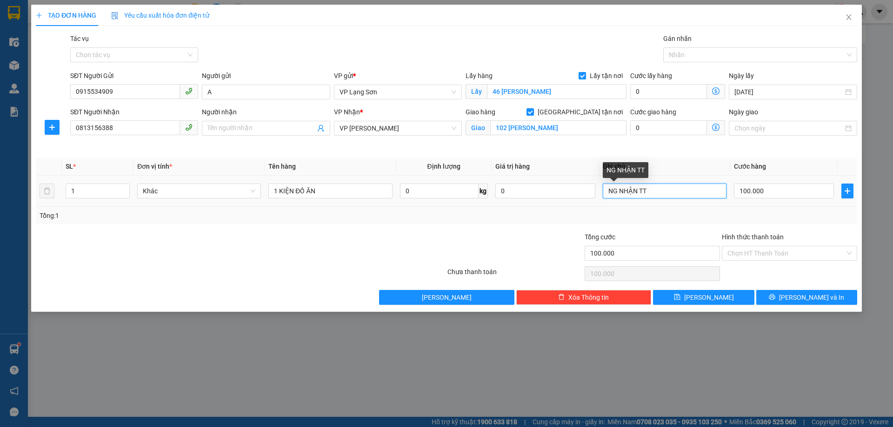
drag, startPoint x: 638, startPoint y: 192, endPoint x: 619, endPoint y: 198, distance: 19.6
click at [619, 198] on input "NG NHẬN TT" at bounding box center [665, 191] width 124 height 15
click at [688, 220] on div "Tổng: 1" at bounding box center [447, 216] width 814 height 10
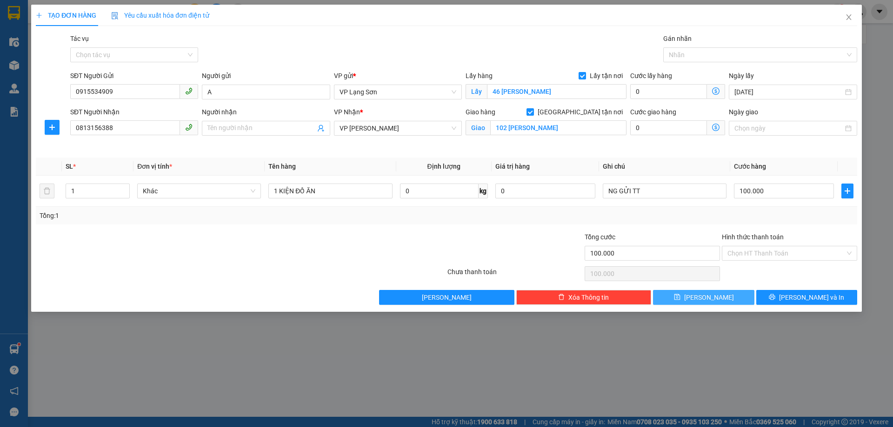
click at [680, 297] on icon "save" at bounding box center [677, 297] width 6 height 6
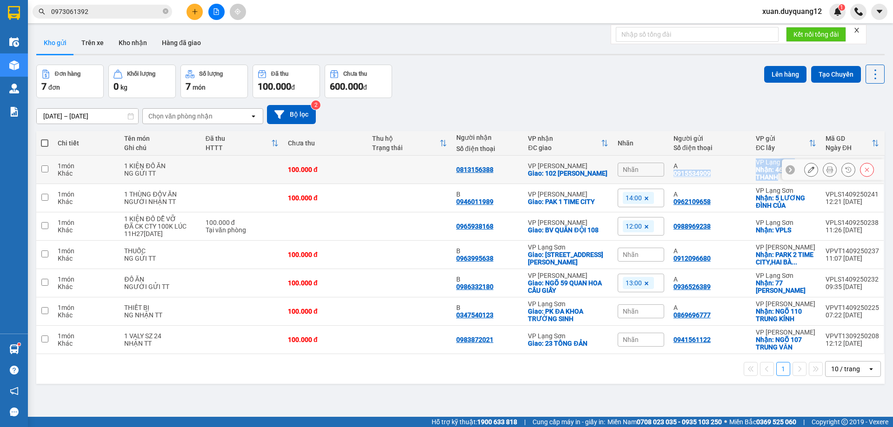
drag, startPoint x: 790, startPoint y: 179, endPoint x: 668, endPoint y: 172, distance: 122.0
click at [668, 172] on tr "1 món Khác 1 KIỆN ĐỒ ĂN NG GỬI TT 100.000 đ 0813156388 VP [PERSON_NAME]: [STREE…" at bounding box center [460, 170] width 848 height 28
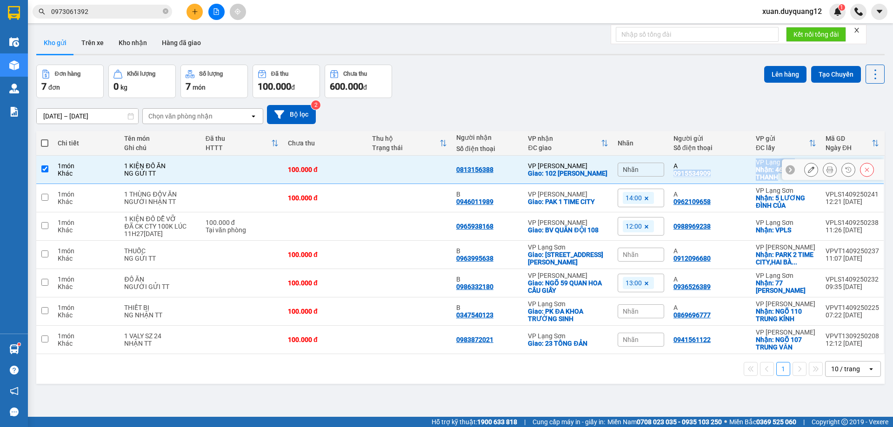
copy tr "0915534909 VP [GEOGRAPHIC_DATA]: 46 NHỊ THANH VPLS1409250242 12:21 [DATE]"
click at [640, 170] on div "Nhãn" at bounding box center [641, 170] width 46 height 14
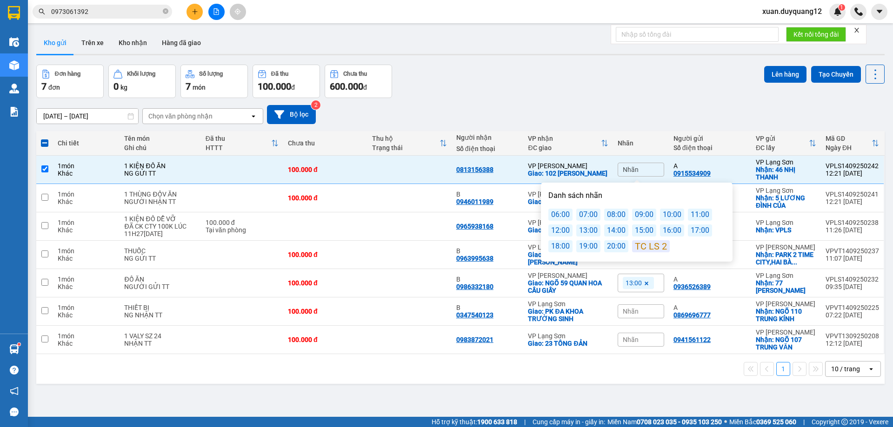
click at [584, 230] on div "13:00" at bounding box center [588, 231] width 24 height 12
click at [628, 107] on div "[DATE] – [DATE] Press the down arrow key to interact with the calendar and sele…" at bounding box center [460, 114] width 848 height 19
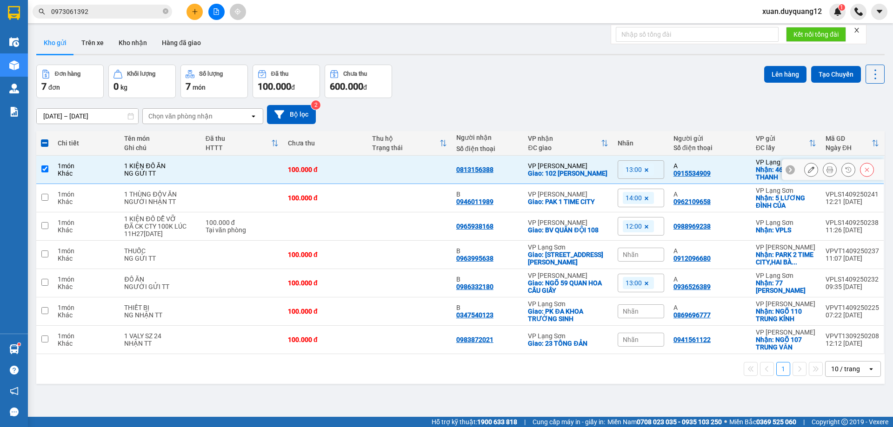
click at [210, 167] on td at bounding box center [242, 170] width 82 height 28
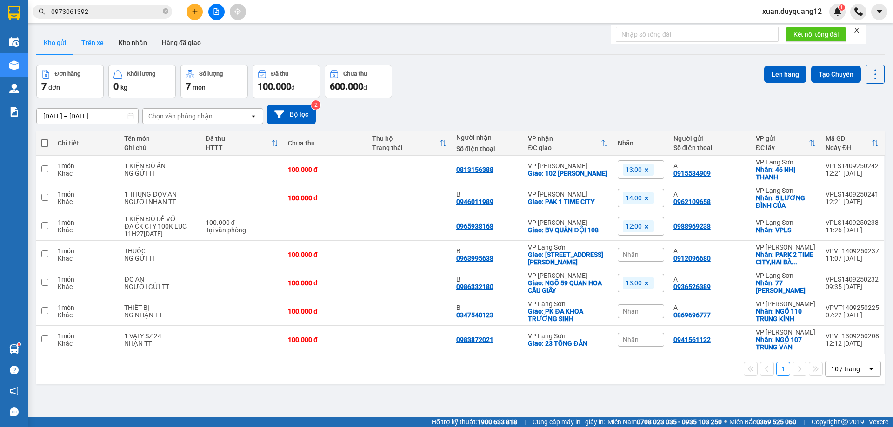
click at [88, 36] on button "Trên xe" at bounding box center [92, 43] width 37 height 22
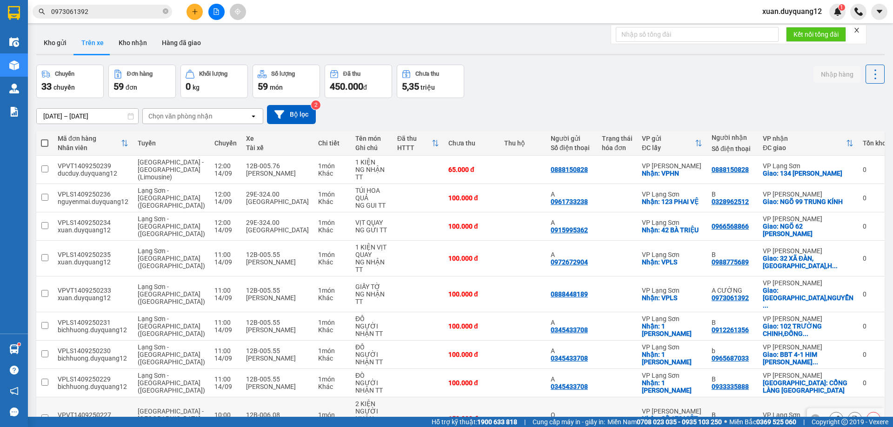
scroll to position [60, 0]
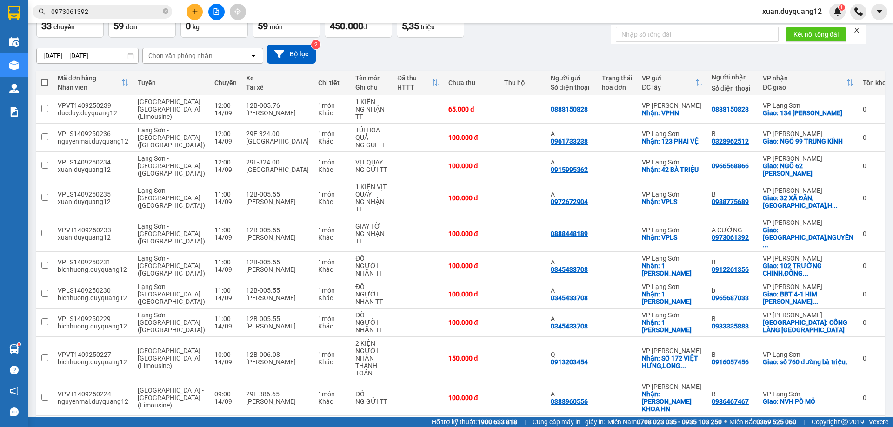
click at [711, 424] on button "2" at bounding box center [718, 431] width 14 height 14
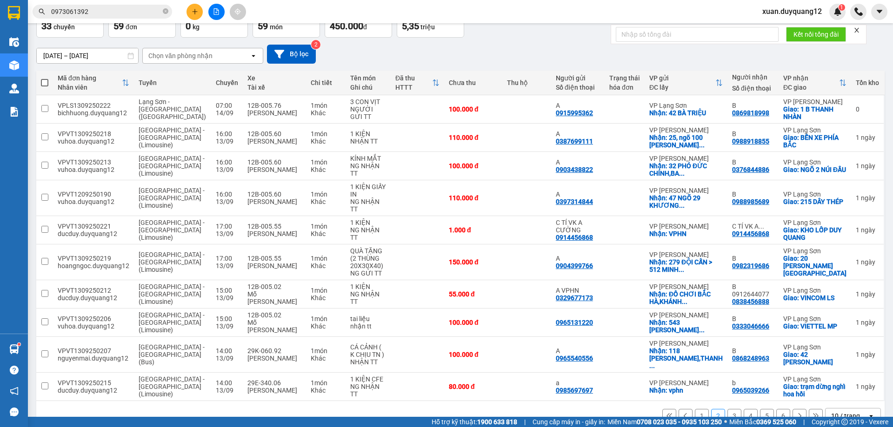
click at [695, 409] on button "1" at bounding box center [702, 416] width 14 height 14
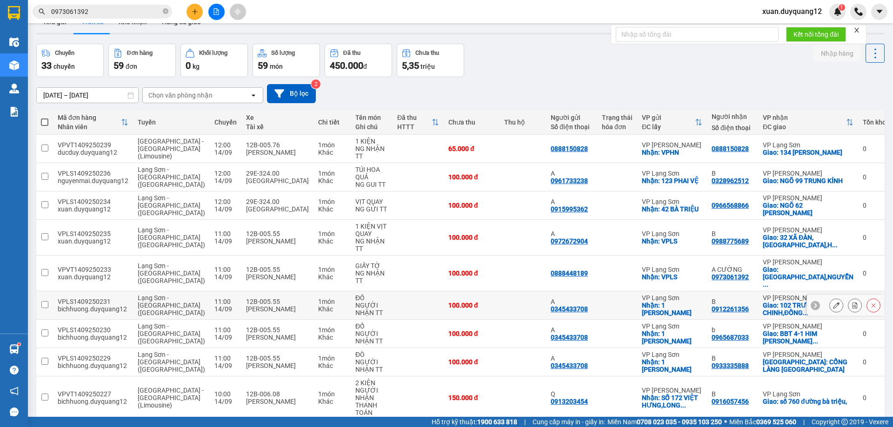
scroll to position [0, 0]
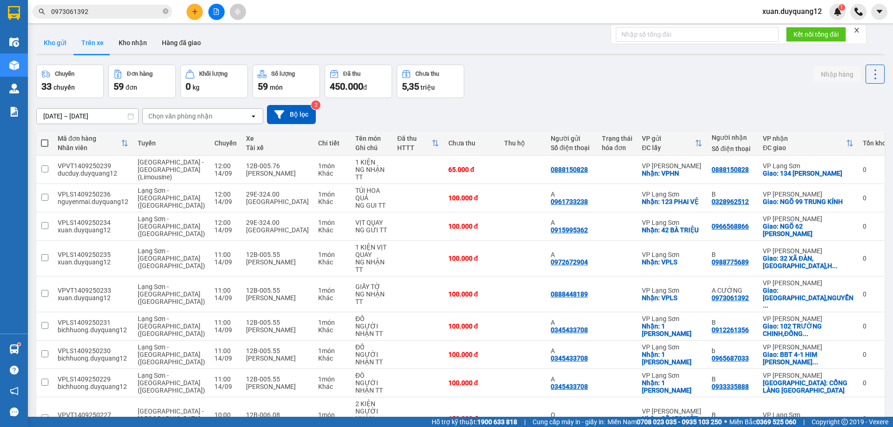
click at [59, 41] on button "Kho gửi" at bounding box center [55, 43] width 38 height 22
